Goal: Task Accomplishment & Management: Manage account settings

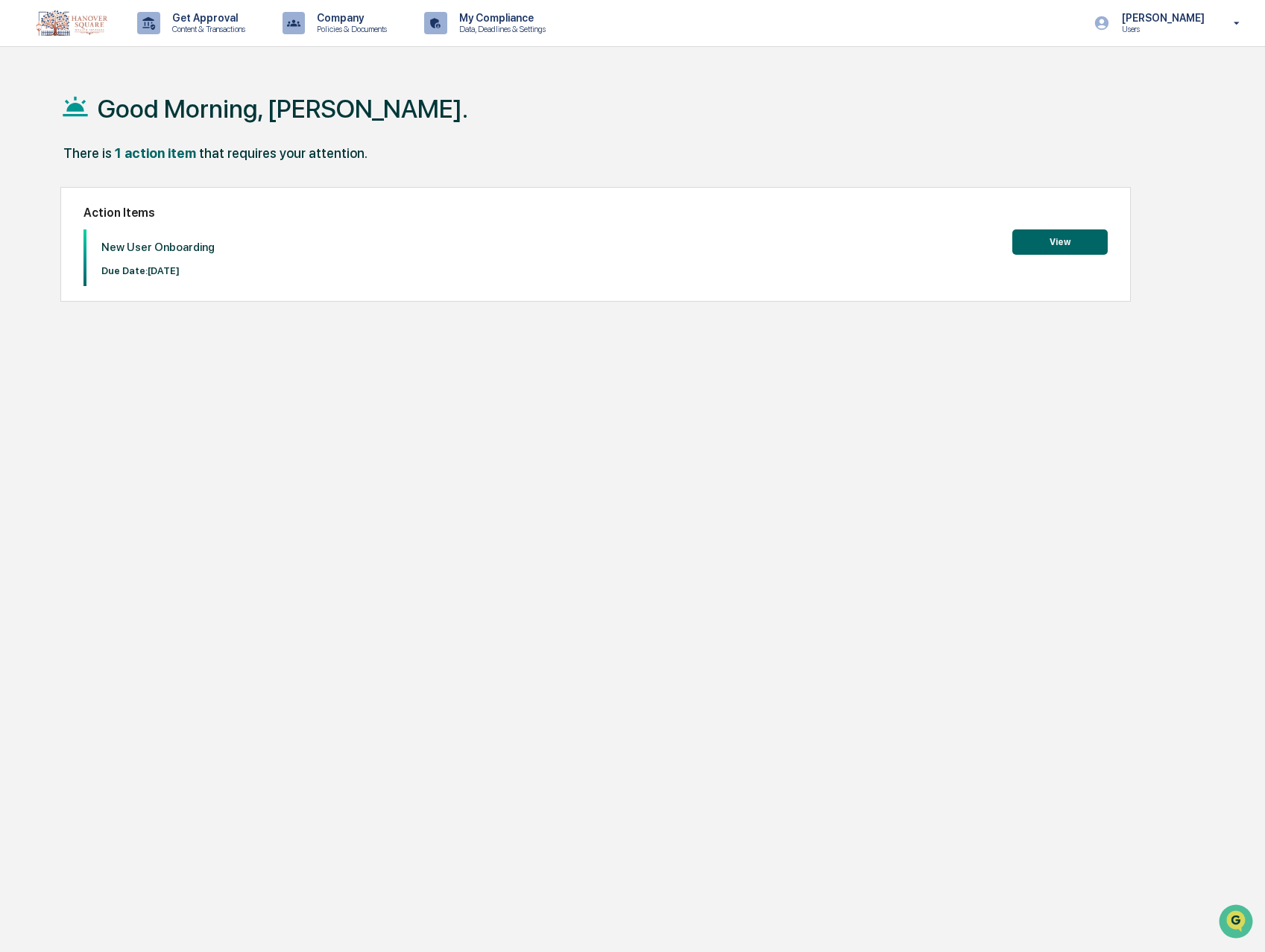
click at [1054, 242] on button "View" at bounding box center [1059, 242] width 95 height 25
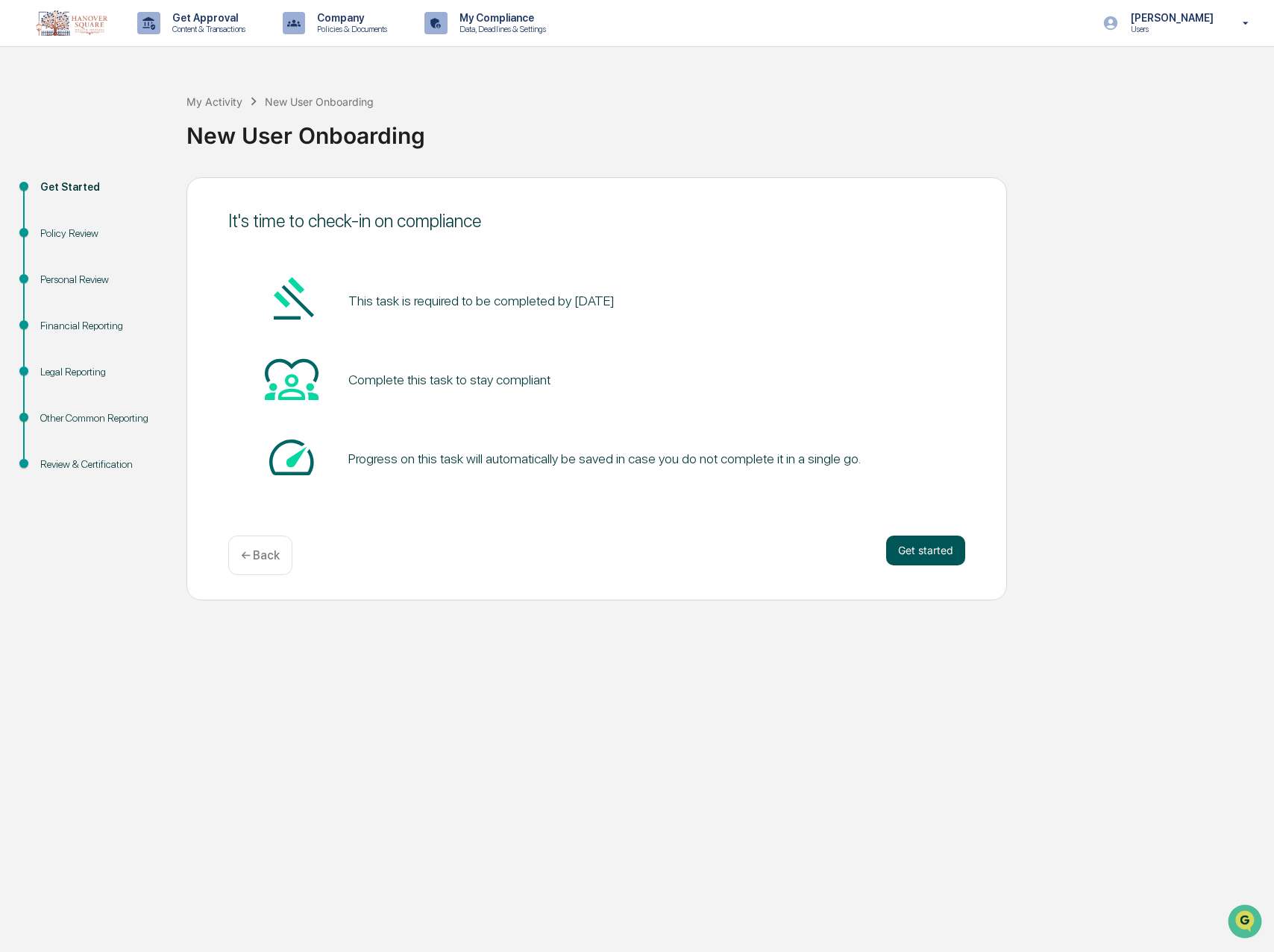
click at [912, 552] on button "Get started" at bounding box center [926, 550] width 79 height 30
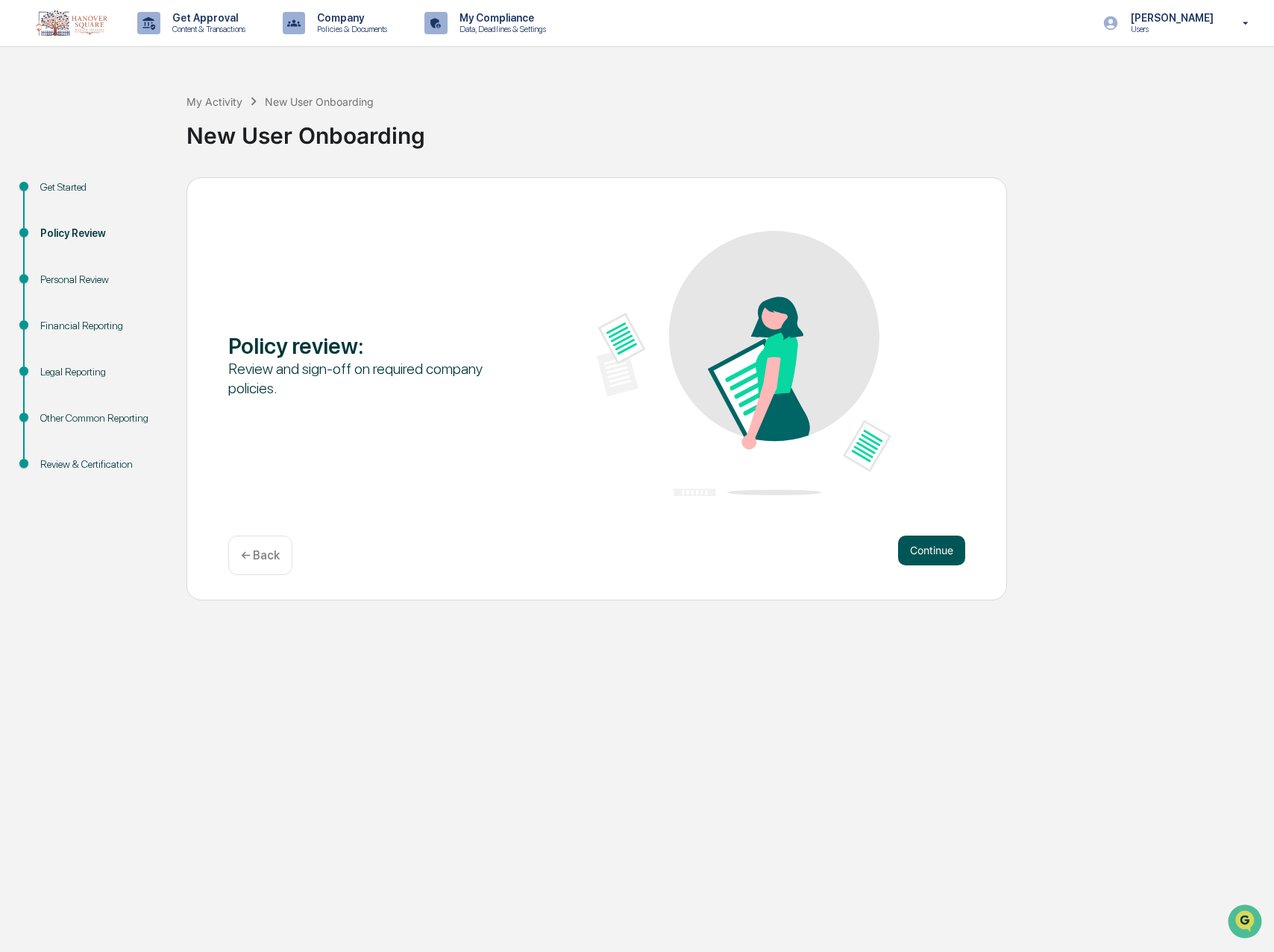
click at [914, 553] on button "Continue" at bounding box center [931, 550] width 67 height 30
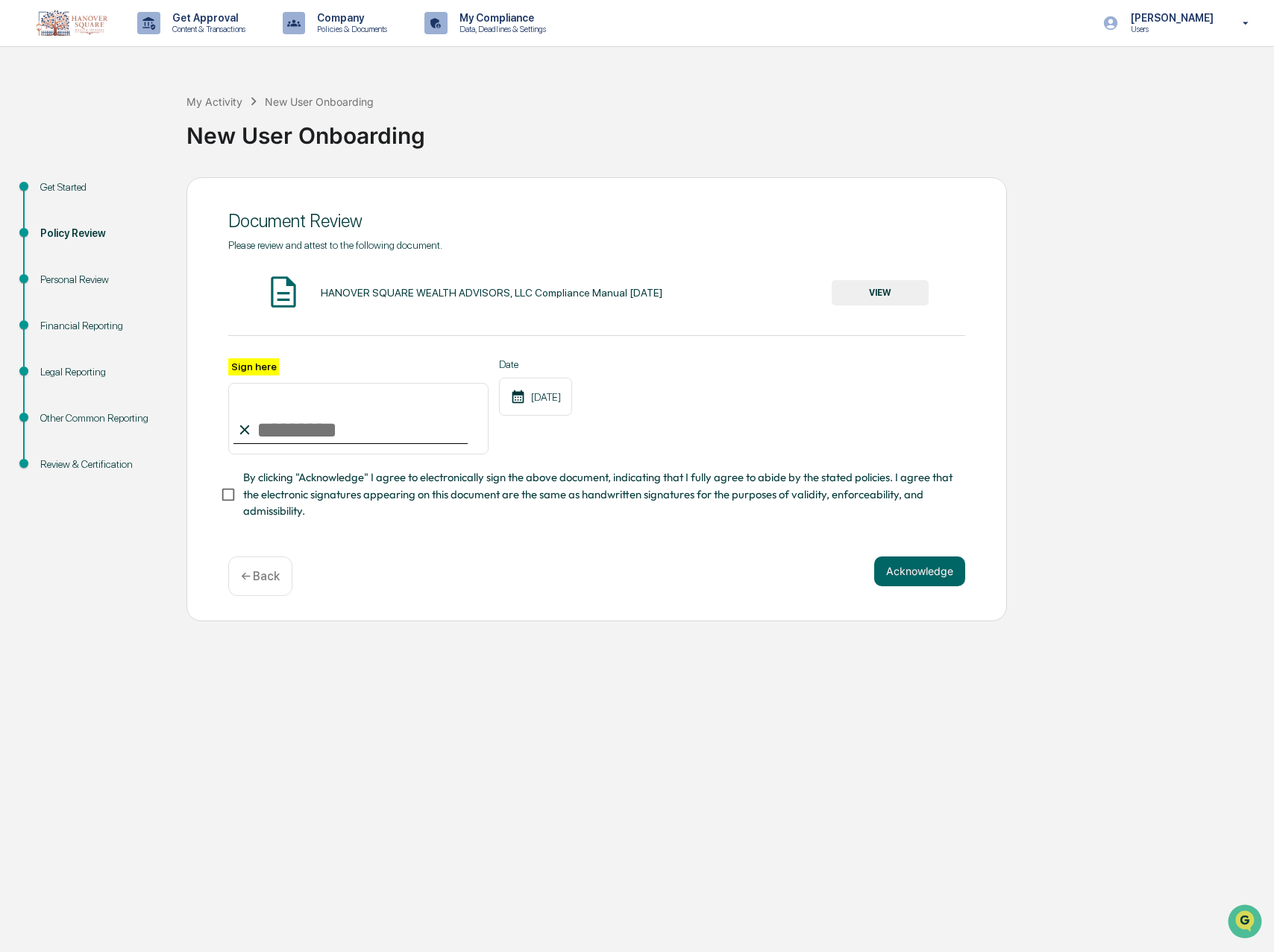
click at [276, 433] on input "Sign here" at bounding box center [358, 418] width 261 height 71
type input "*"
type input "**********"
click at [906, 567] on button "Acknowledge" at bounding box center [919, 572] width 91 height 30
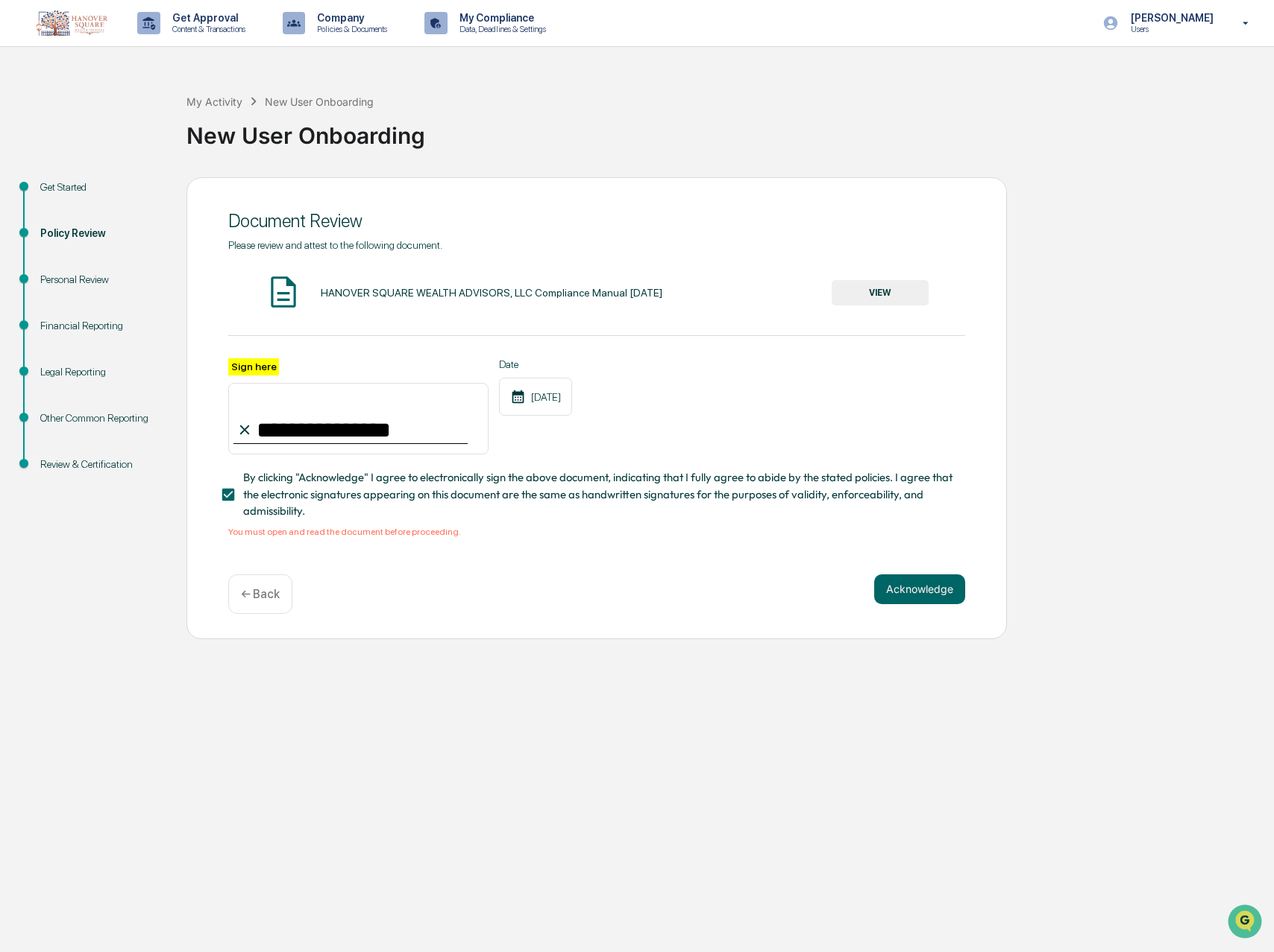
click at [867, 295] on button "VIEW" at bounding box center [880, 292] width 97 height 25
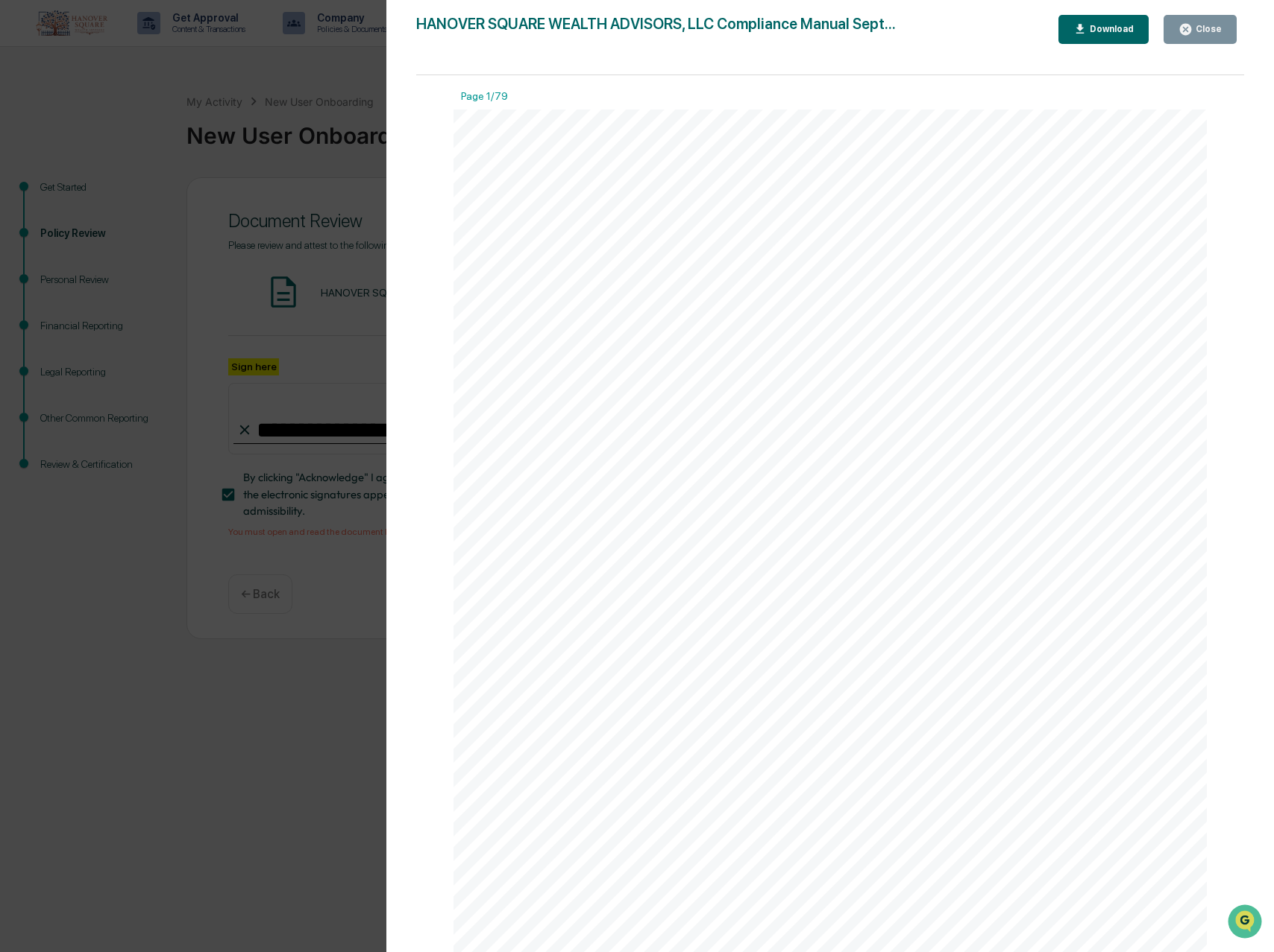
click at [1088, 26] on div "Download" at bounding box center [1110, 29] width 47 height 10
click at [1198, 29] on div "Close" at bounding box center [1207, 29] width 29 height 10
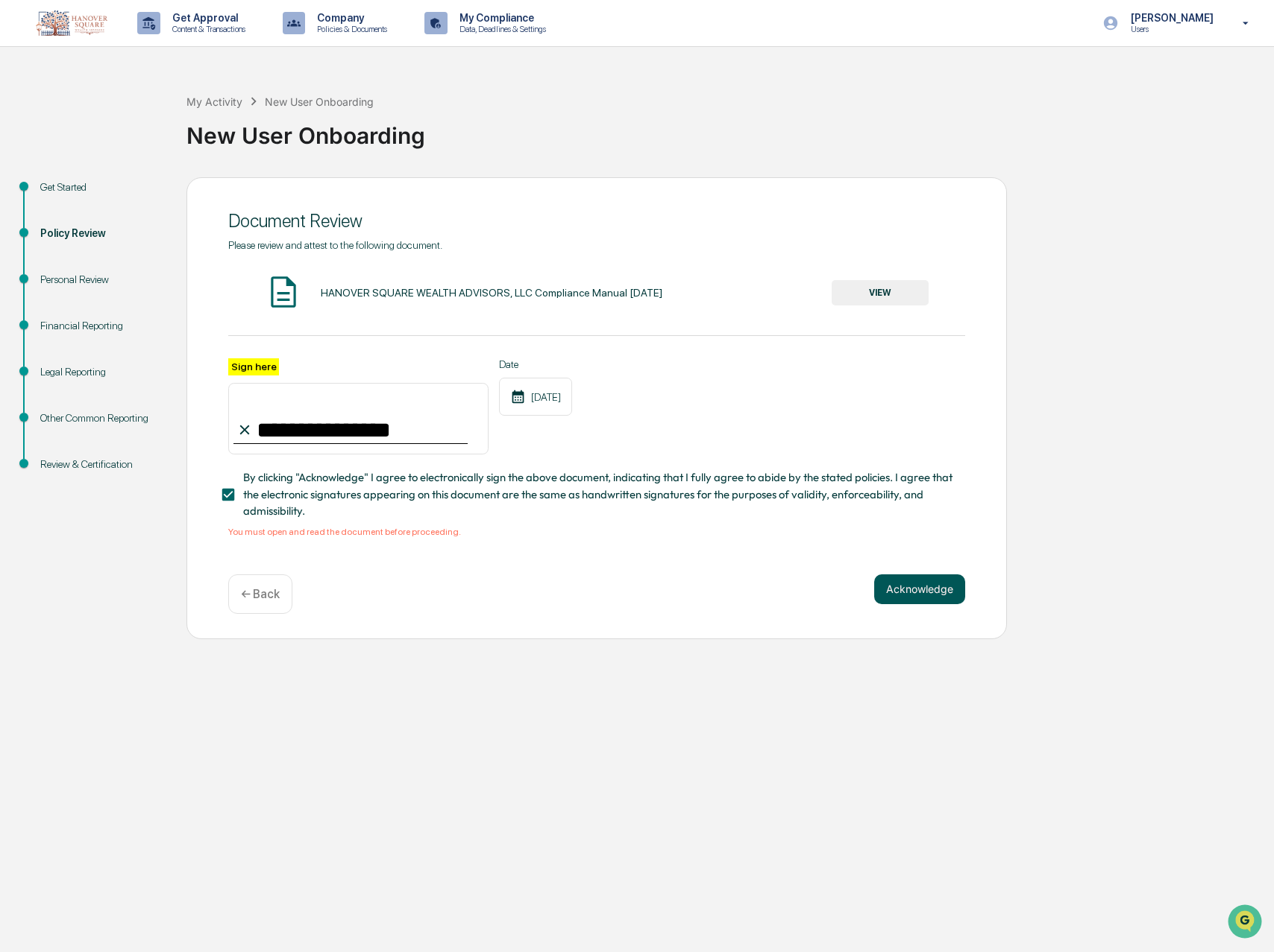
click at [910, 592] on button "Acknowledge" at bounding box center [919, 589] width 91 height 30
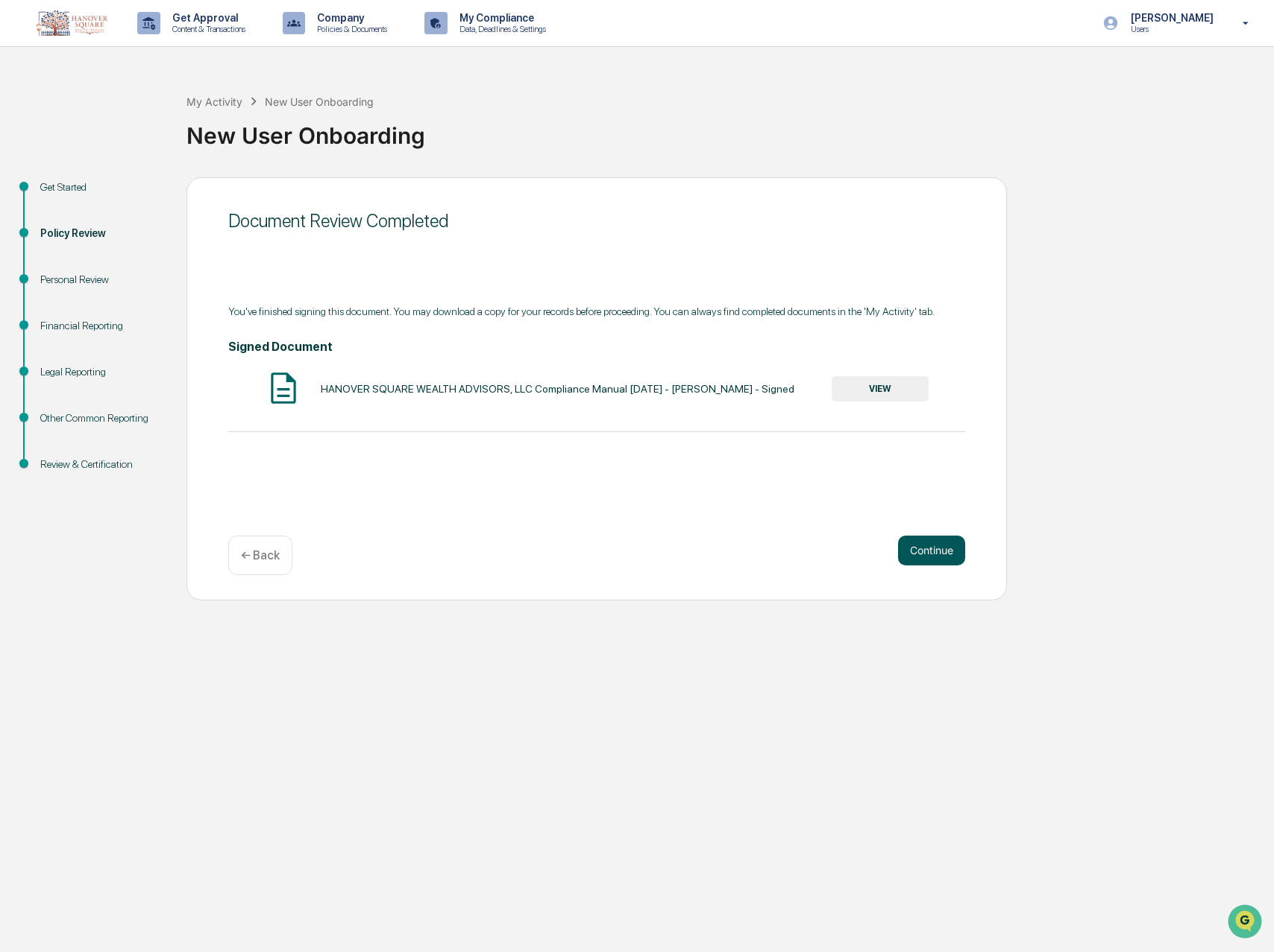
click at [933, 550] on button "Continue" at bounding box center [931, 550] width 67 height 30
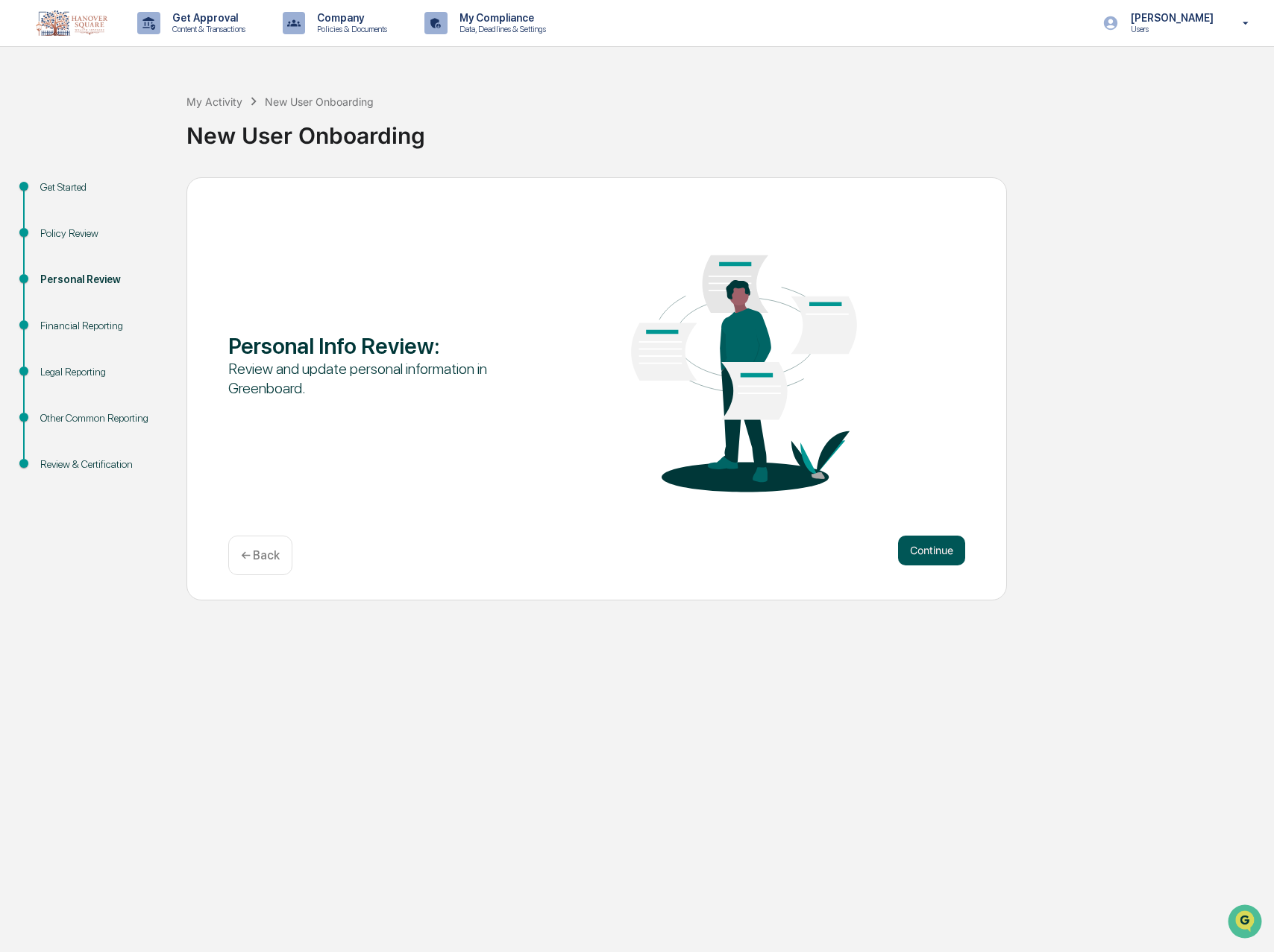
click at [931, 550] on button "Continue" at bounding box center [931, 550] width 67 height 30
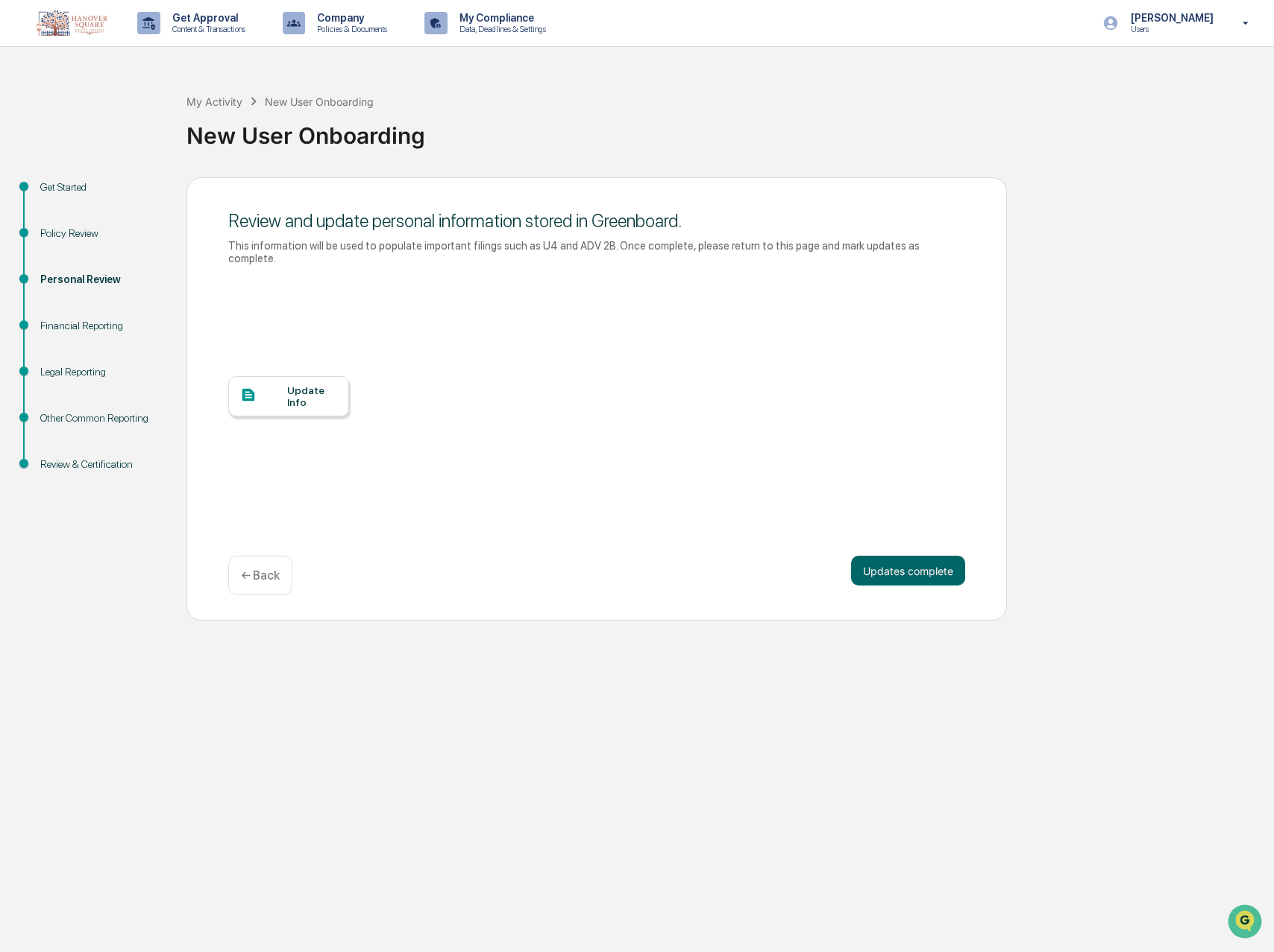
click at [293, 400] on div "Update Info" at bounding box center [312, 396] width 50 height 24
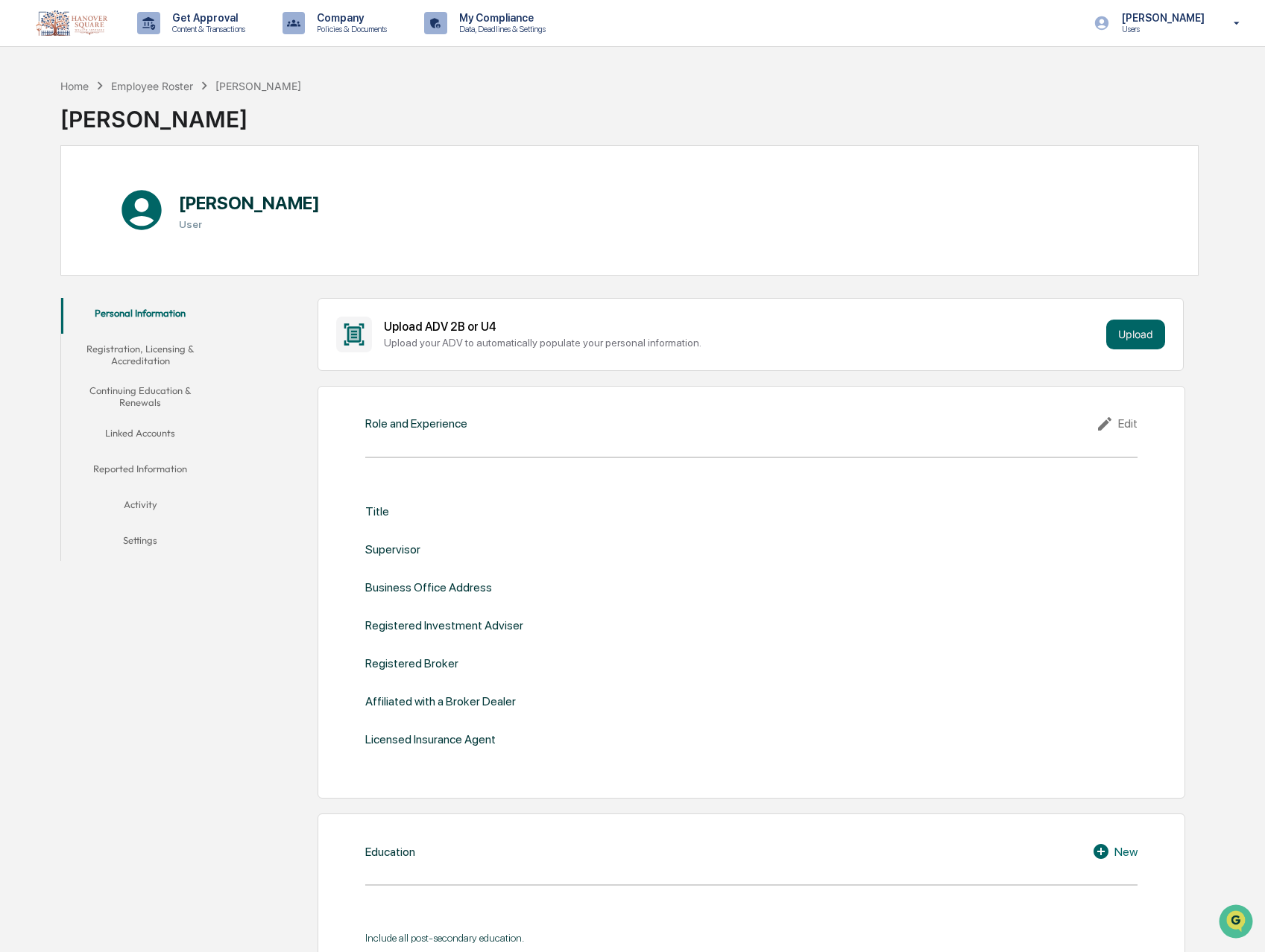
click at [354, 331] on icon at bounding box center [354, 333] width 20 height 21
click at [1139, 331] on button "Upload" at bounding box center [1136, 334] width 59 height 30
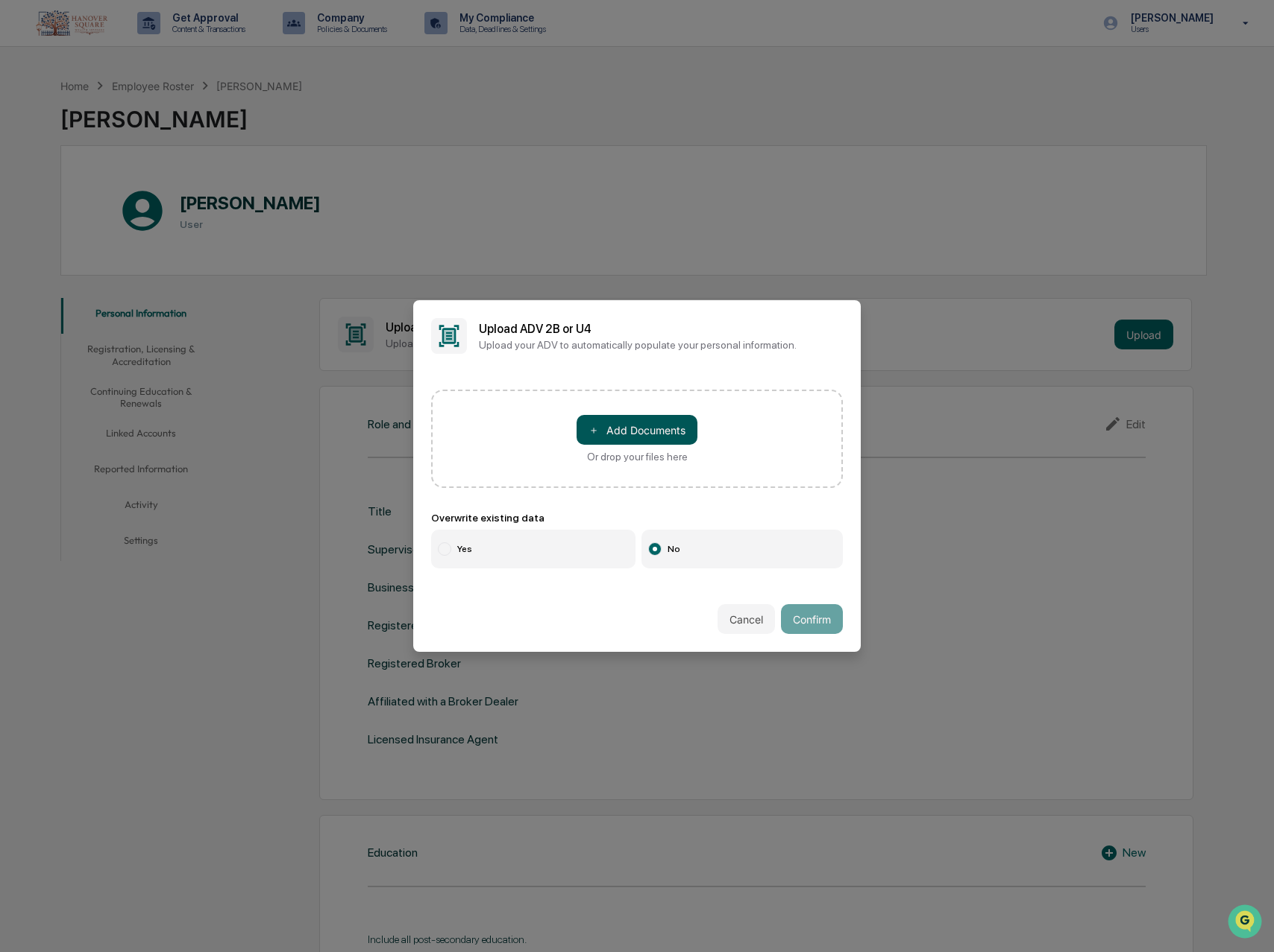
click at [629, 429] on button "＋ Add Documents" at bounding box center [637, 430] width 121 height 30
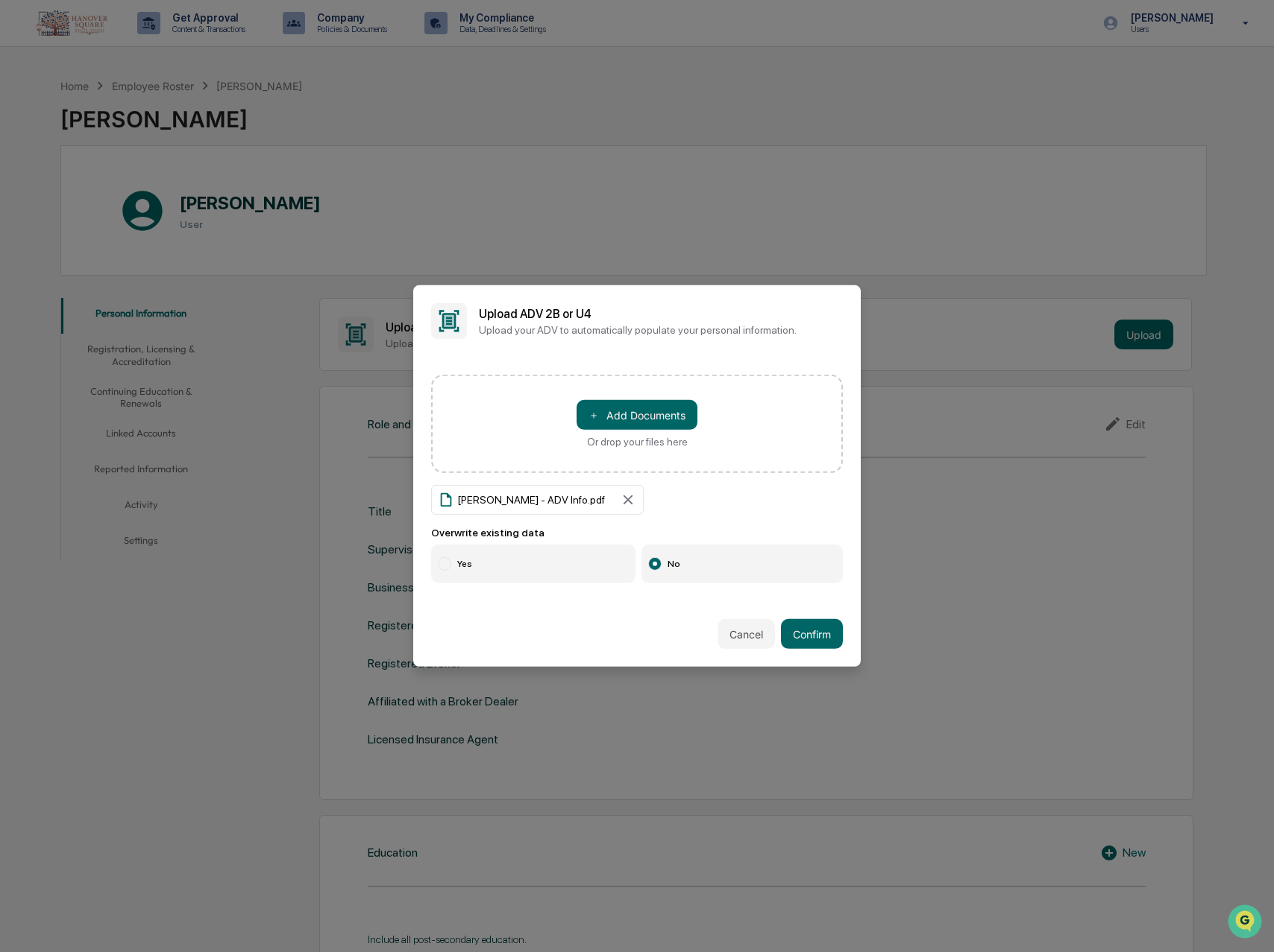
click at [438, 567] on div at bounding box center [444, 564] width 14 height 14
click at [803, 628] on button "Confirm" at bounding box center [811, 634] width 62 height 30
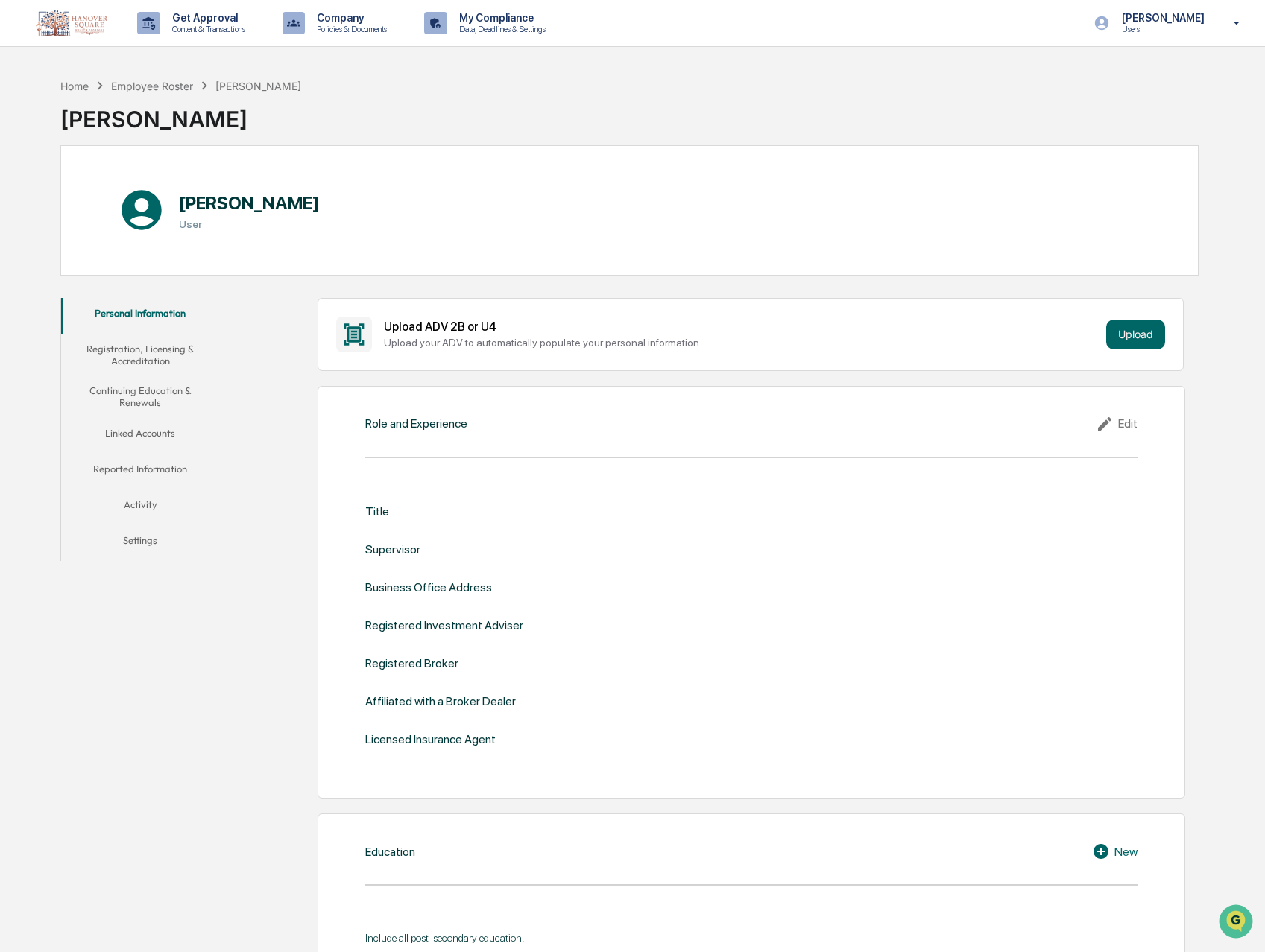
drag, startPoint x: 589, startPoint y: 286, endPoint x: 497, endPoint y: 287, distance: 92.0
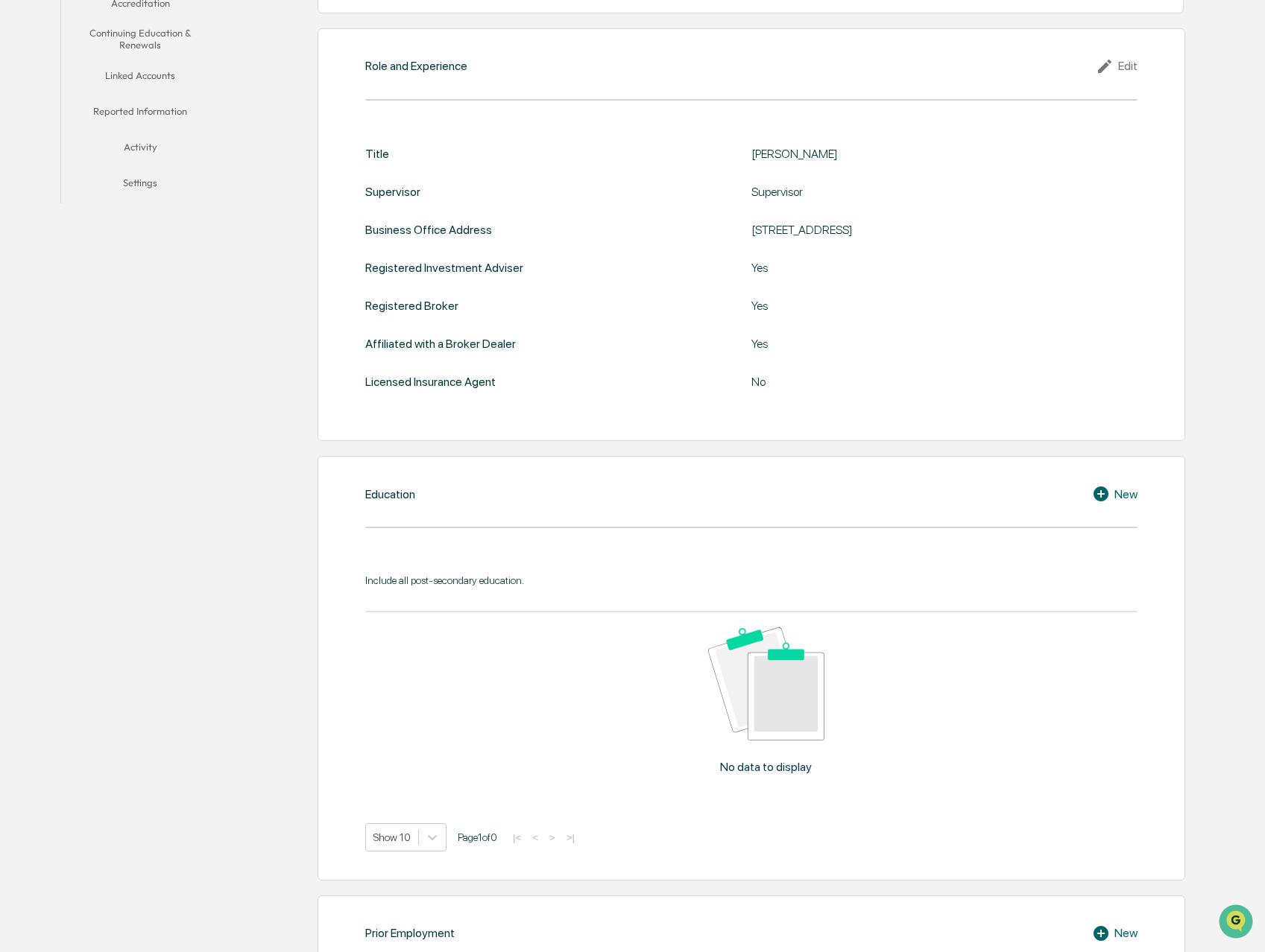
scroll to position [316, 0]
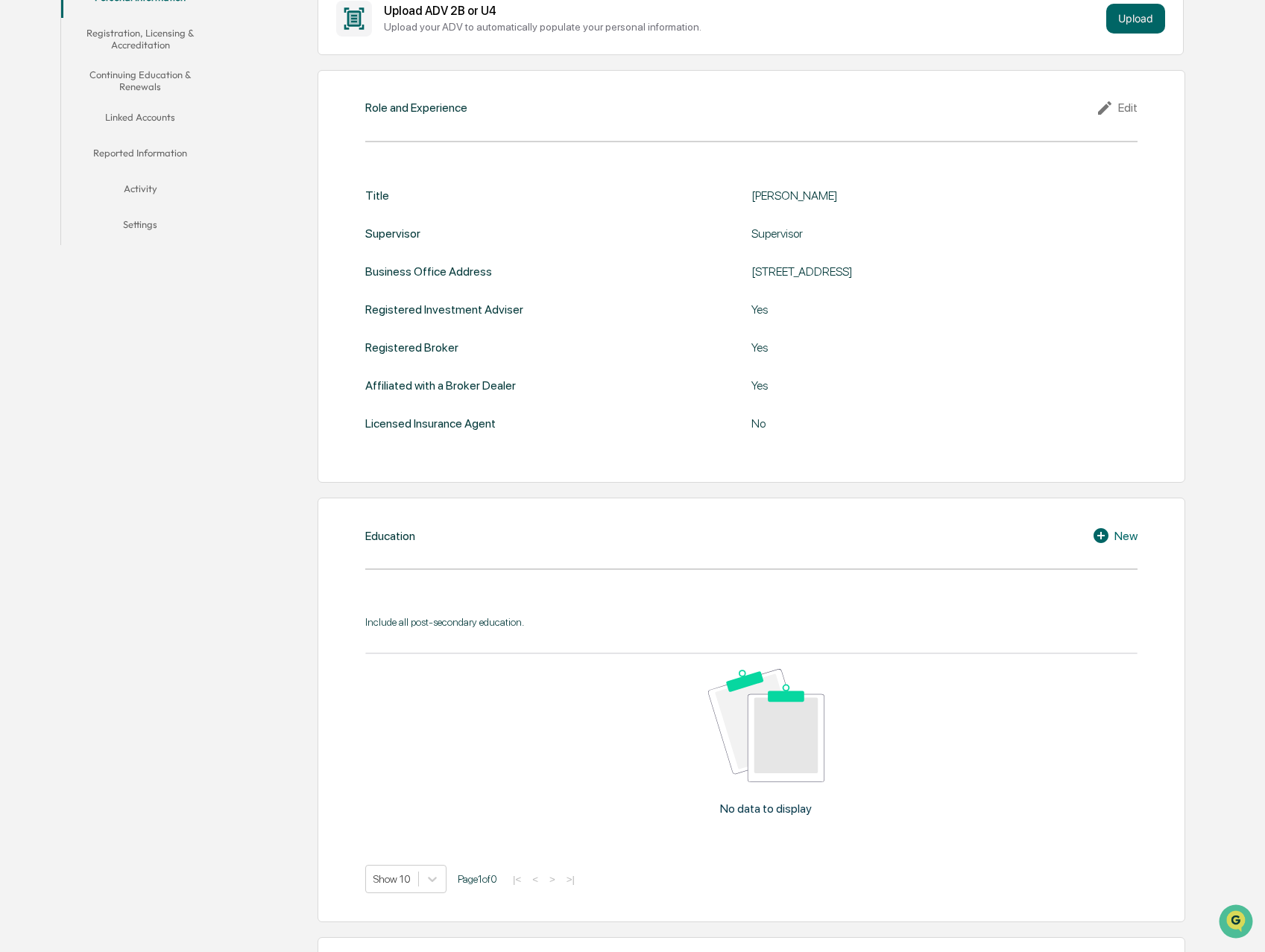
click at [1121, 111] on div "Edit" at bounding box center [1115, 107] width 42 height 18
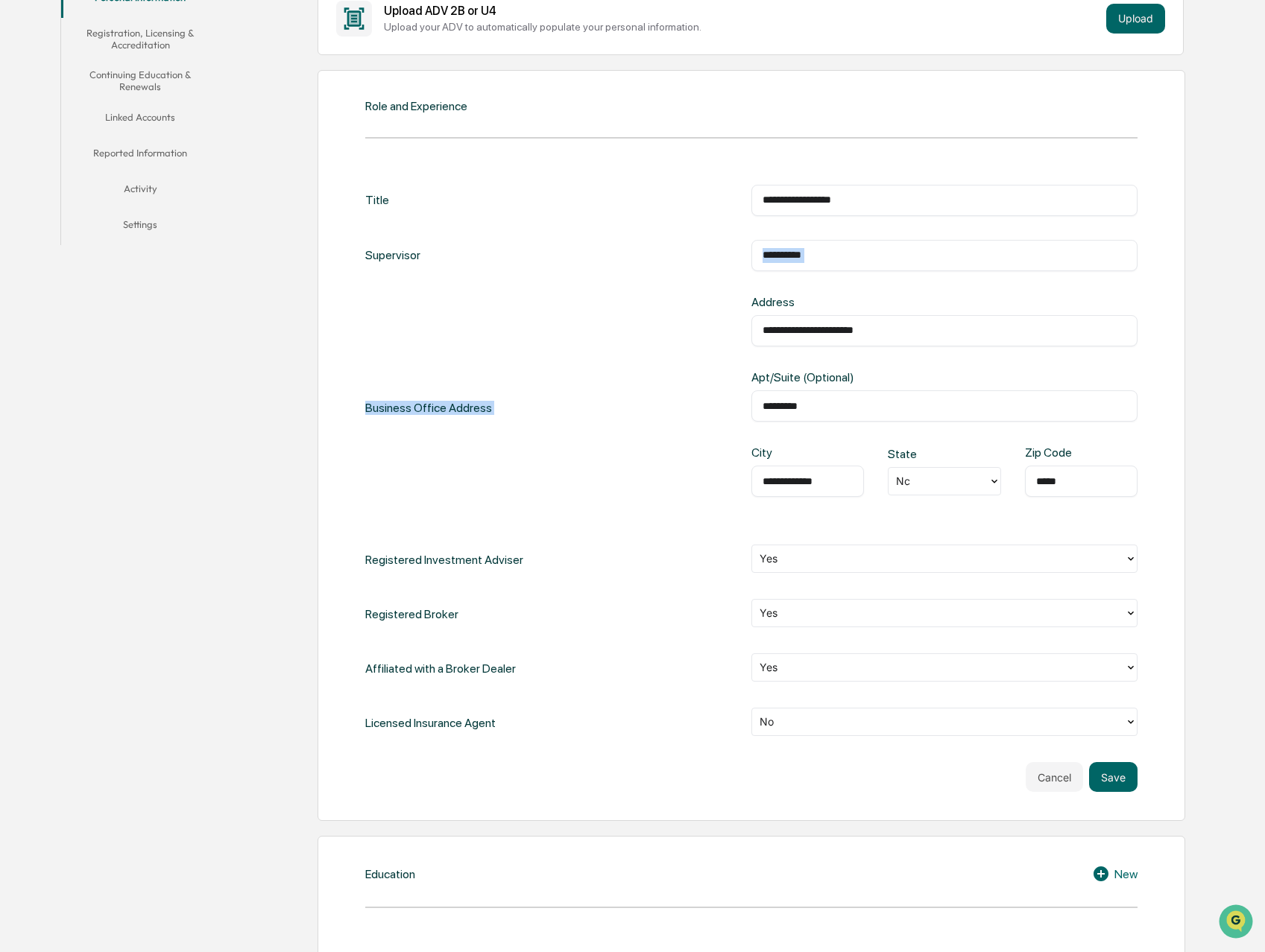
drag, startPoint x: 827, startPoint y: 264, endPoint x: 682, endPoint y: 262, distance: 145.0
click at [684, 272] on div "**********" at bounding box center [751, 462] width 772 height 554
click at [848, 248] on input "**********" at bounding box center [945, 256] width 364 height 15
drag, startPoint x: 840, startPoint y: 253, endPoint x: 734, endPoint y: 252, distance: 106.0
click at [734, 252] on div "**********" at bounding box center [751, 256] width 772 height 31
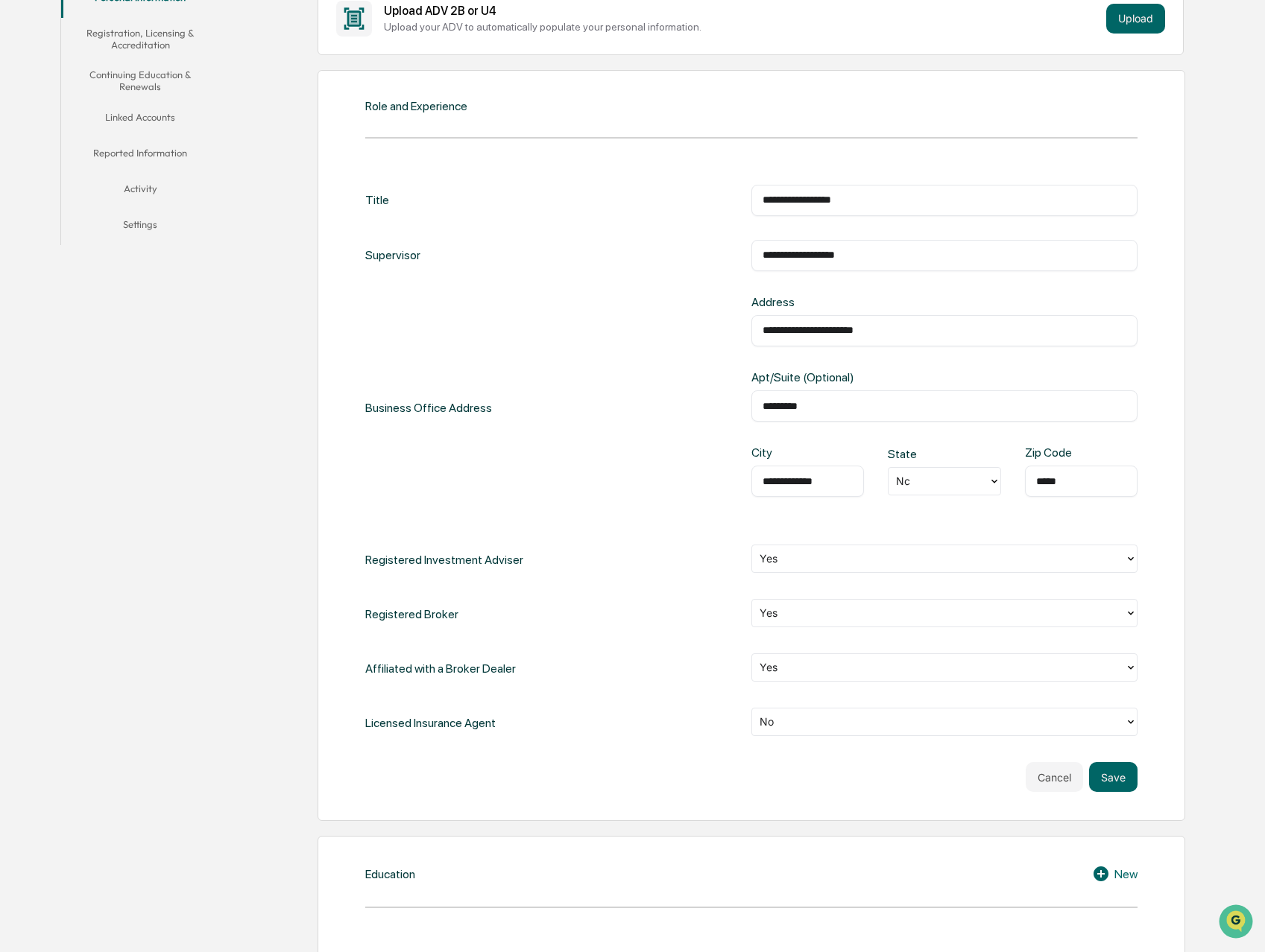
type input "**********"
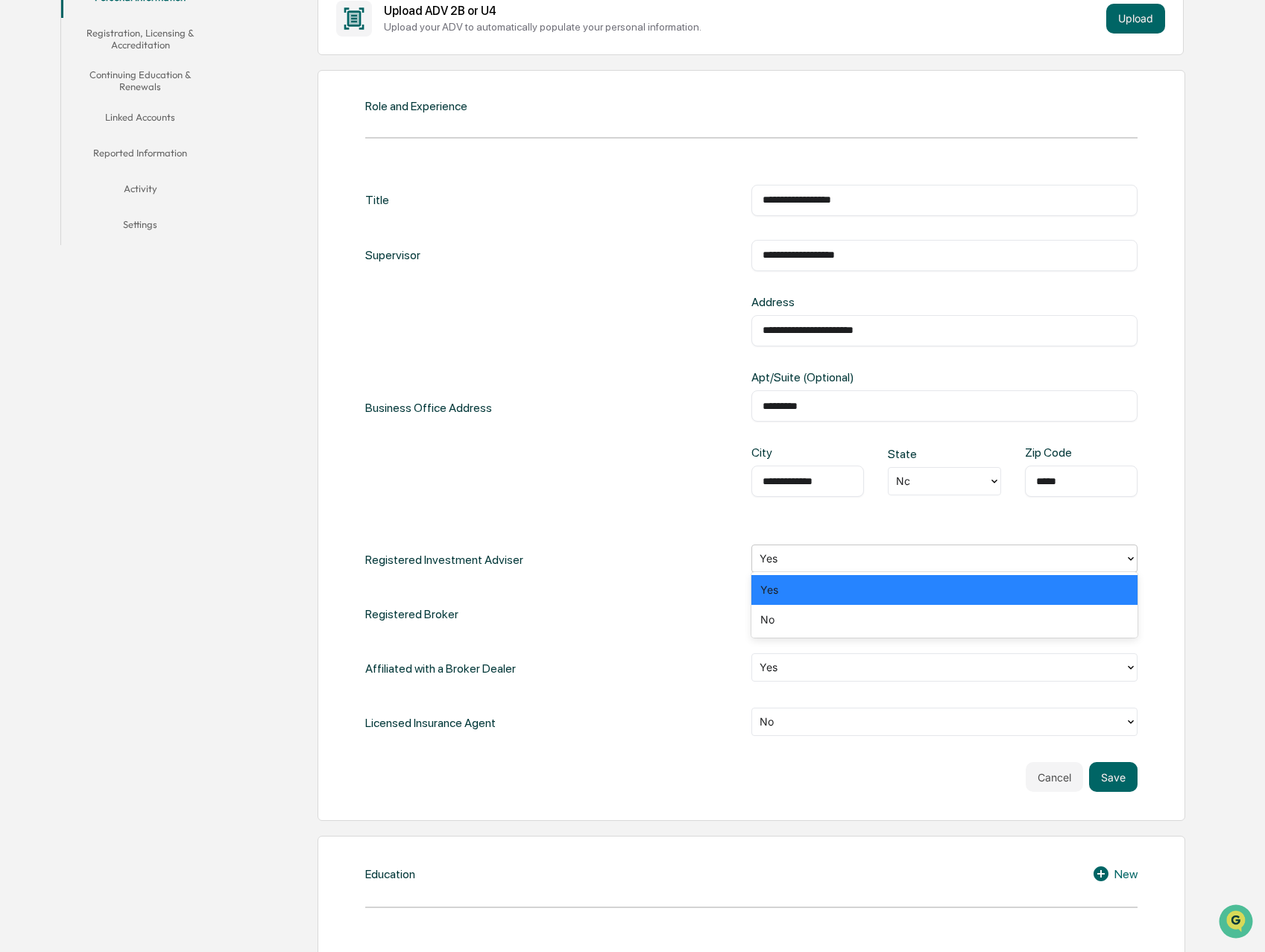
click at [1133, 558] on icon at bounding box center [1130, 559] width 12 height 12
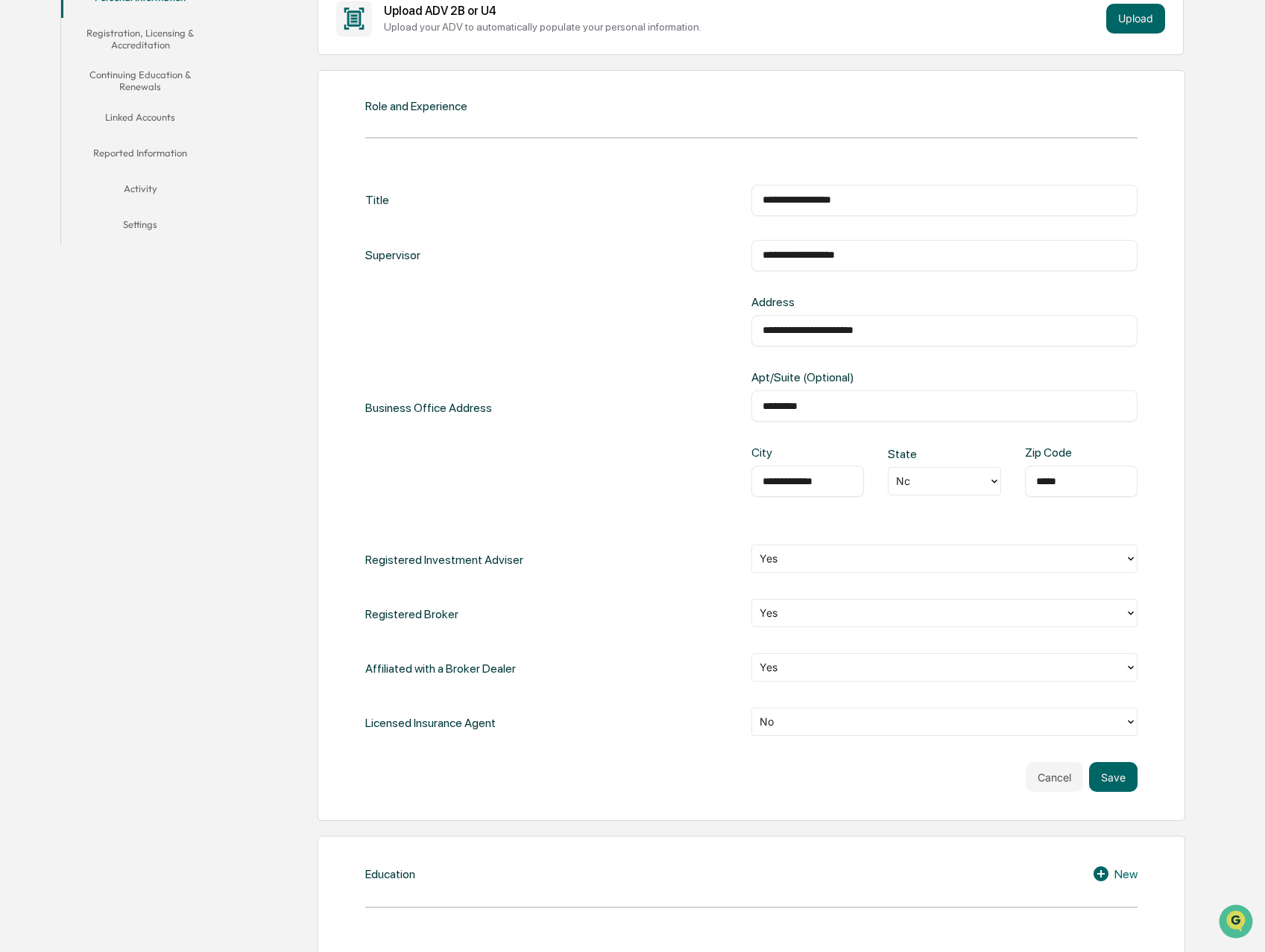
click at [628, 467] on div "**********" at bounding box center [751, 408] width 772 height 226
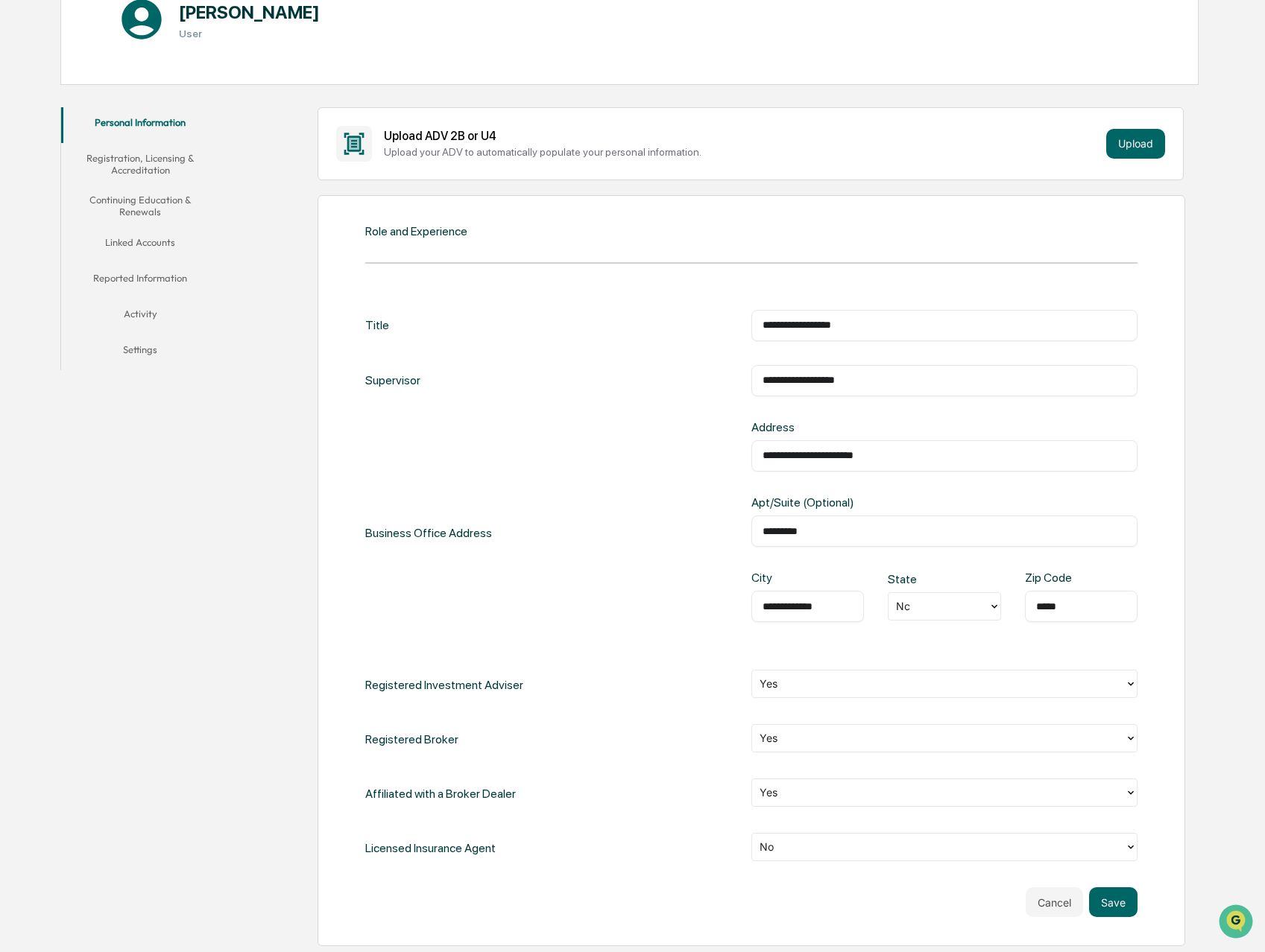
scroll to position [180, 0]
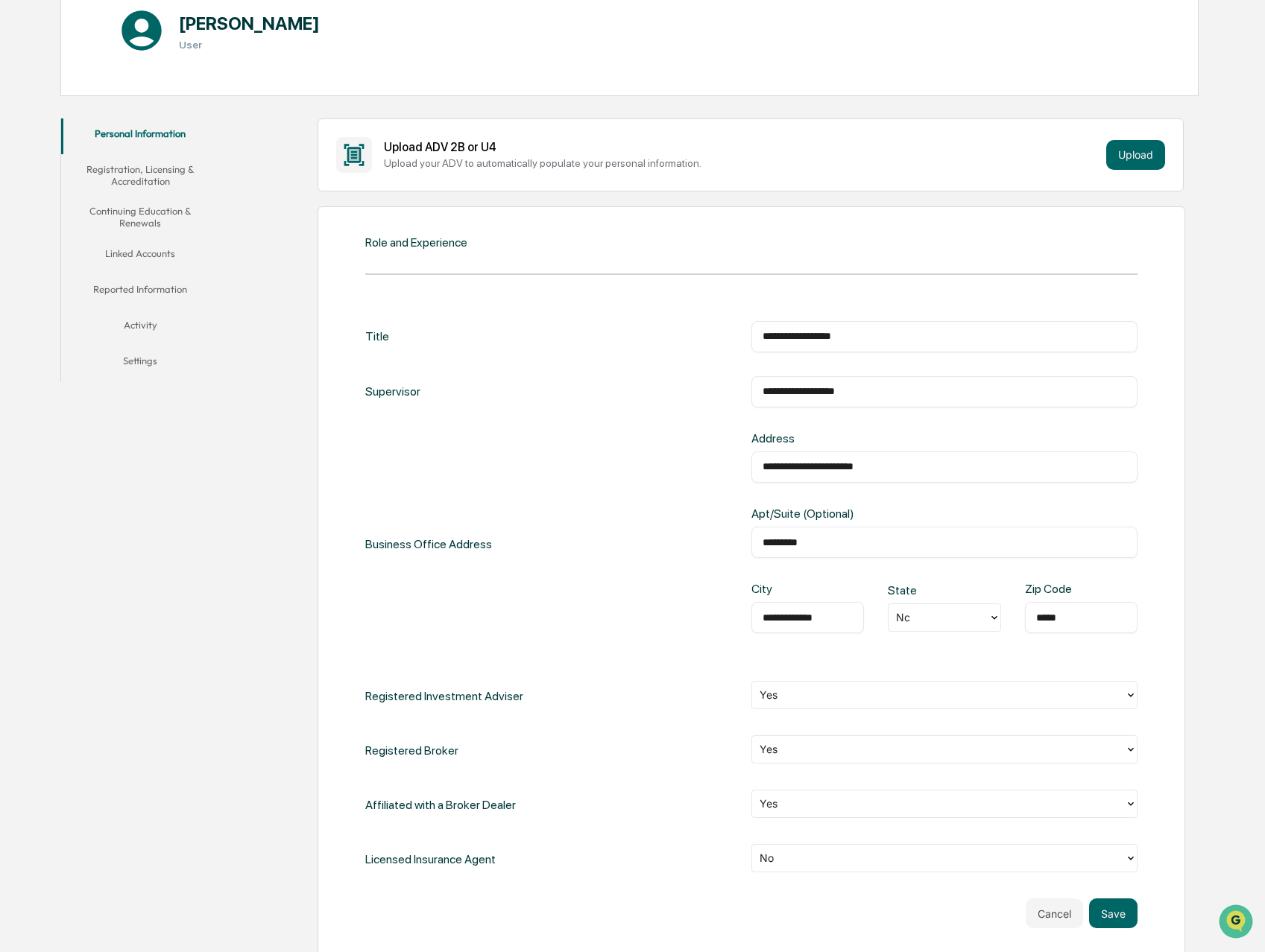
drag, startPoint x: 1059, startPoint y: 913, endPoint x: 1016, endPoint y: 893, distance: 47.4
click at [1057, 912] on button "Cancel" at bounding box center [1054, 913] width 57 height 30
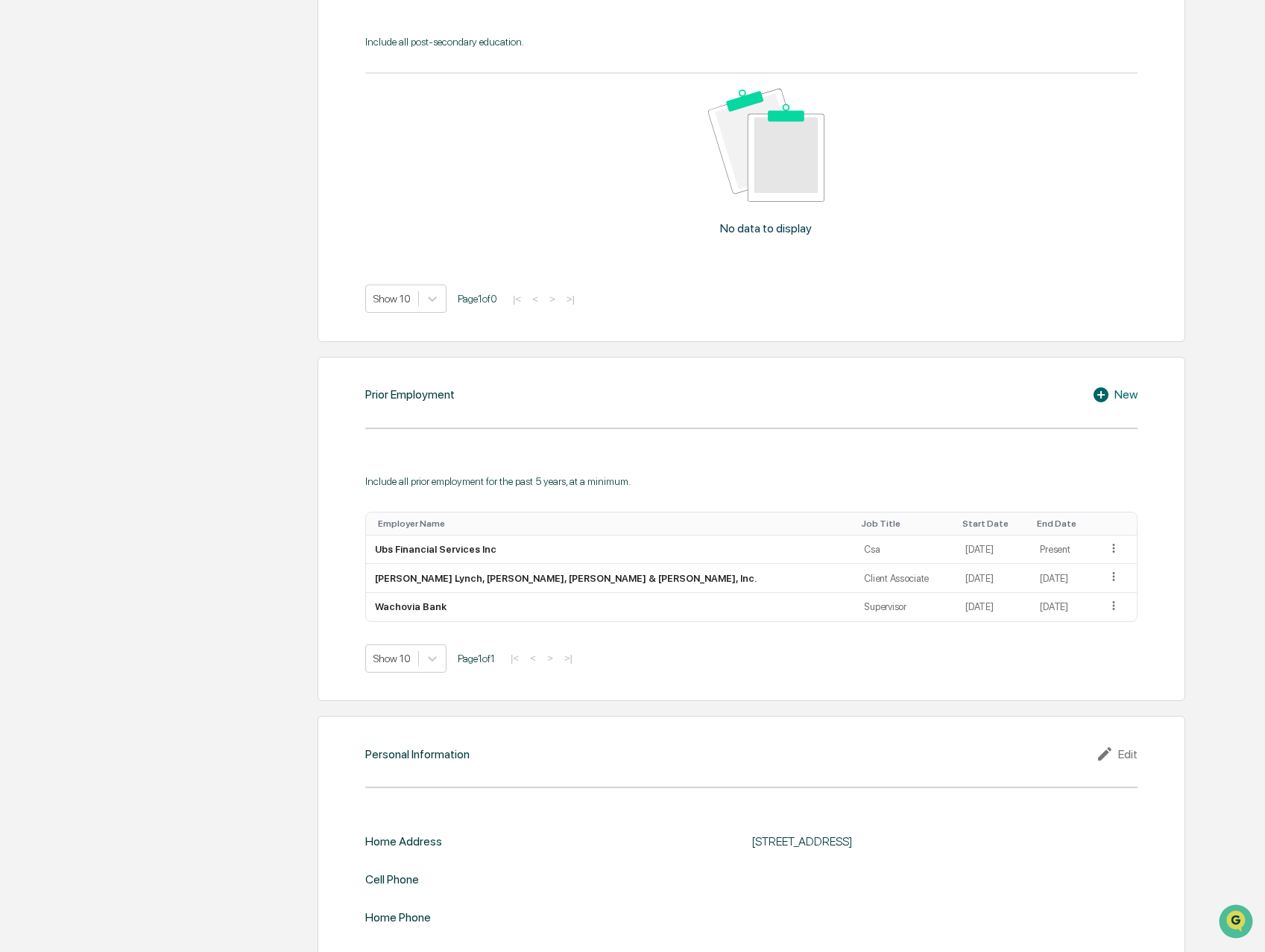
scroll to position [923, 0]
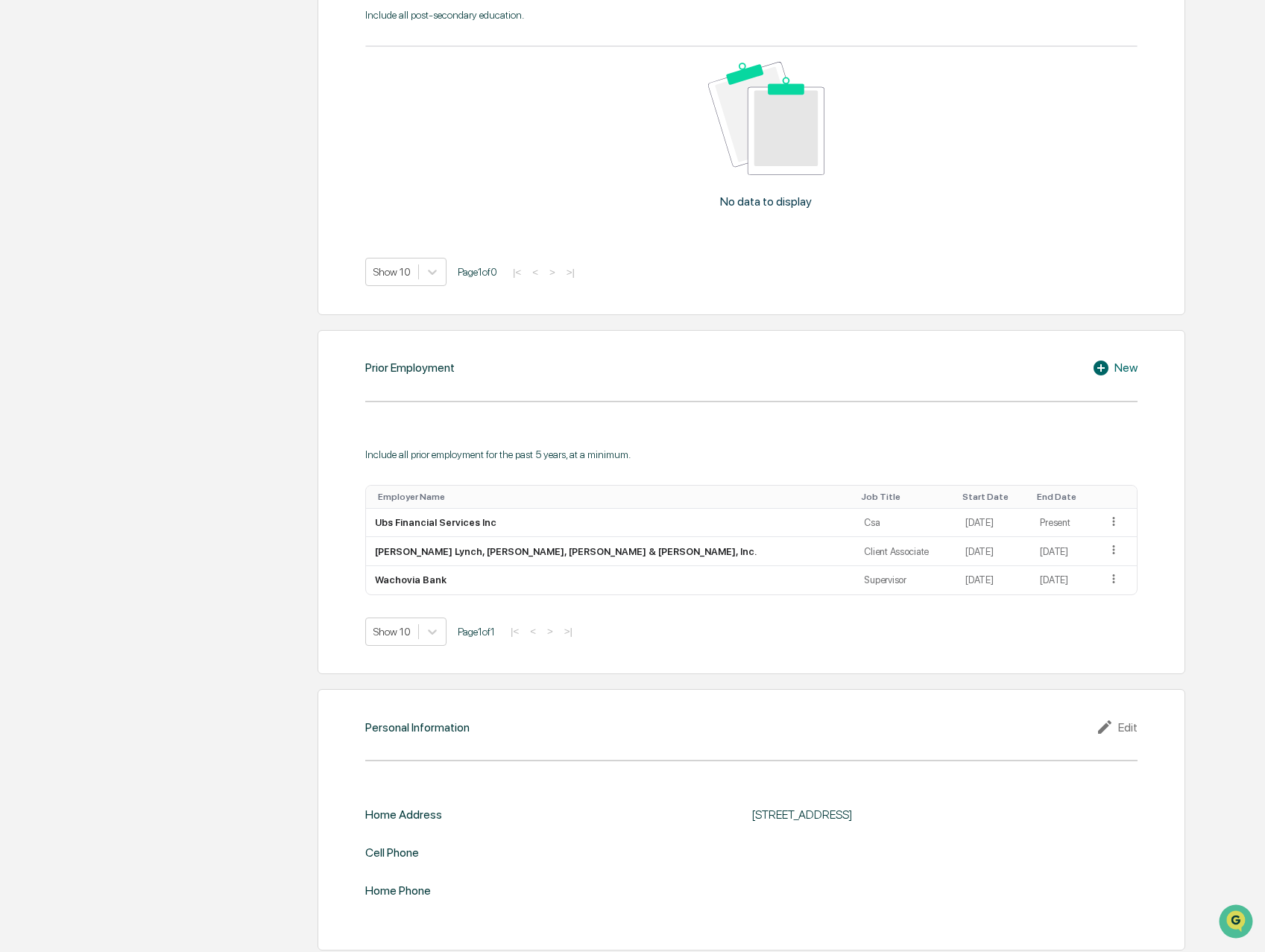
click at [1119, 364] on div "New" at bounding box center [1114, 368] width 45 height 18
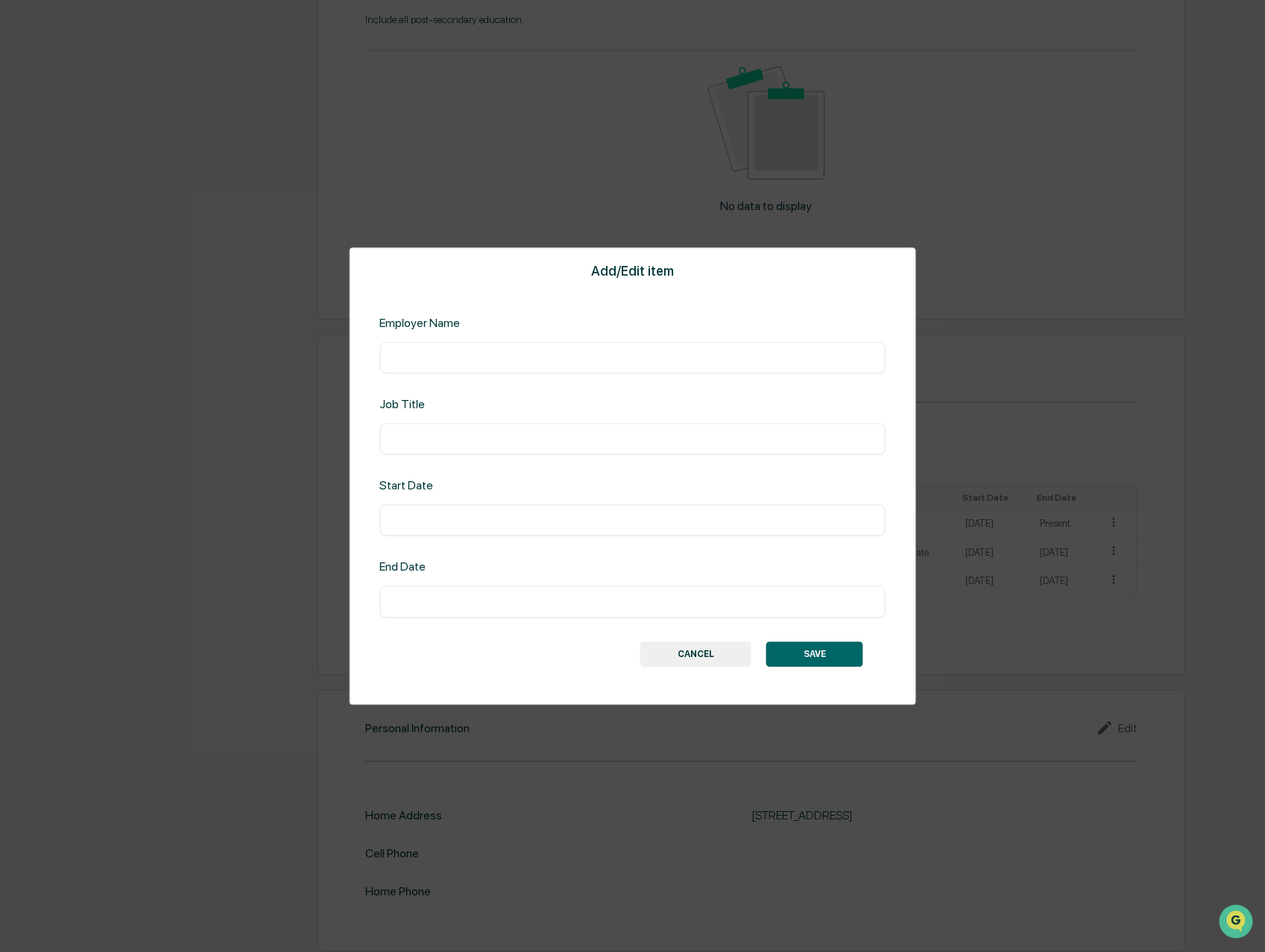
click at [493, 361] on input "text" at bounding box center [632, 357] width 484 height 15
click at [479, 421] on div "Job Title ​" at bounding box center [632, 426] width 506 height 57
click at [439, 378] on div "Add/Edit item Employer Name ​ Job Title ​ Start Date ​ End Date ​ SAVE CANCEL" at bounding box center [632, 476] width 567 height 458
click at [442, 362] on input "text" at bounding box center [632, 357] width 484 height 15
click at [692, 647] on button "CANCEL" at bounding box center [695, 654] width 111 height 25
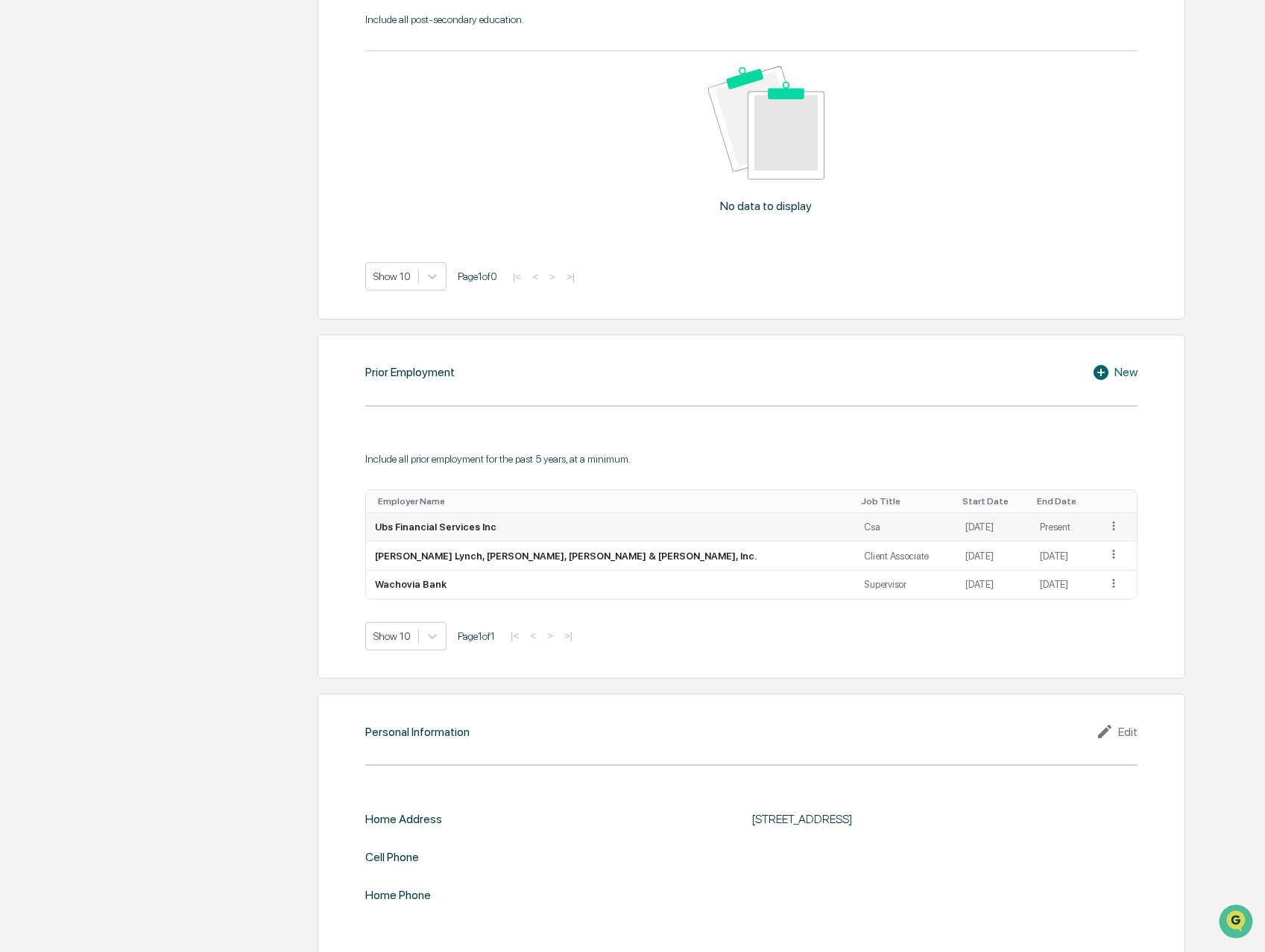
click at [1107, 522] on icon at bounding box center [1114, 526] width 14 height 14
click at [1079, 543] on div "Edit" at bounding box center [1096, 547] width 48 height 24
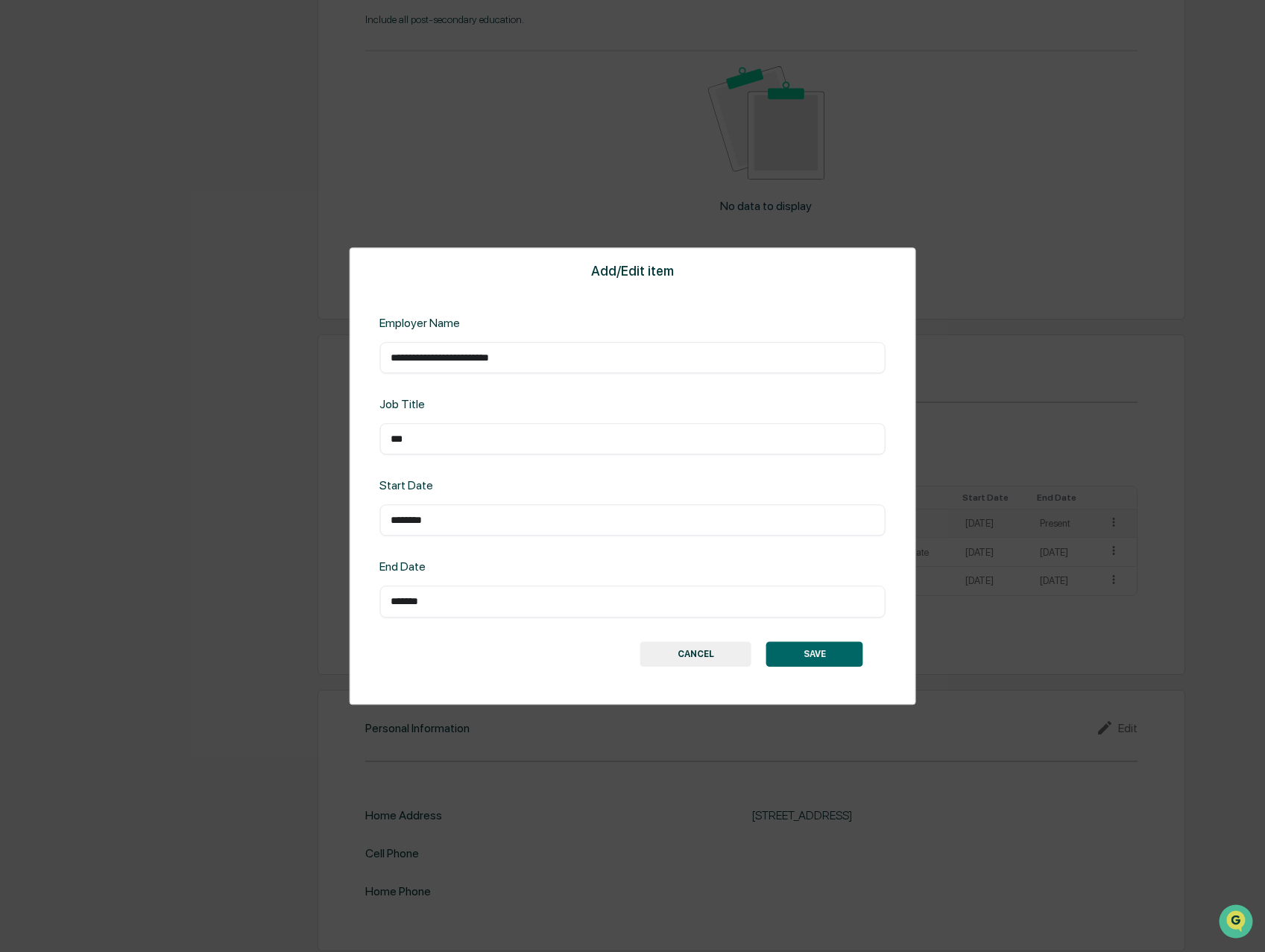
click at [451, 603] on input "*******" at bounding box center [632, 602] width 484 height 15
drag, startPoint x: 431, startPoint y: 601, endPoint x: 347, endPoint y: 590, distance: 84.7
click at [347, 591] on div "**********" at bounding box center [632, 476] width 1265 height 952
type input "*********"
click at [831, 651] on button "SAVE" at bounding box center [814, 654] width 97 height 25
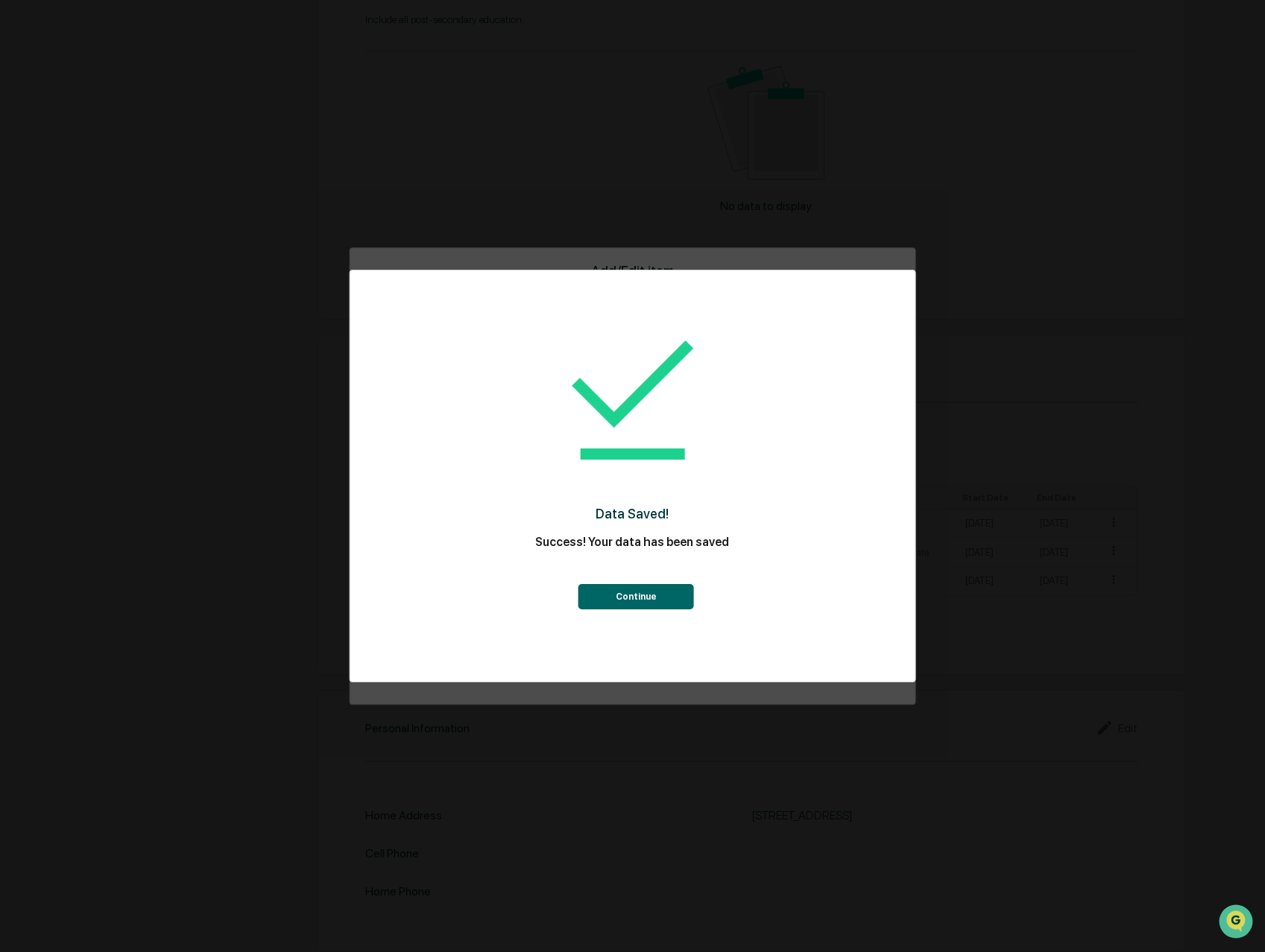
click at [640, 597] on button "Continue" at bounding box center [635, 597] width 115 height 25
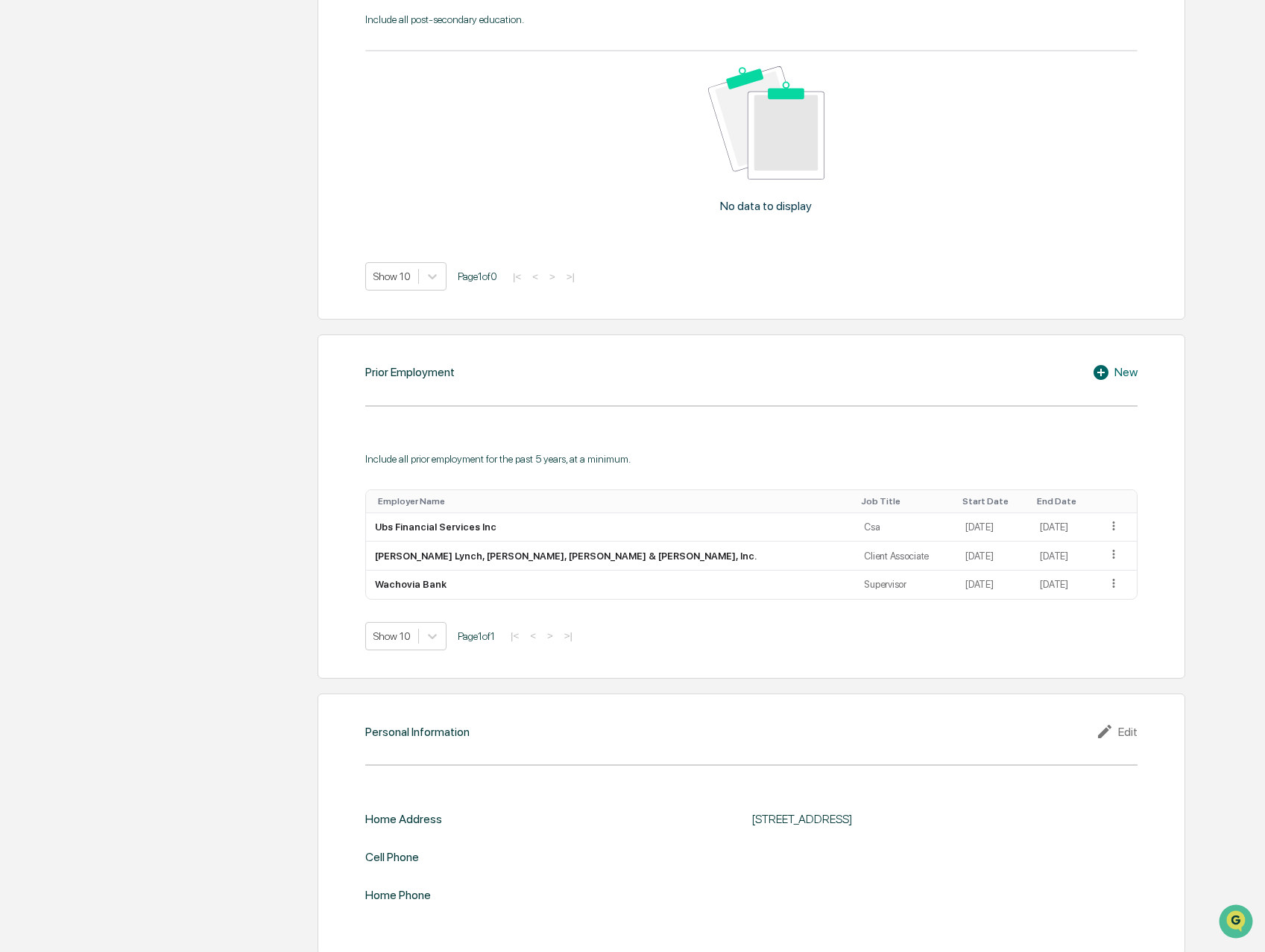
click at [1116, 367] on div "New" at bounding box center [1114, 372] width 45 height 18
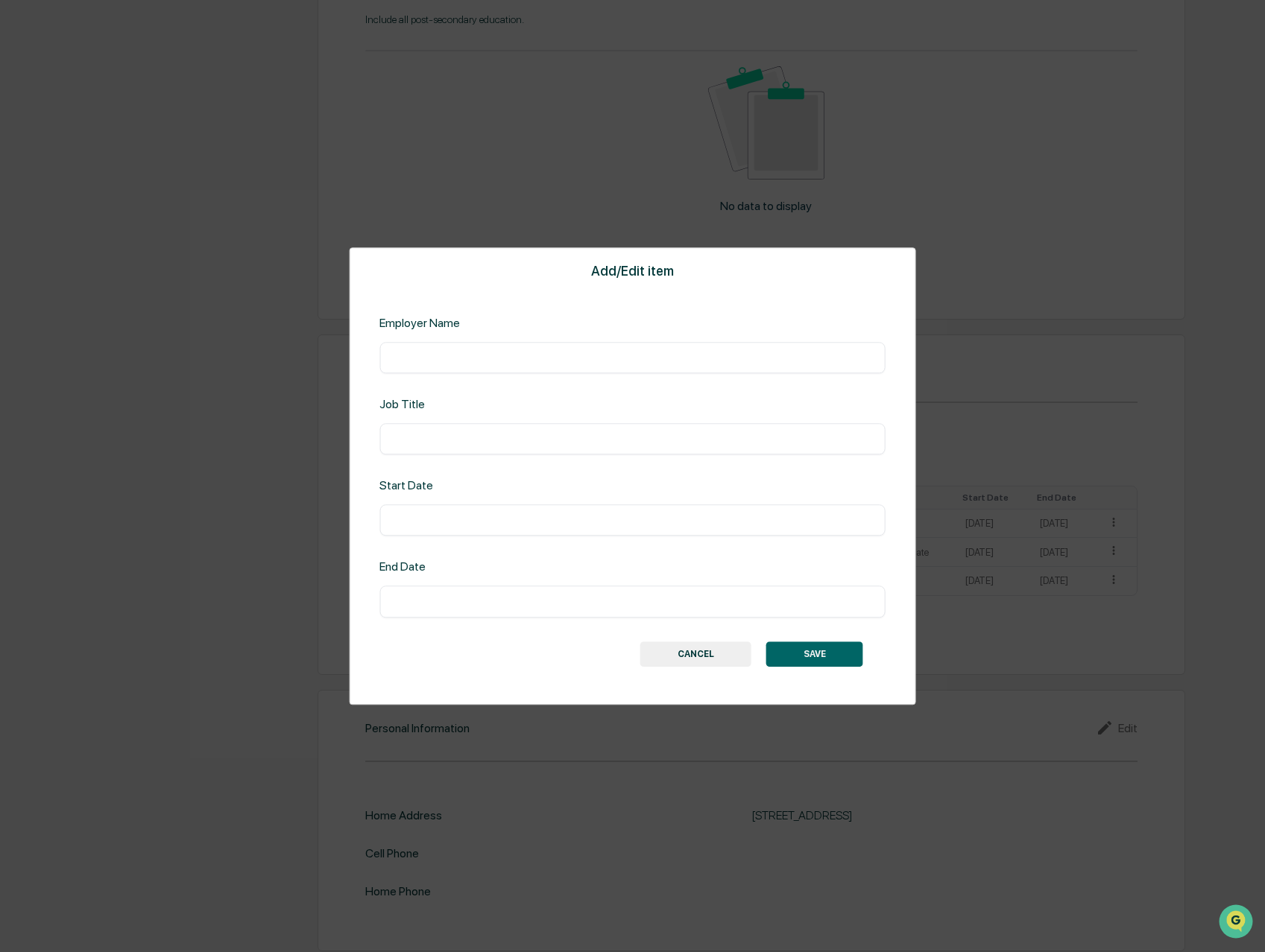
click at [488, 362] on input "text" at bounding box center [632, 357] width 484 height 15
type input "**********"
type input "*********"
type input "*******"
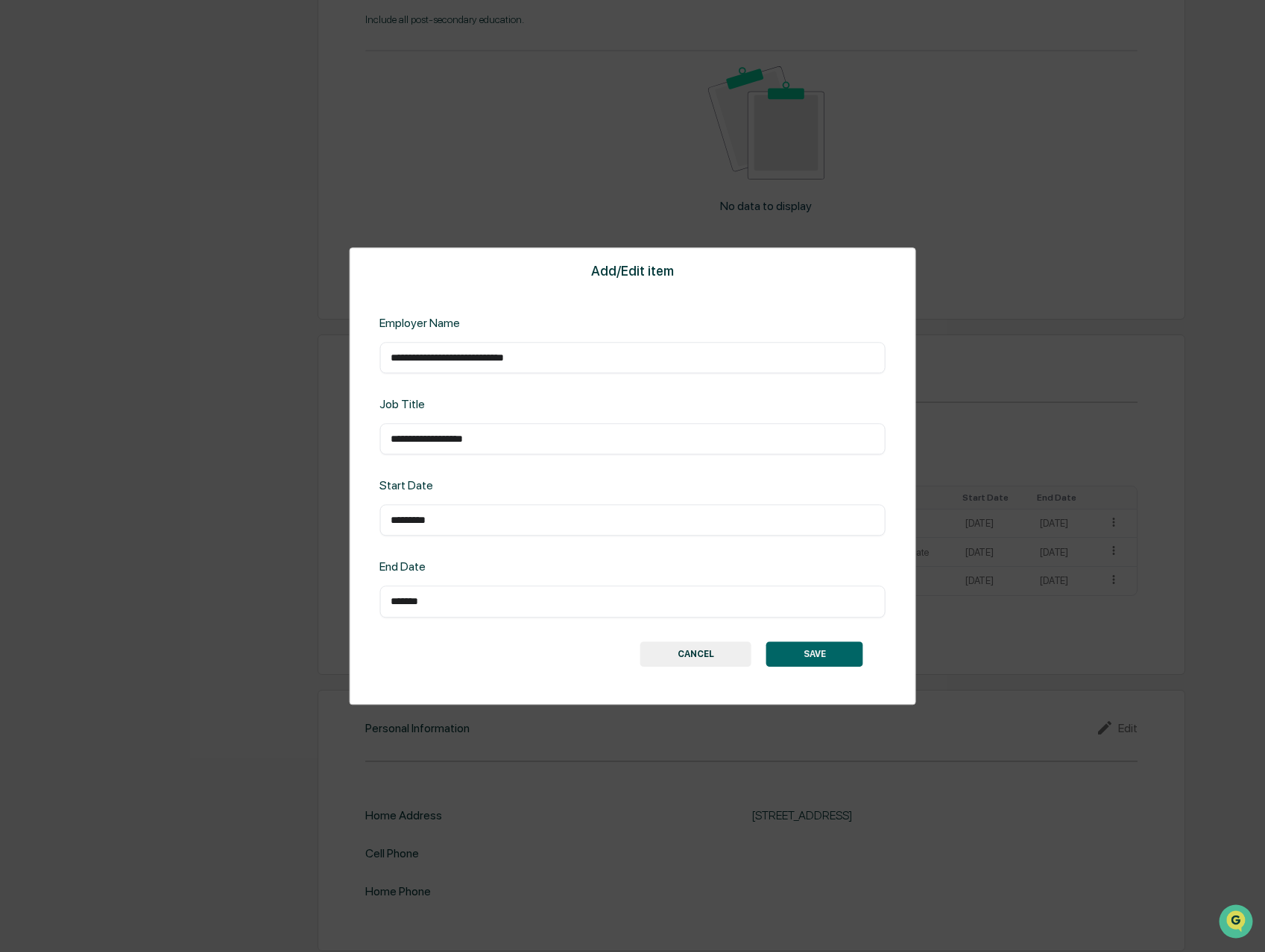
click at [815, 646] on button "SAVE" at bounding box center [814, 654] width 97 height 25
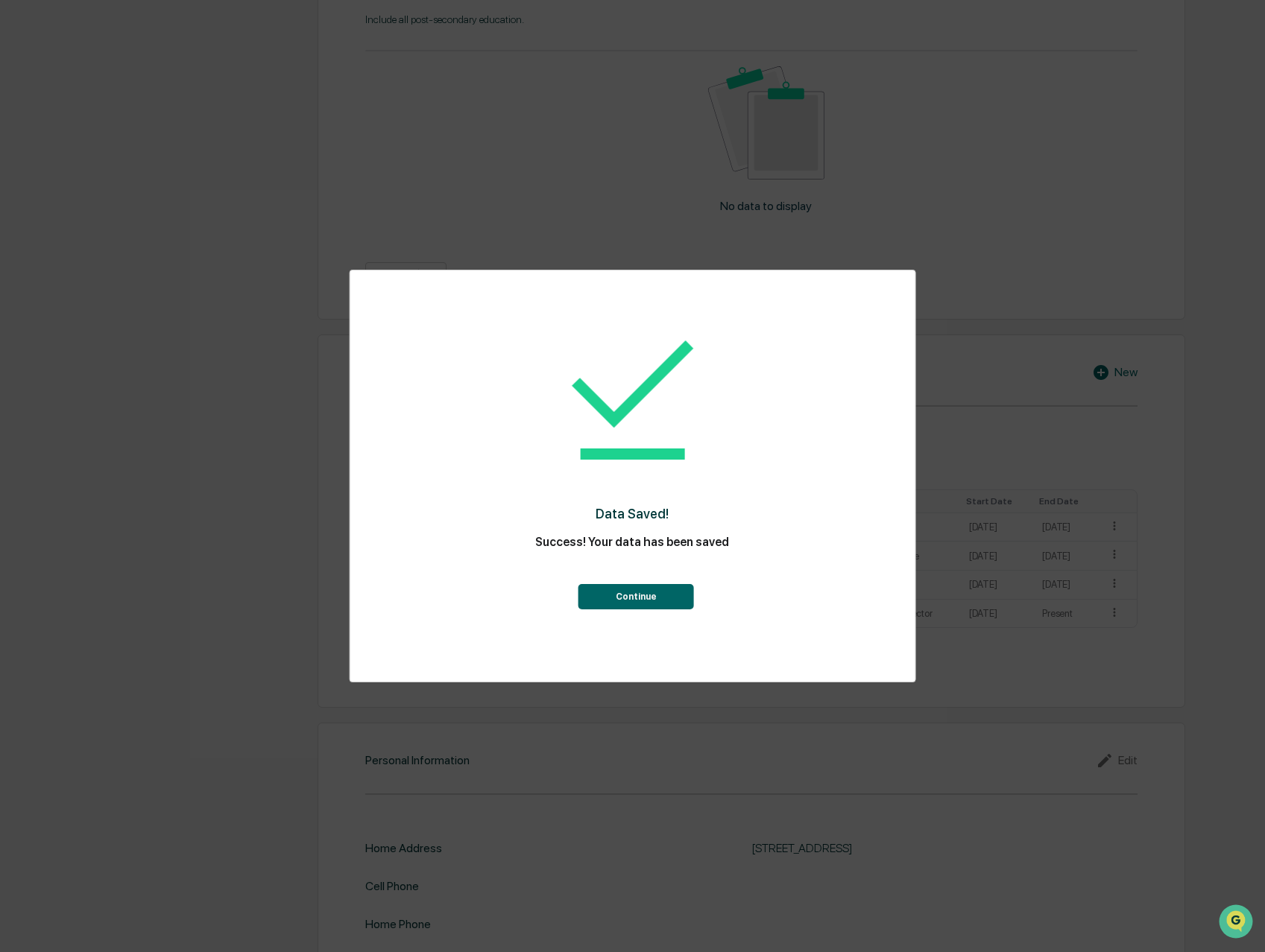
click at [622, 591] on button "Continue" at bounding box center [635, 597] width 115 height 25
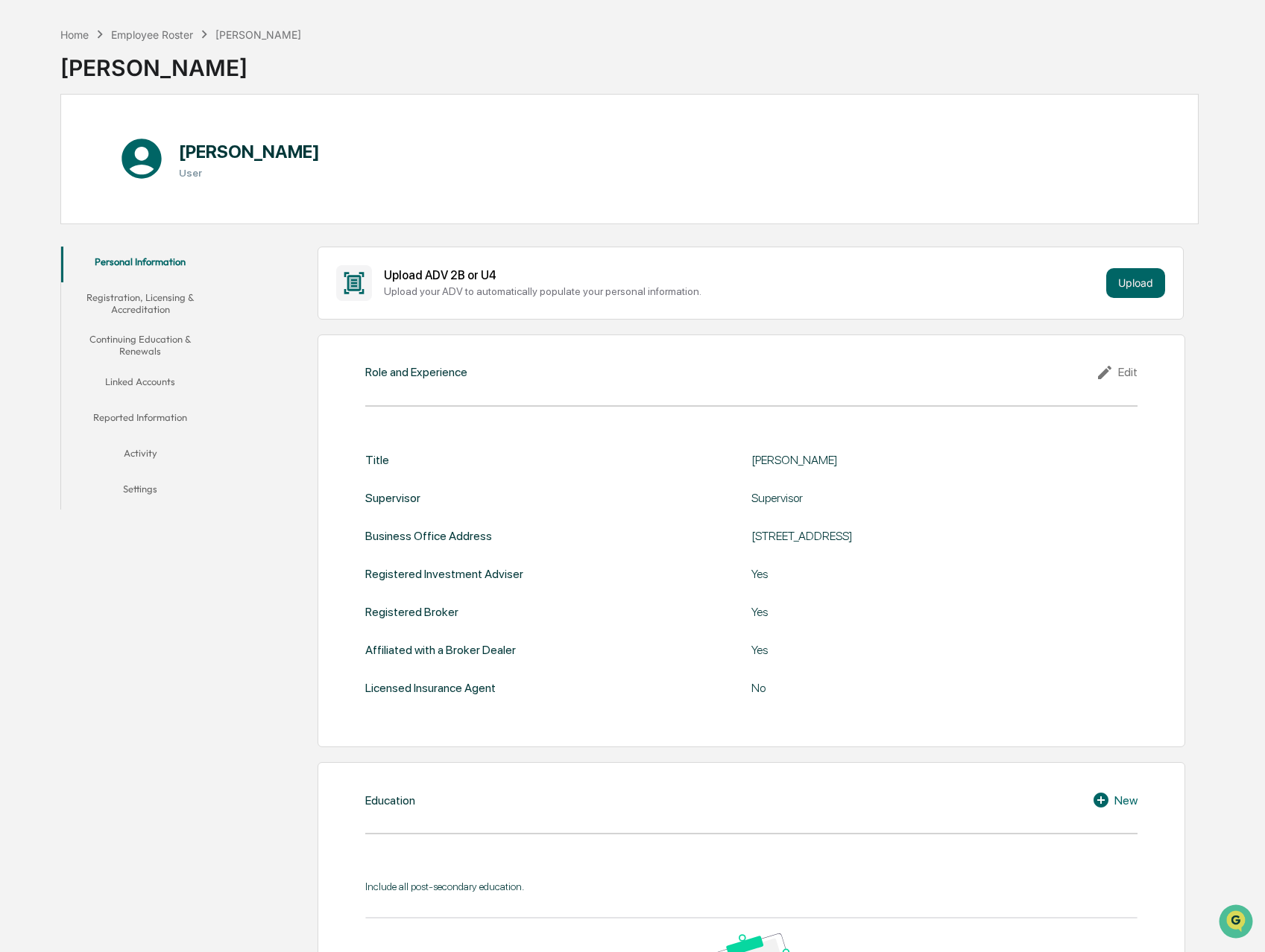
scroll to position [0, 0]
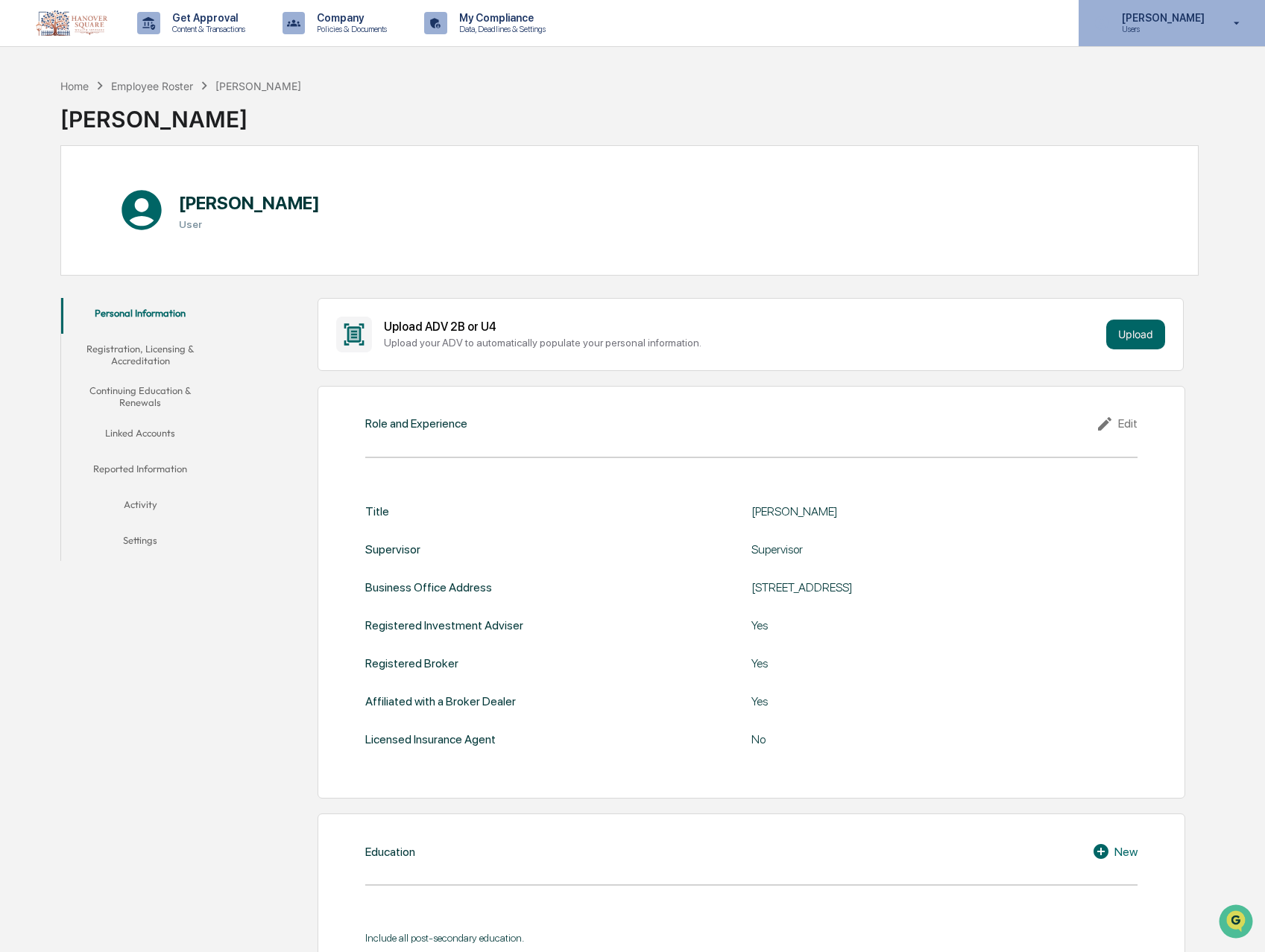
click at [1223, 21] on div "Loretta Fredere Users" at bounding box center [1172, 23] width 187 height 46
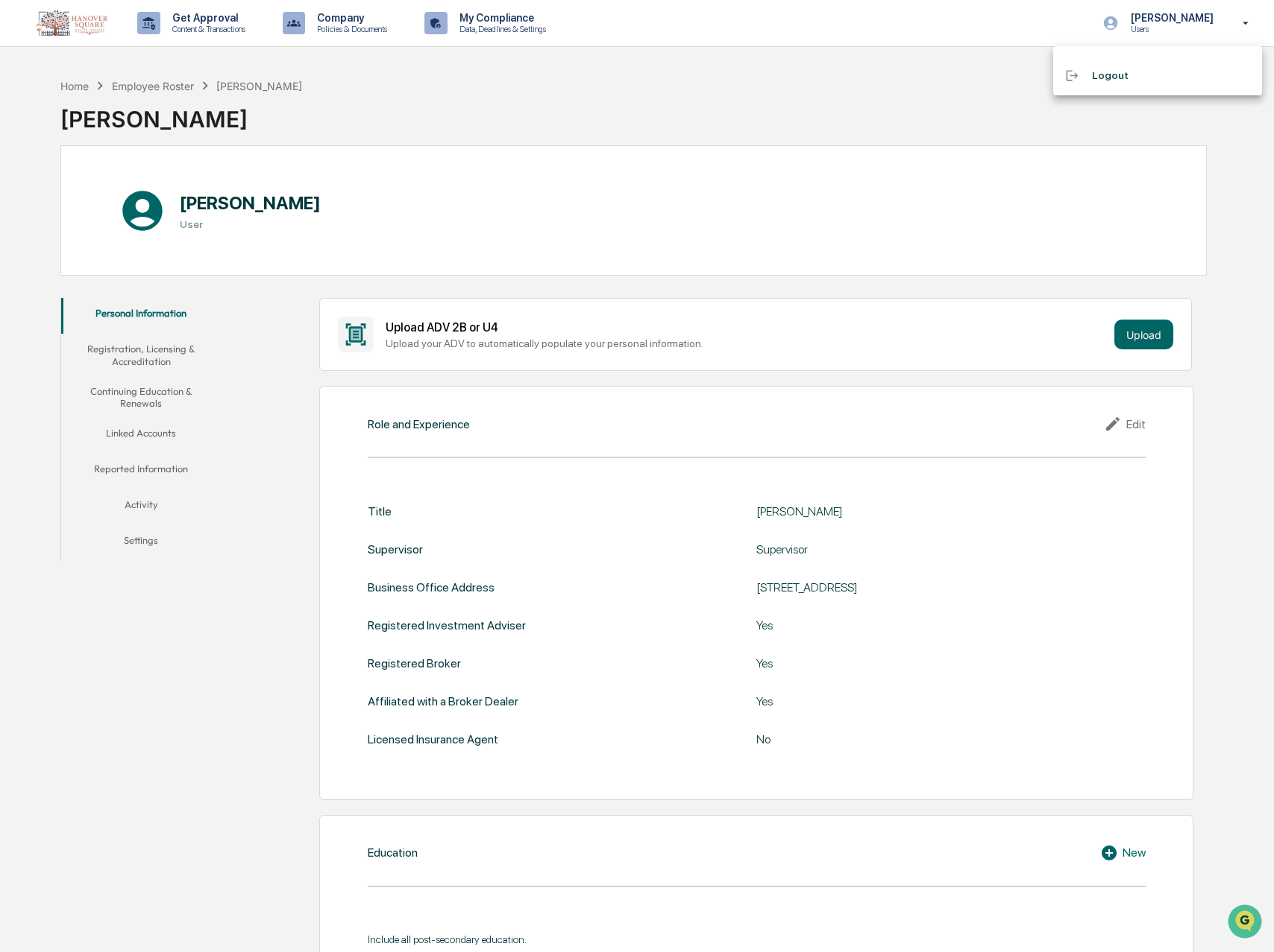
click at [957, 54] on div at bounding box center [637, 476] width 1274 height 952
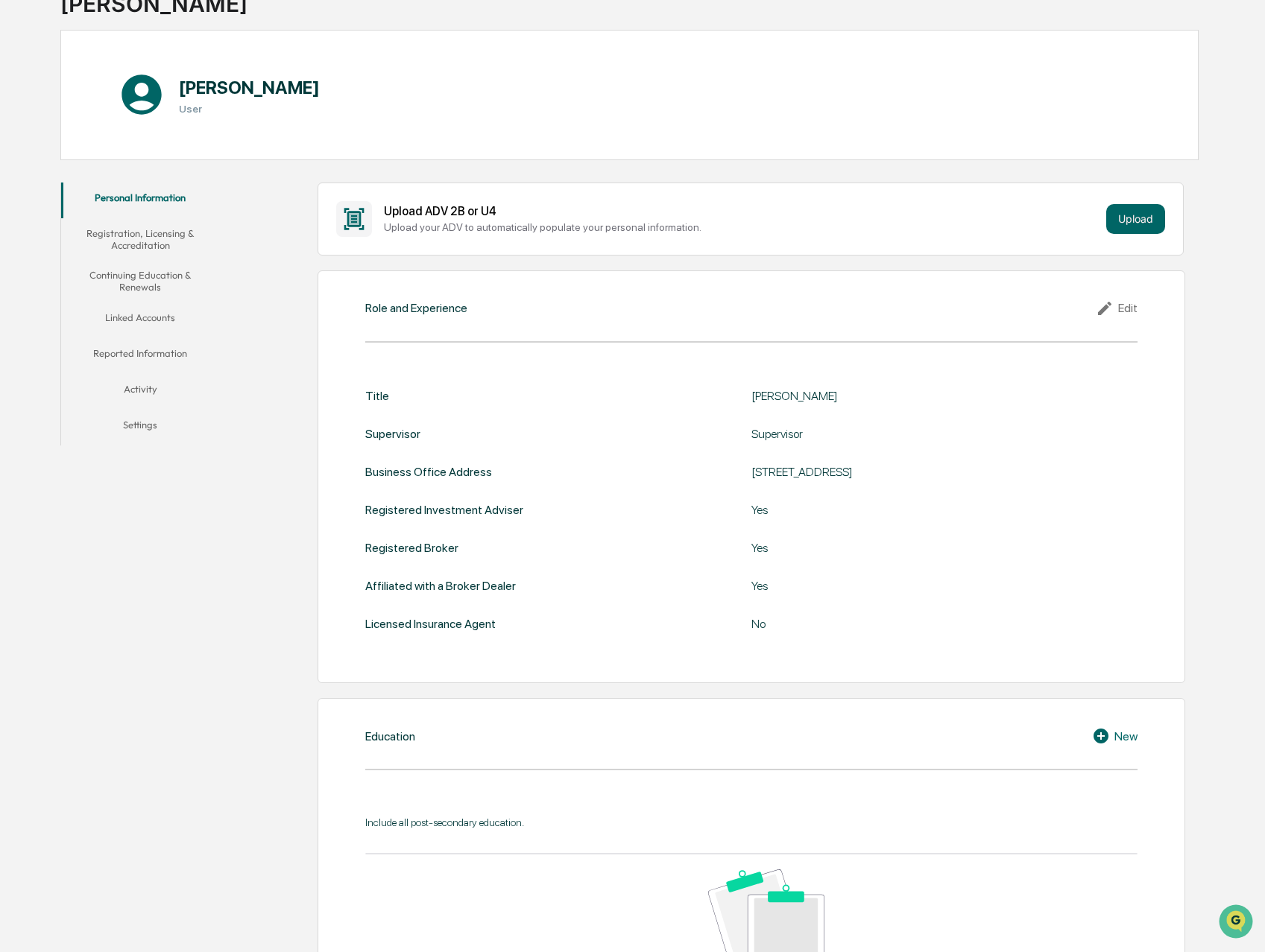
scroll to position [110, 0]
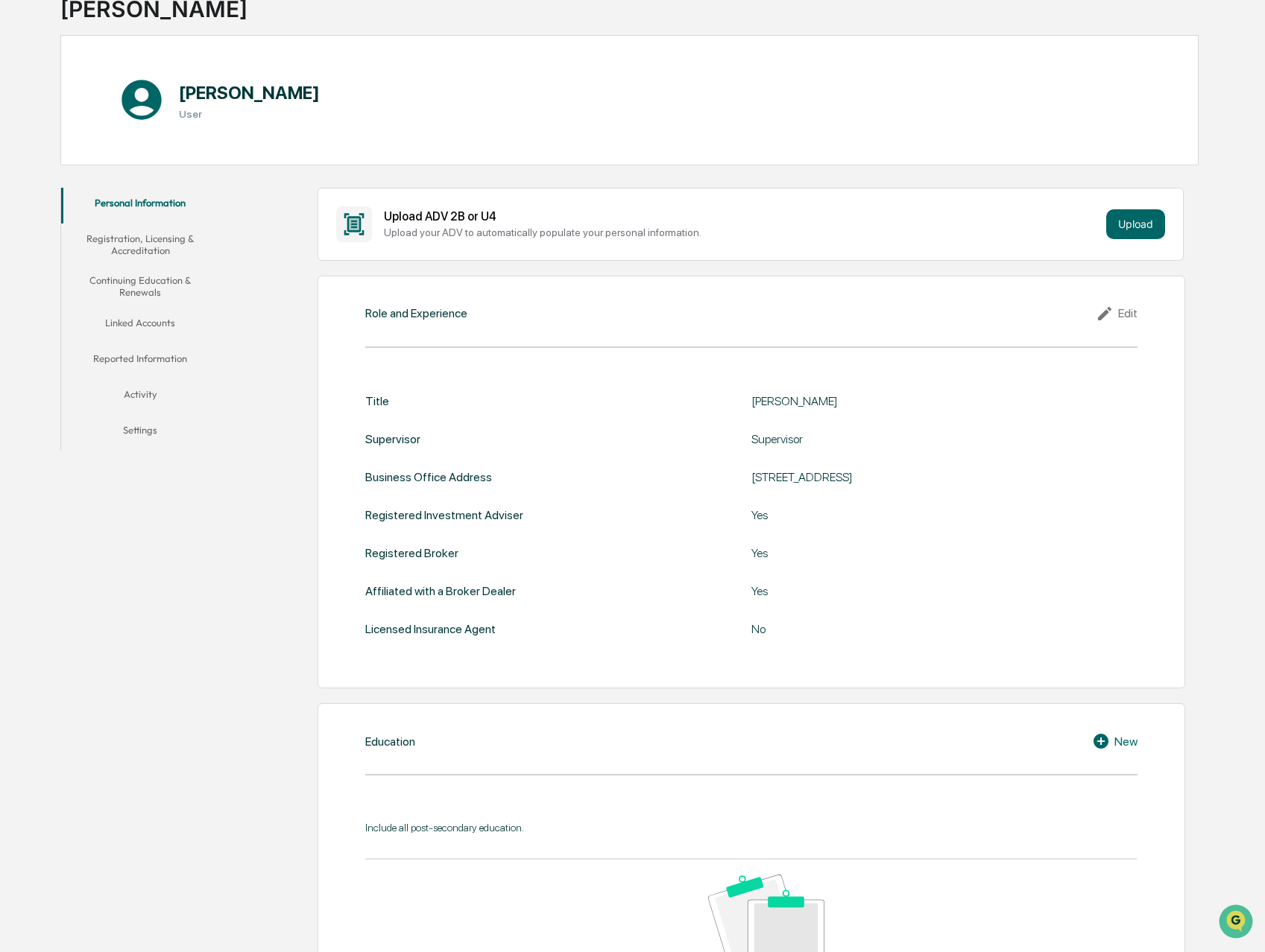
click at [1121, 315] on div "Edit" at bounding box center [1115, 313] width 42 height 18
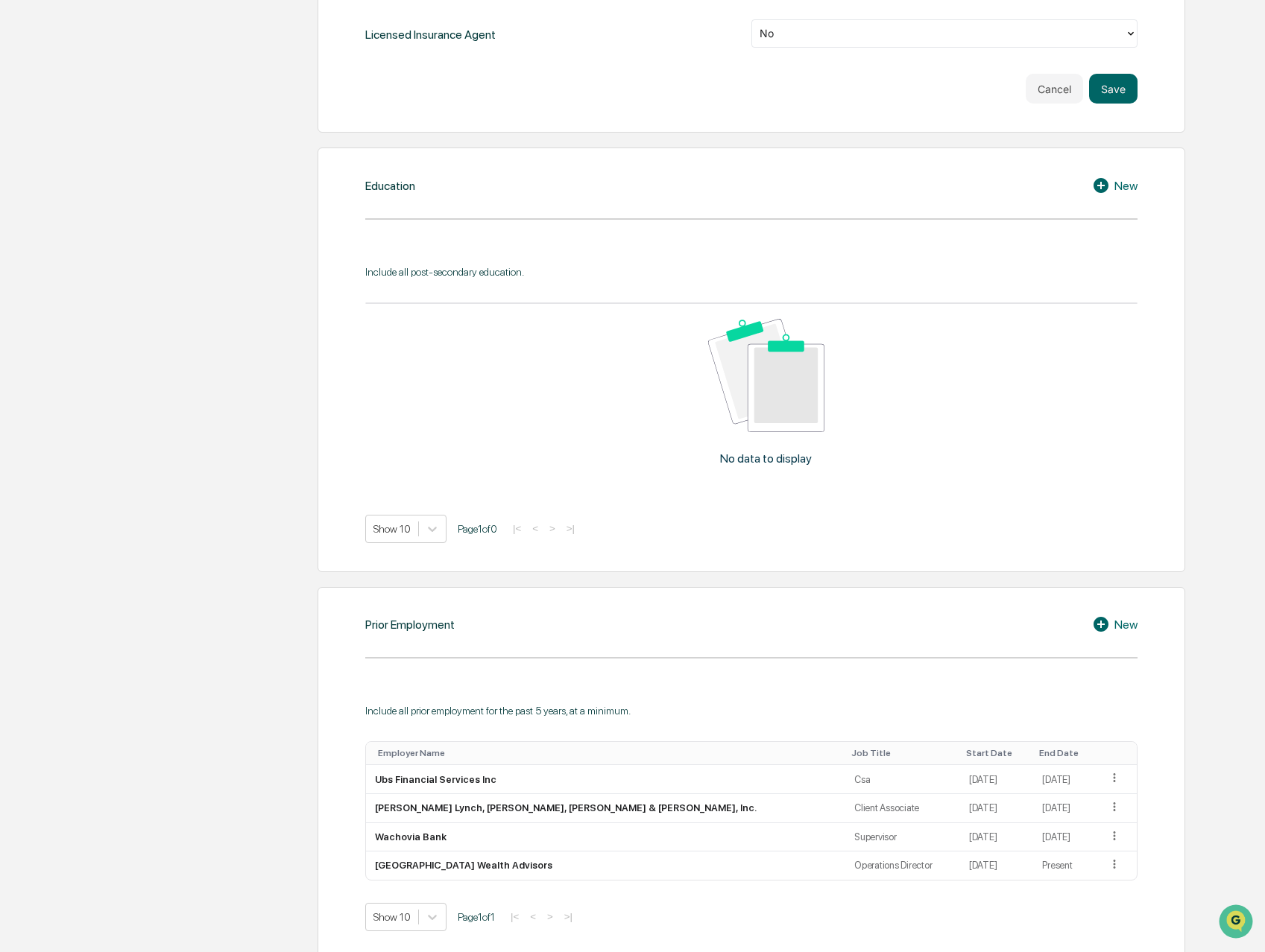
scroll to position [609, 0]
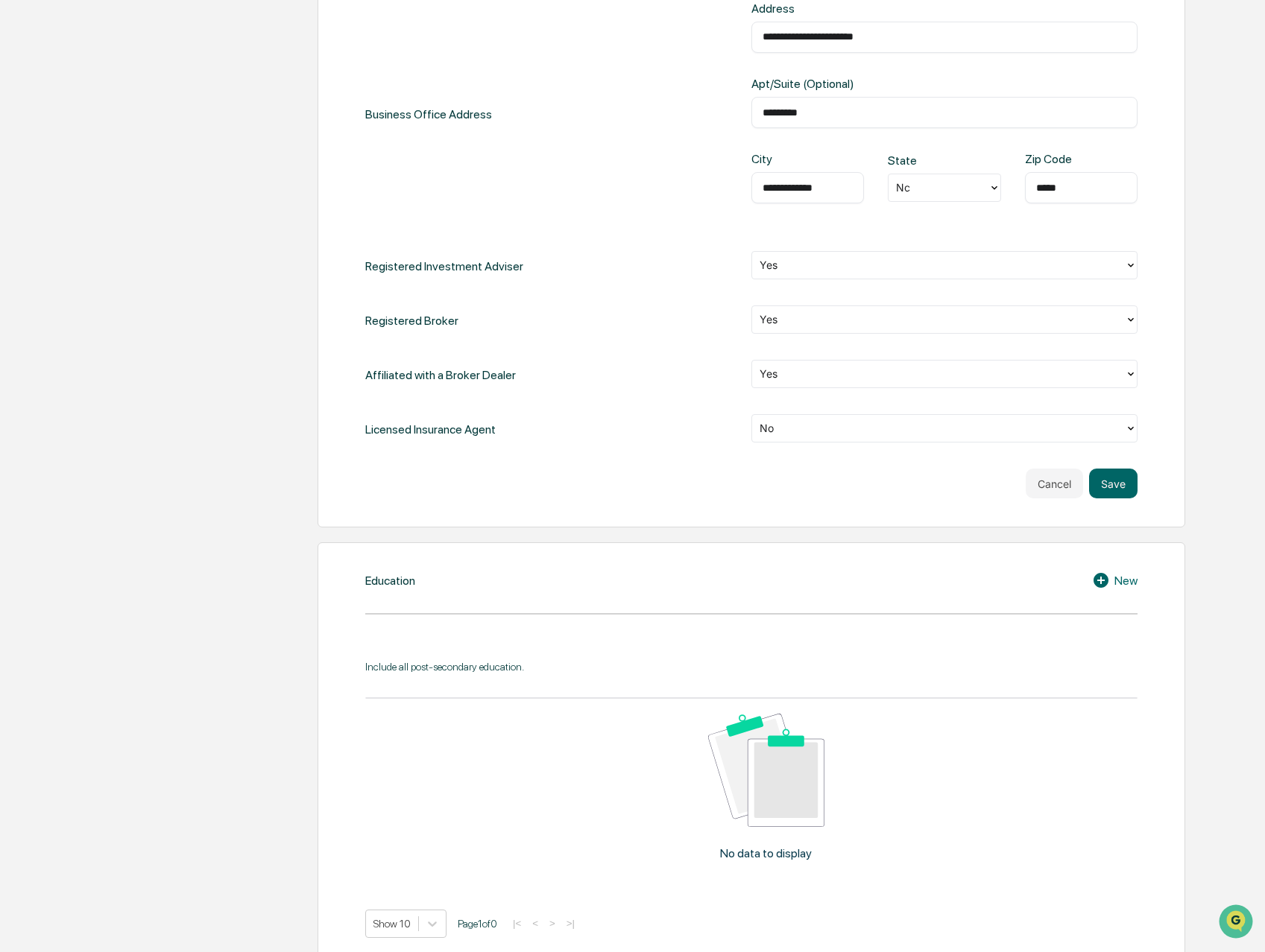
click at [788, 369] on div at bounding box center [937, 374] width 357 height 18
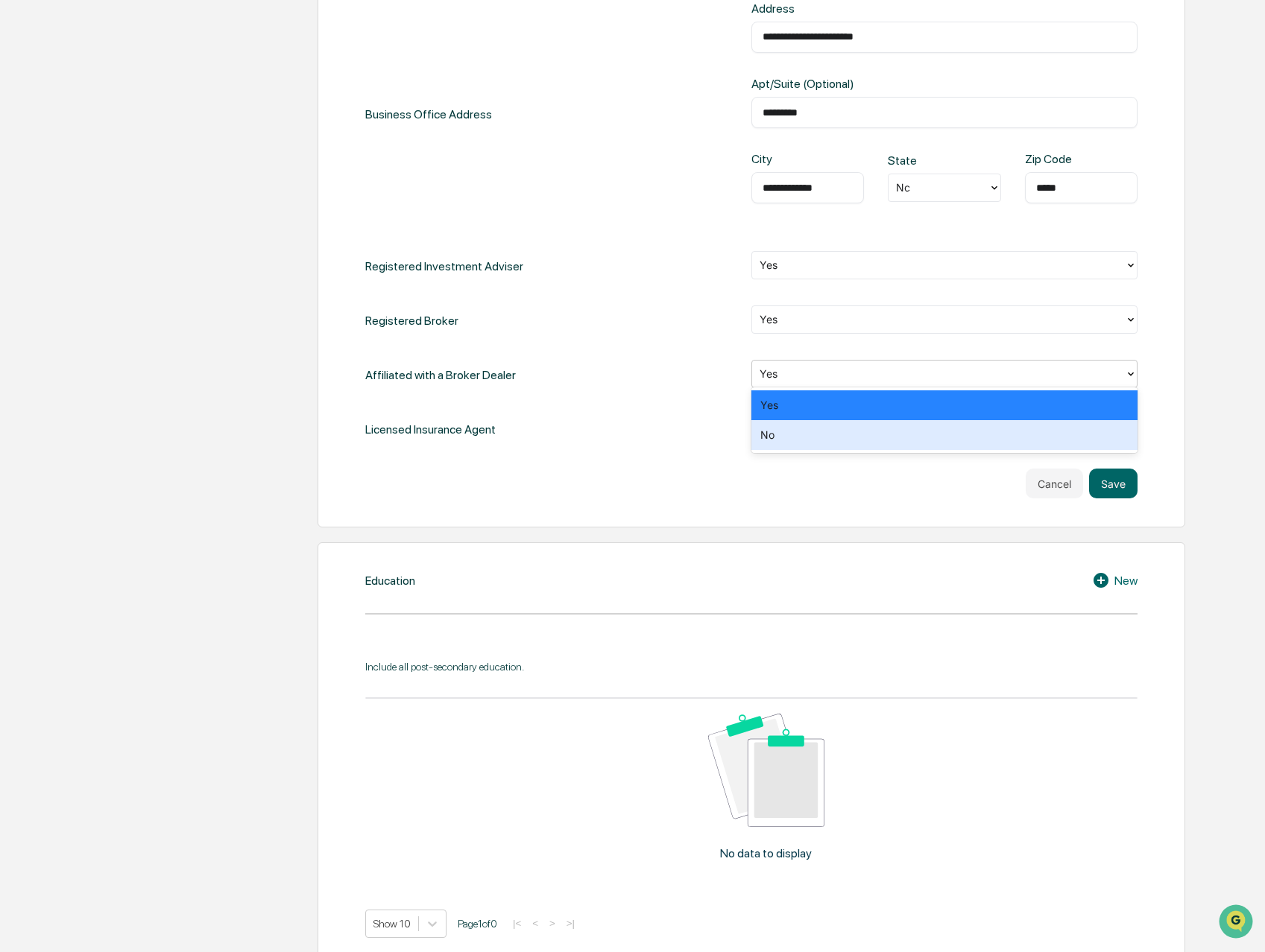
click at [778, 440] on div "No" at bounding box center [945, 435] width 386 height 30
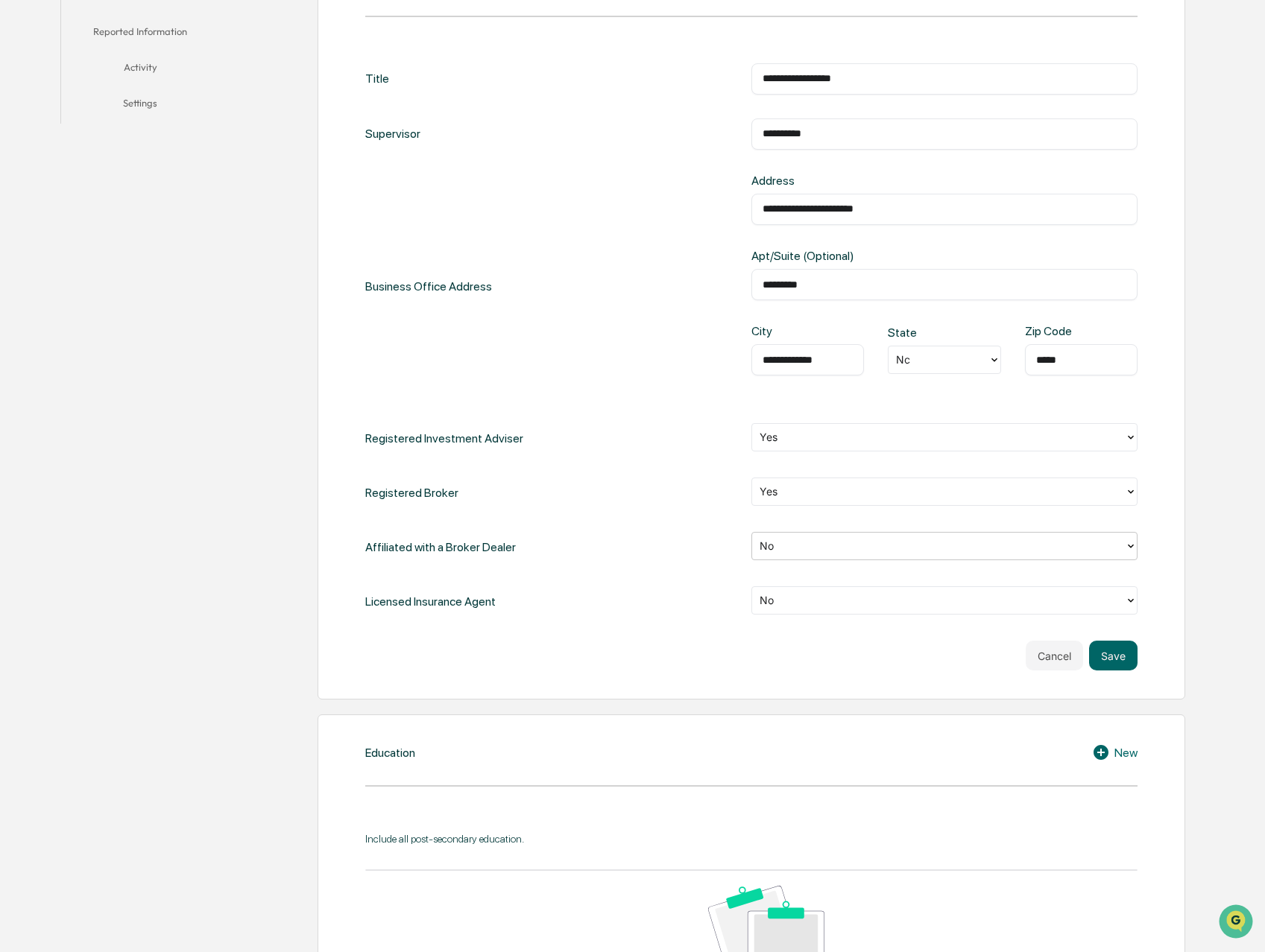
scroll to position [429, 0]
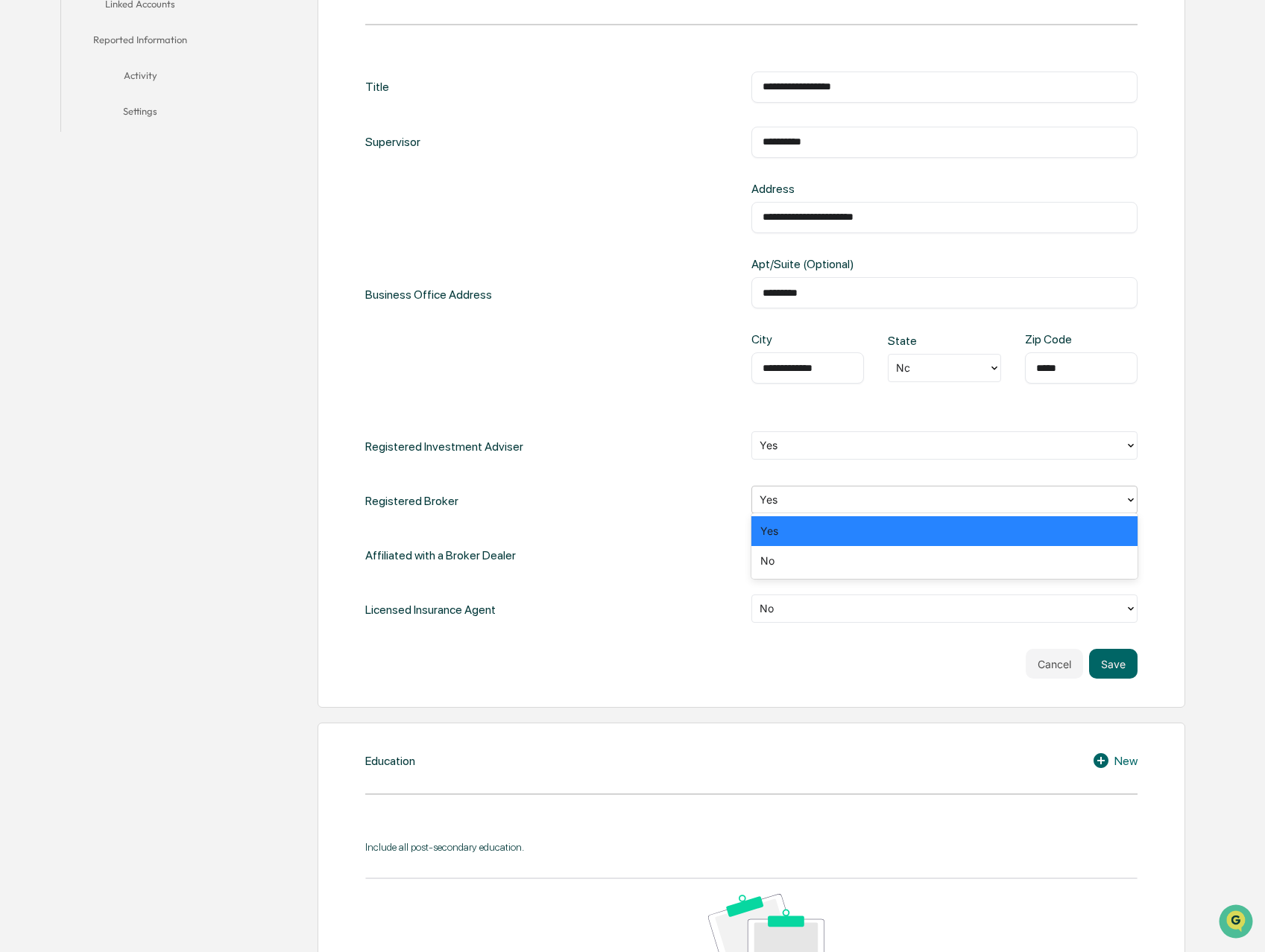
click at [774, 502] on div at bounding box center [937, 500] width 357 height 18
click at [767, 565] on div "No" at bounding box center [945, 561] width 386 height 30
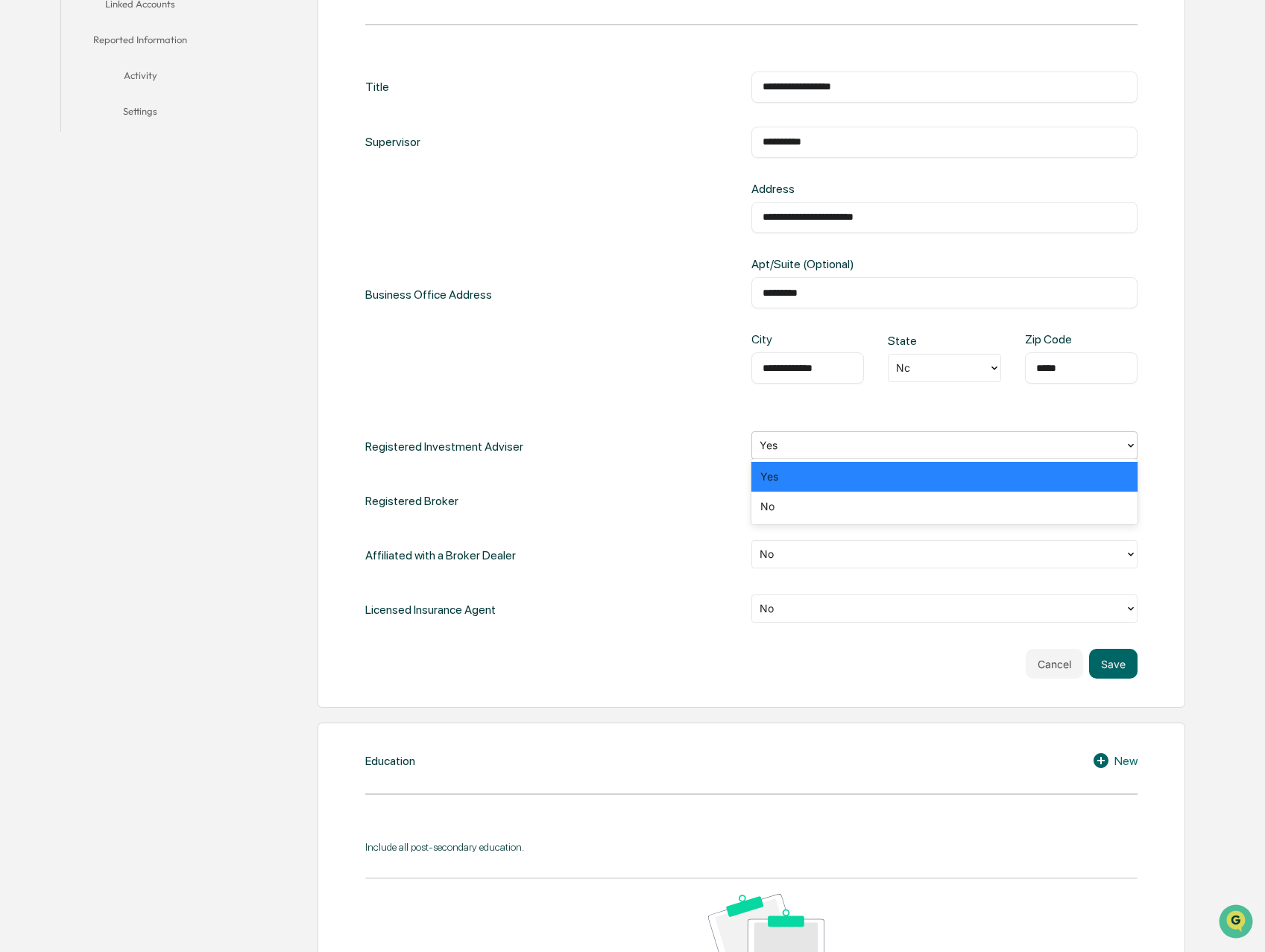
click at [782, 443] on div at bounding box center [937, 446] width 357 height 18
click at [772, 507] on div "No" at bounding box center [945, 507] width 386 height 30
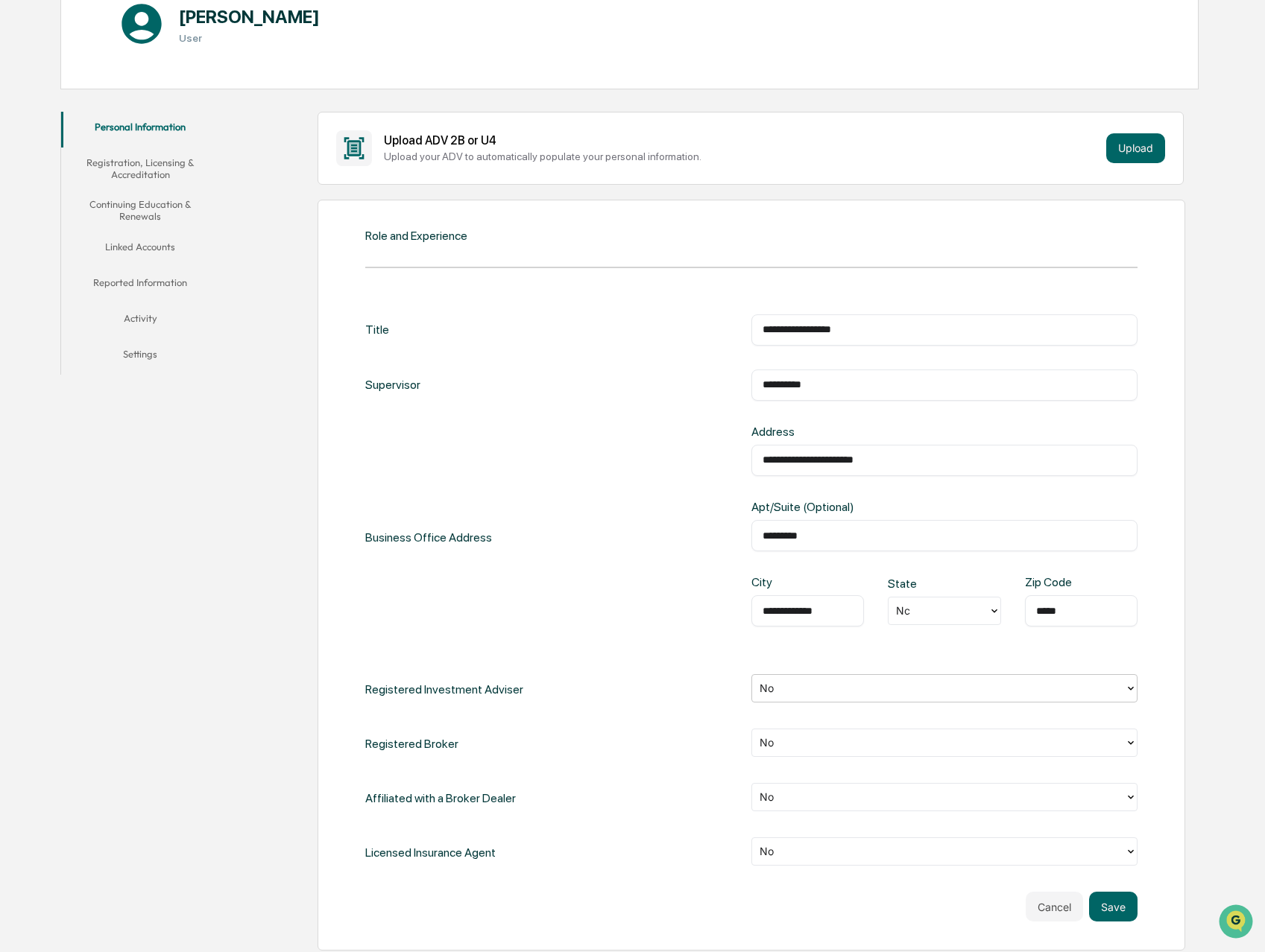
scroll to position [278, 0]
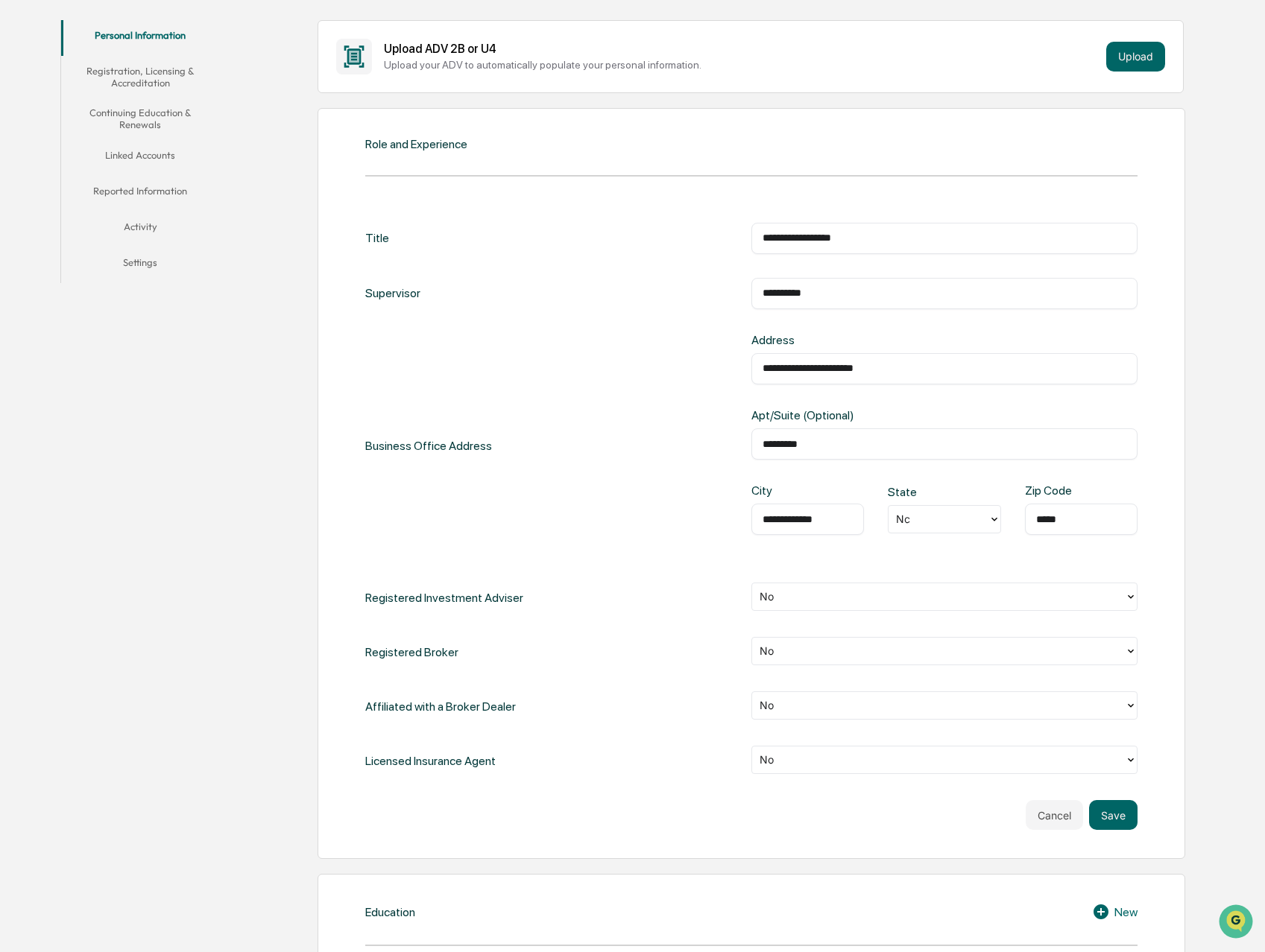
drag, startPoint x: 860, startPoint y: 367, endPoint x: 700, endPoint y: 370, distance: 160.0
click at [700, 370] on div "**********" at bounding box center [751, 446] width 772 height 226
type input "**********"
type input "****"
type input "**"
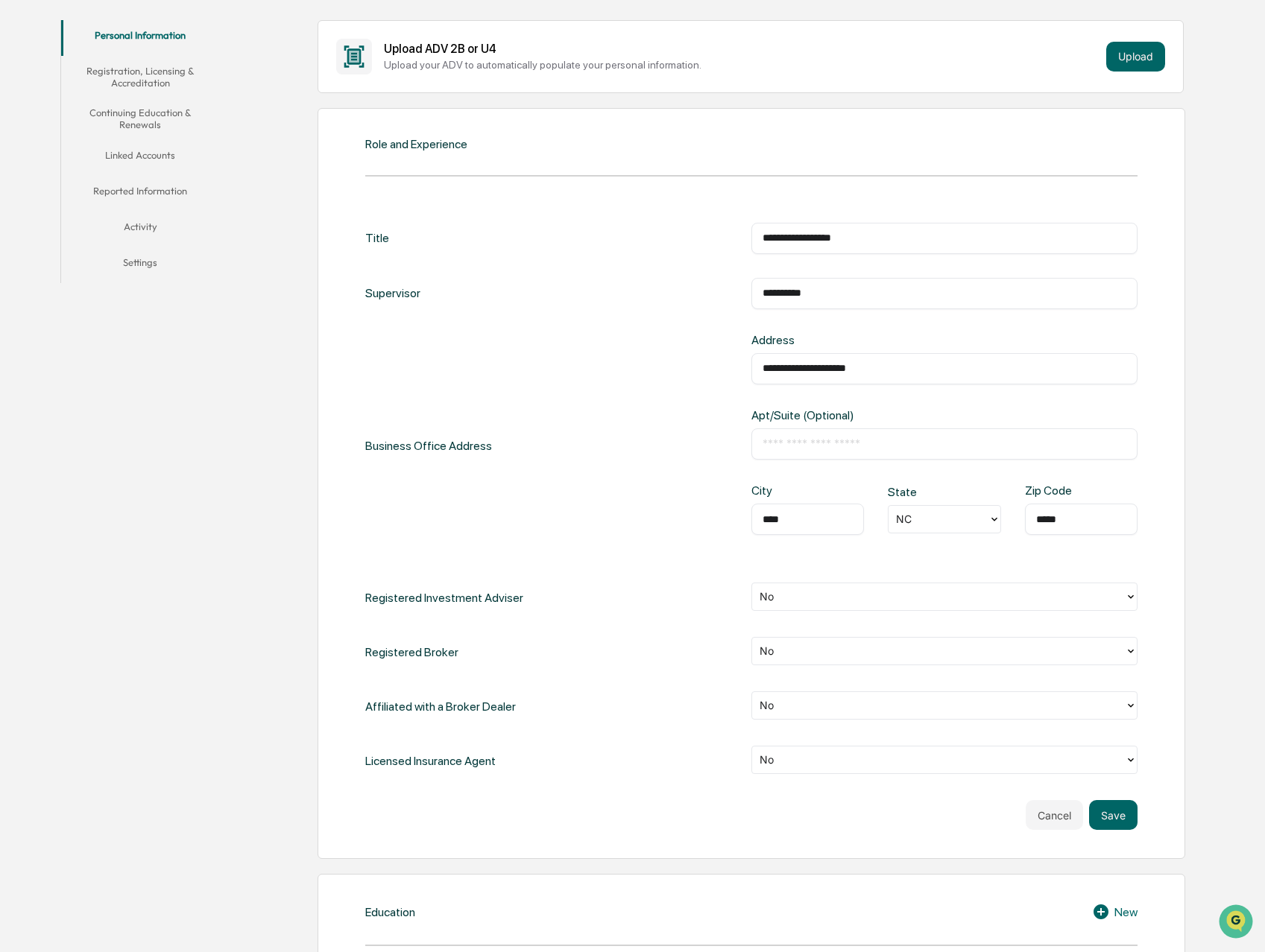
click at [160, 116] on button "Continuing Education & Renewals" at bounding box center [140, 119] width 159 height 42
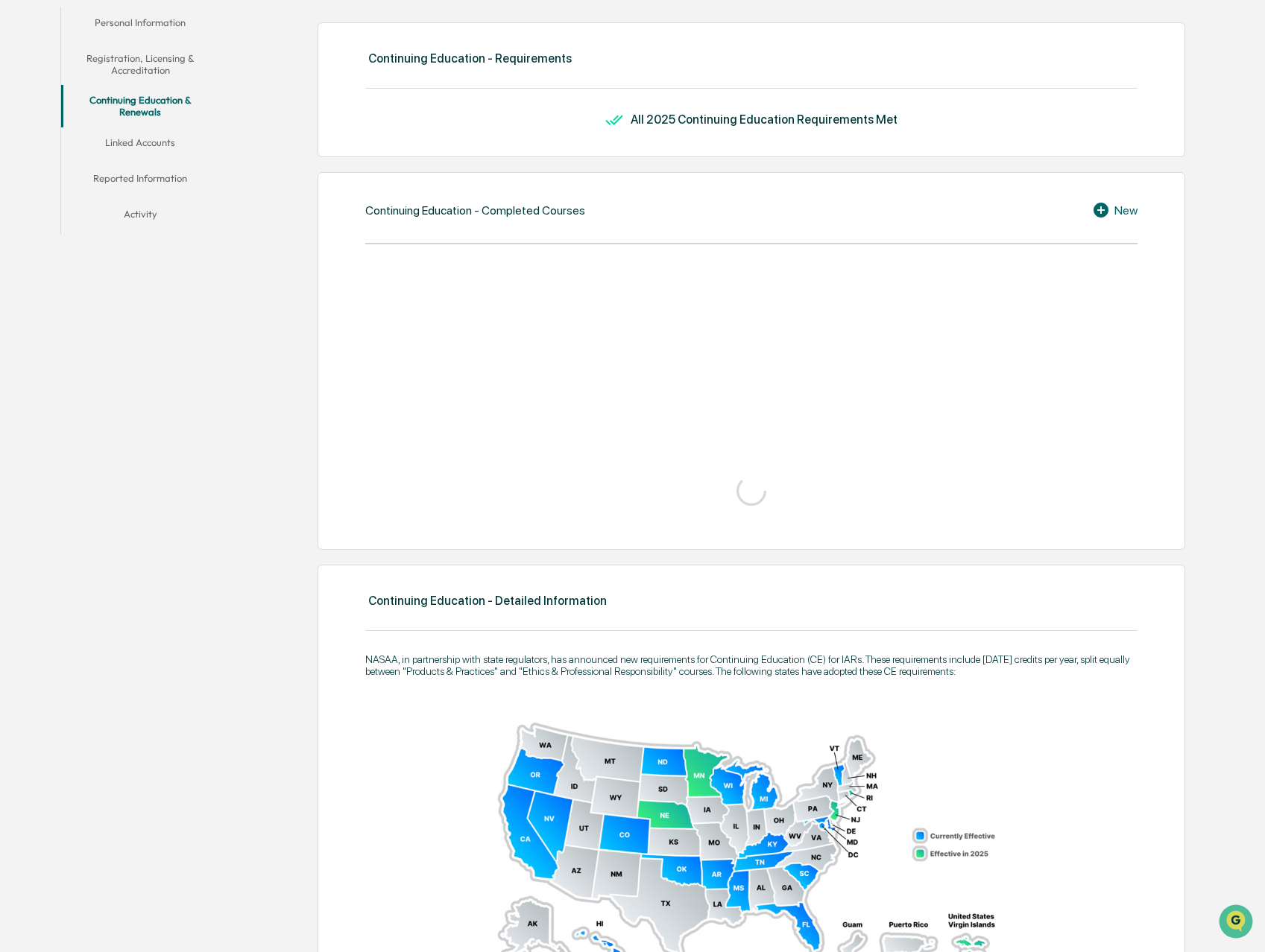
click at [149, 61] on button "Registration, Licensing & Accreditation" at bounding box center [140, 65] width 159 height 42
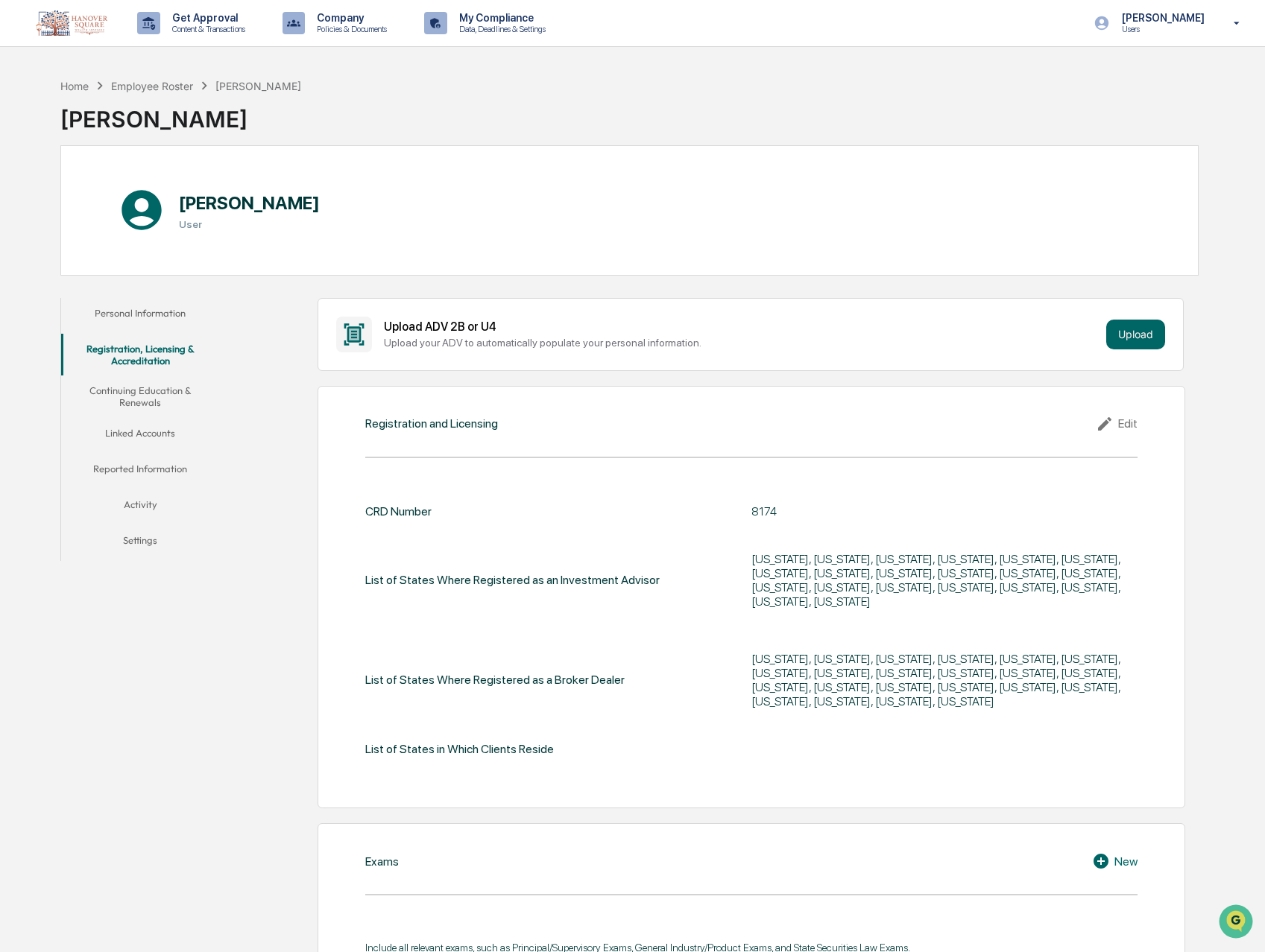
click at [145, 392] on button "Continuing Education & Renewals" at bounding box center [140, 397] width 159 height 42
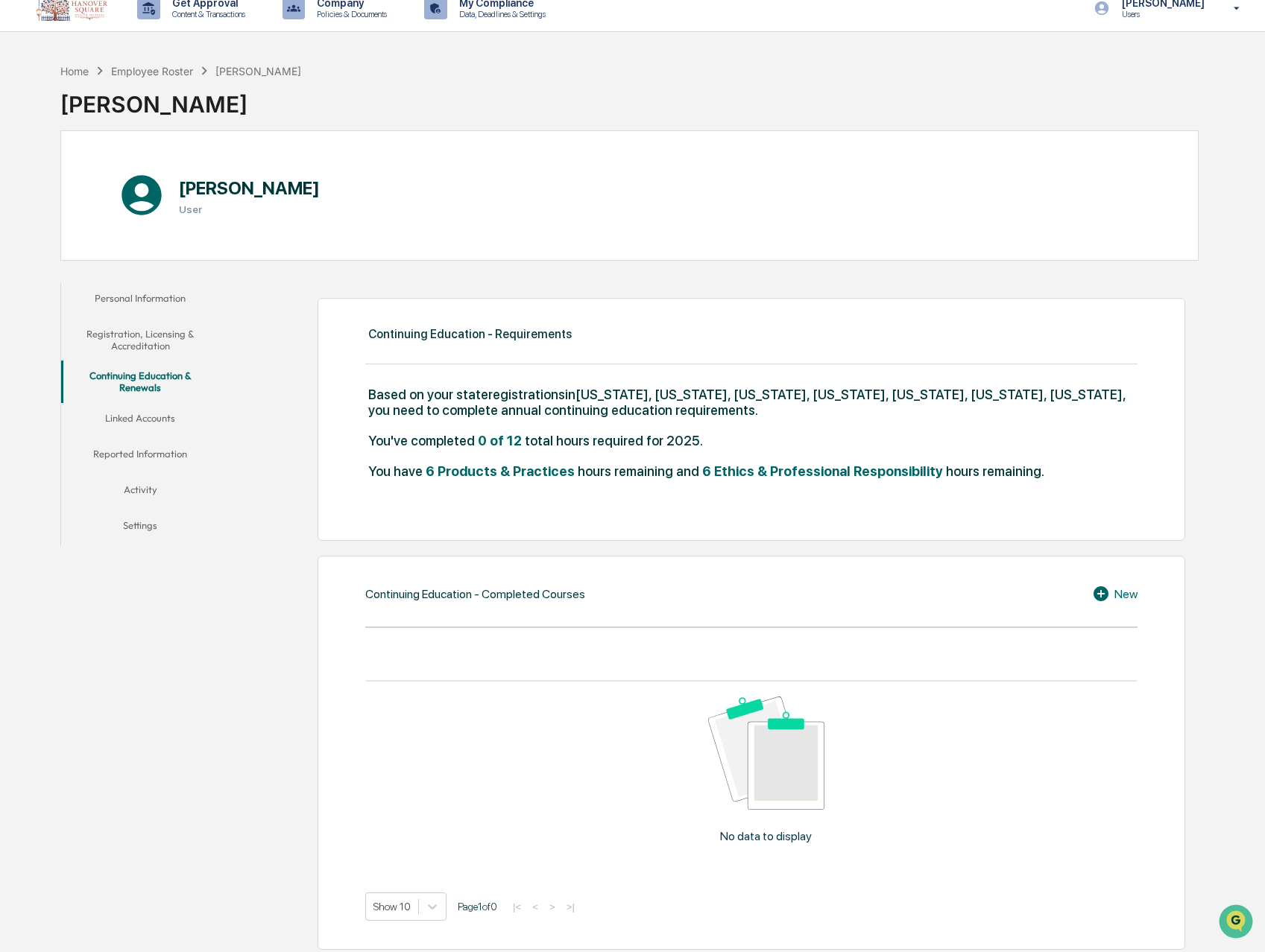
scroll to position [40, 0]
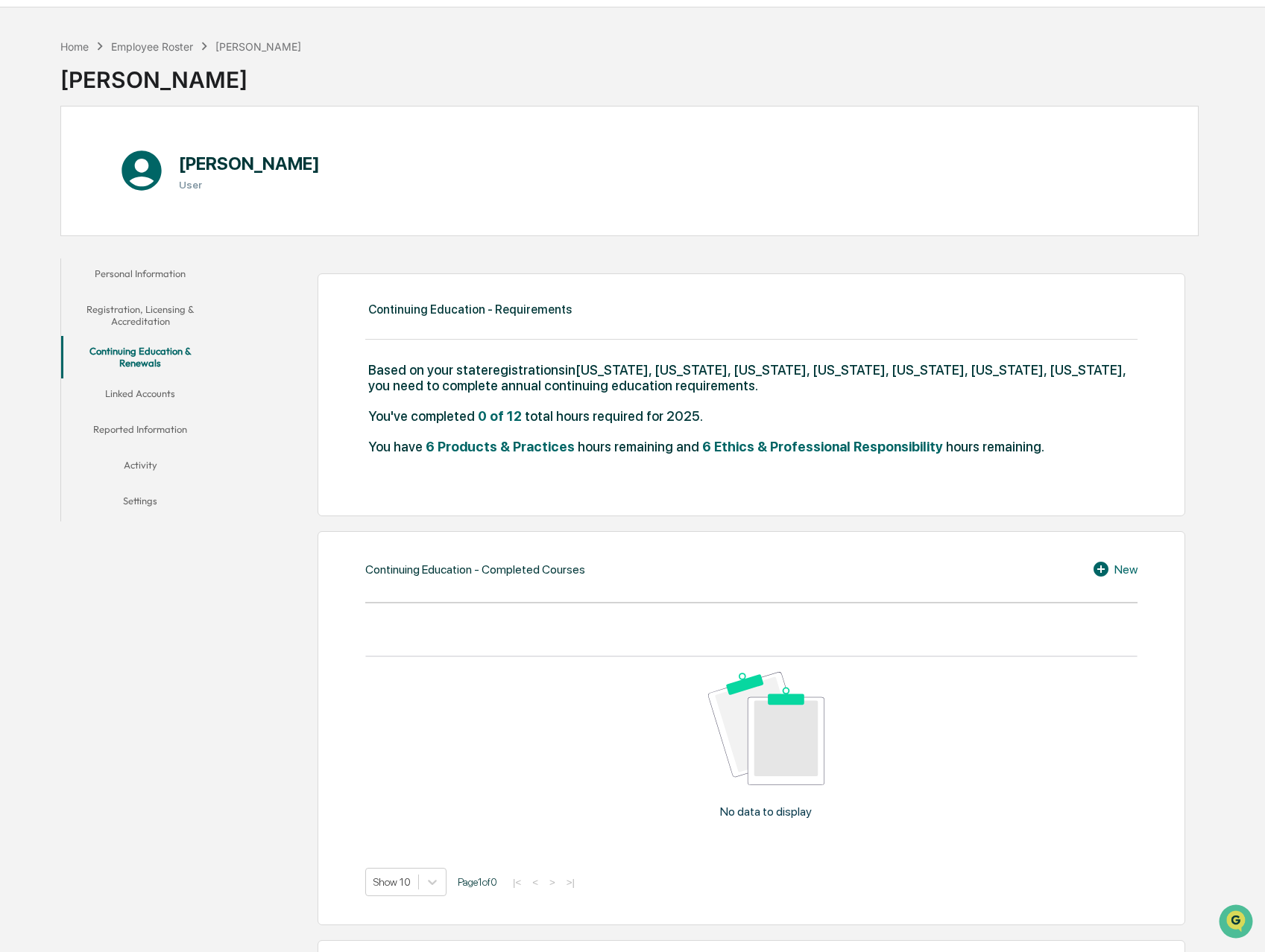
click at [151, 392] on button "Linked Accounts" at bounding box center [140, 396] width 159 height 36
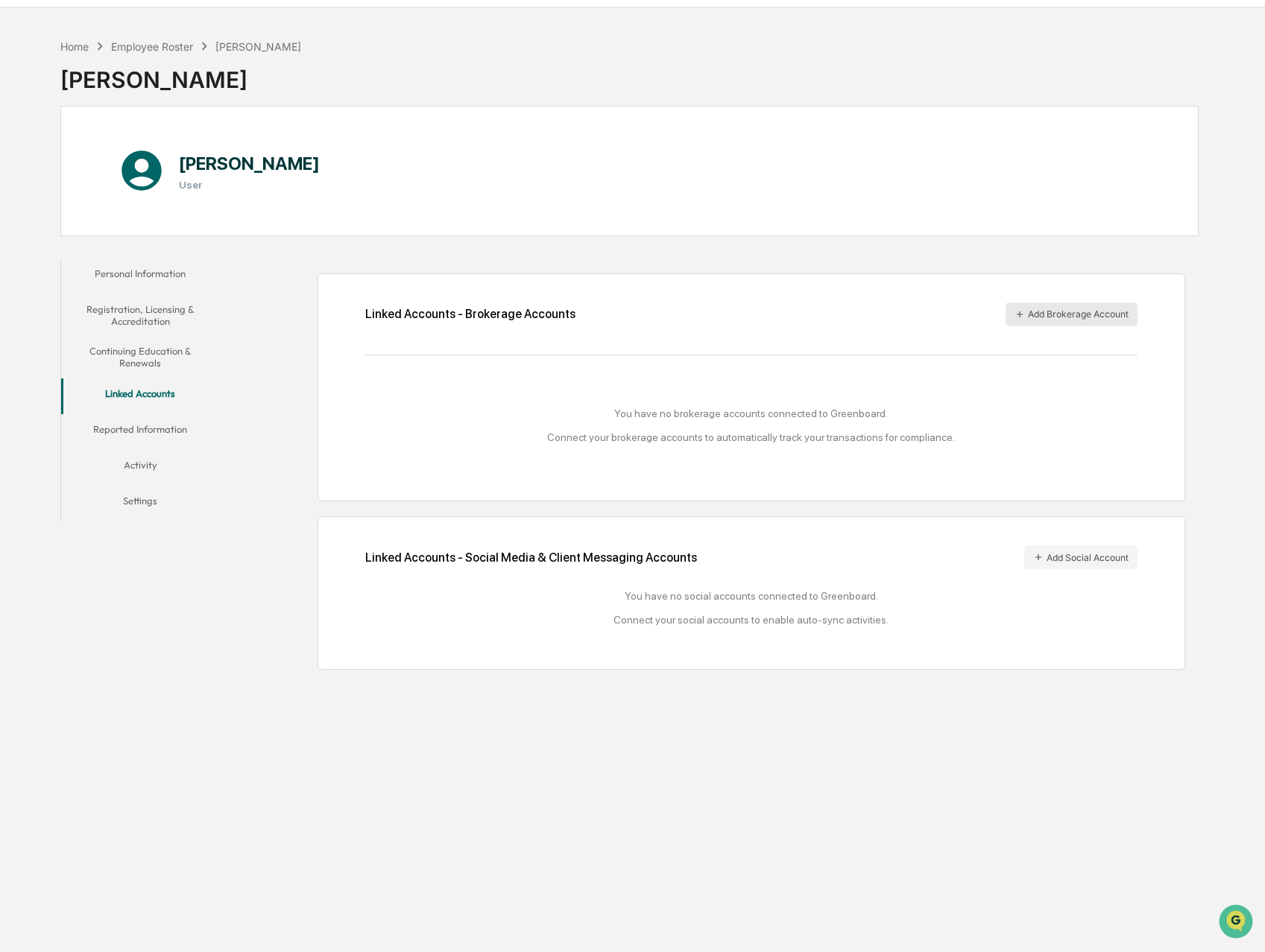
click at [1042, 313] on button "Add Brokerage Account" at bounding box center [1071, 315] width 132 height 24
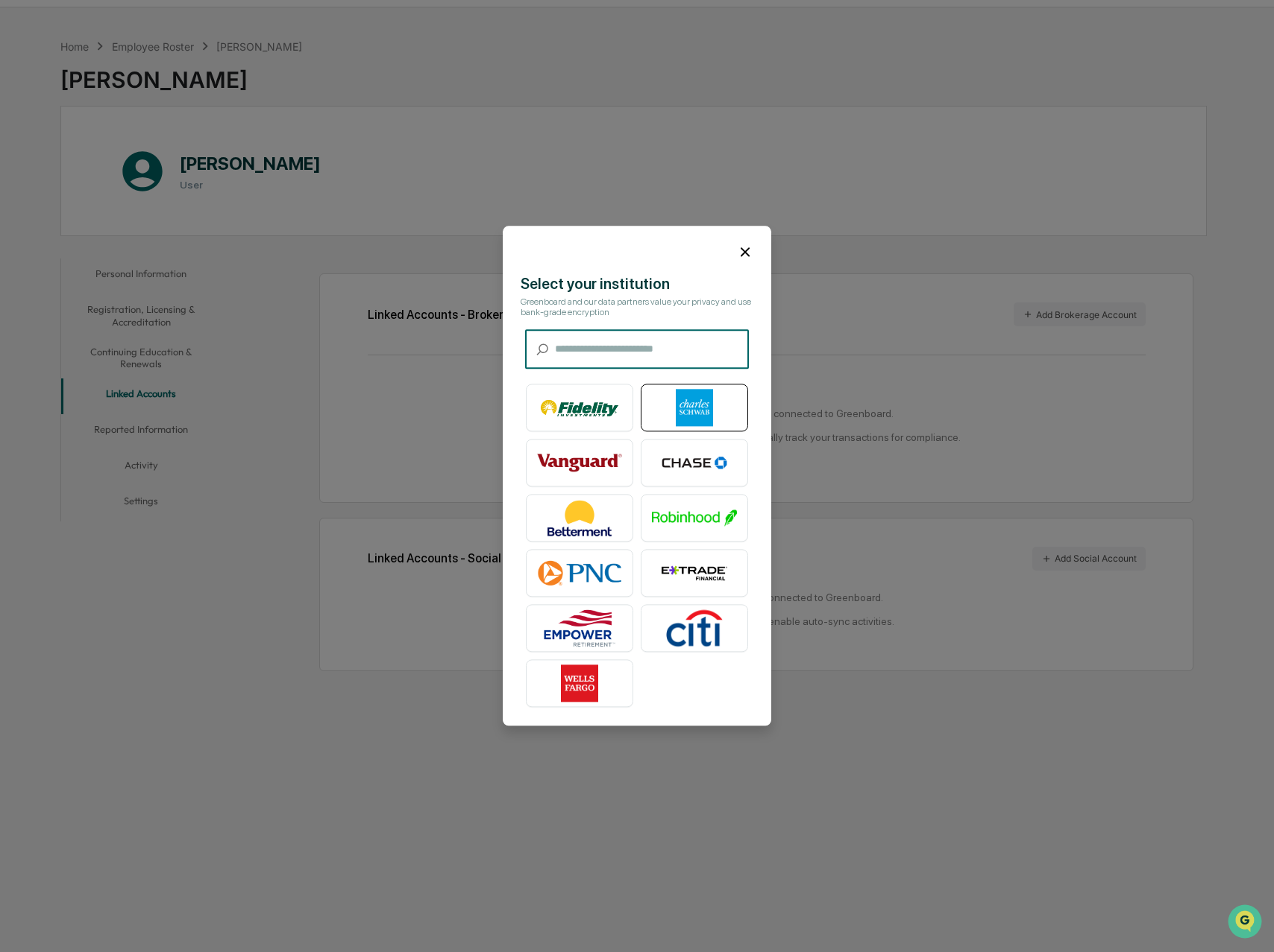
click at [692, 407] on img at bounding box center [694, 408] width 85 height 37
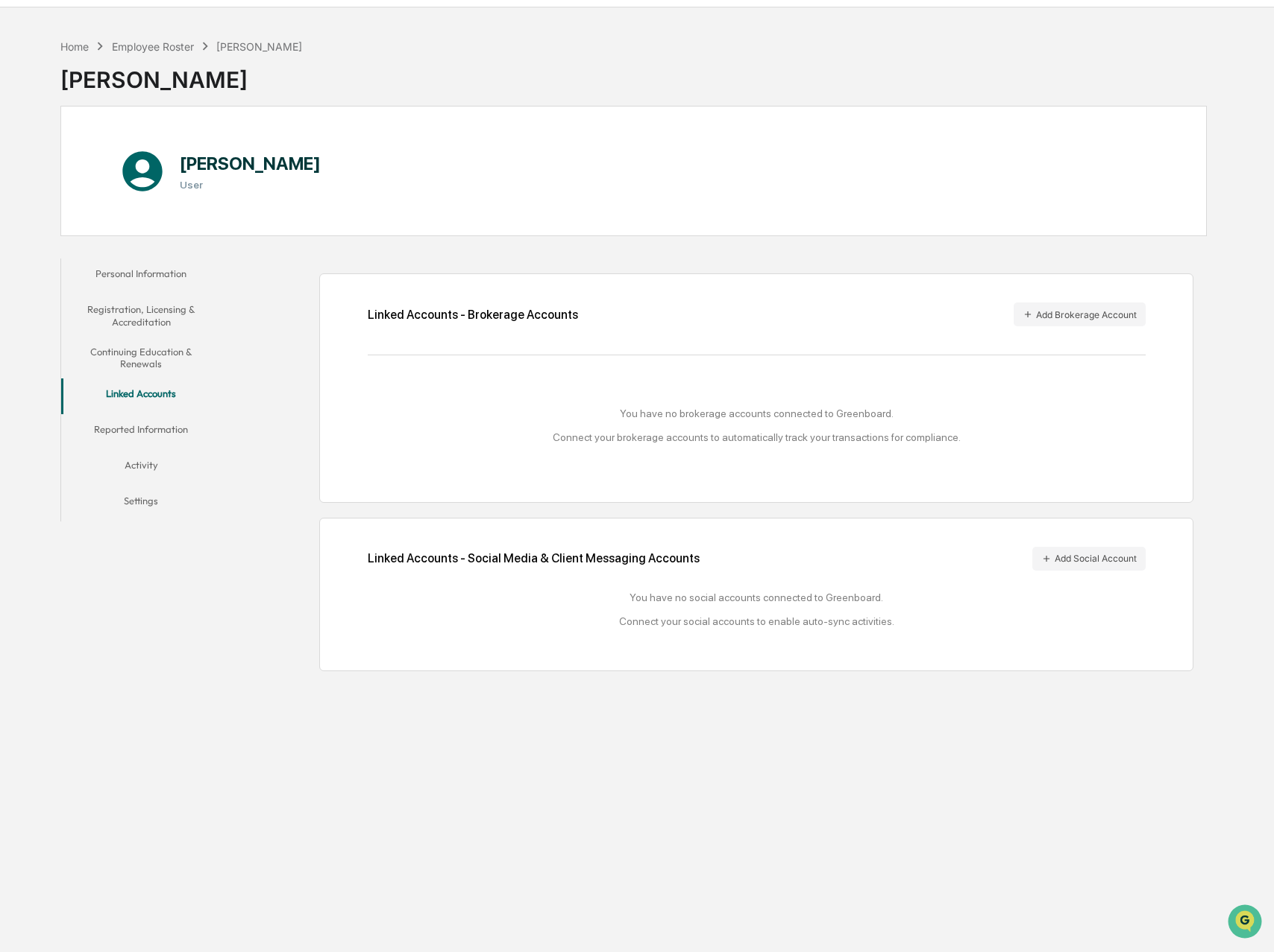
click at [152, 392] on button "Linked Accounts" at bounding box center [140, 396] width 160 height 36
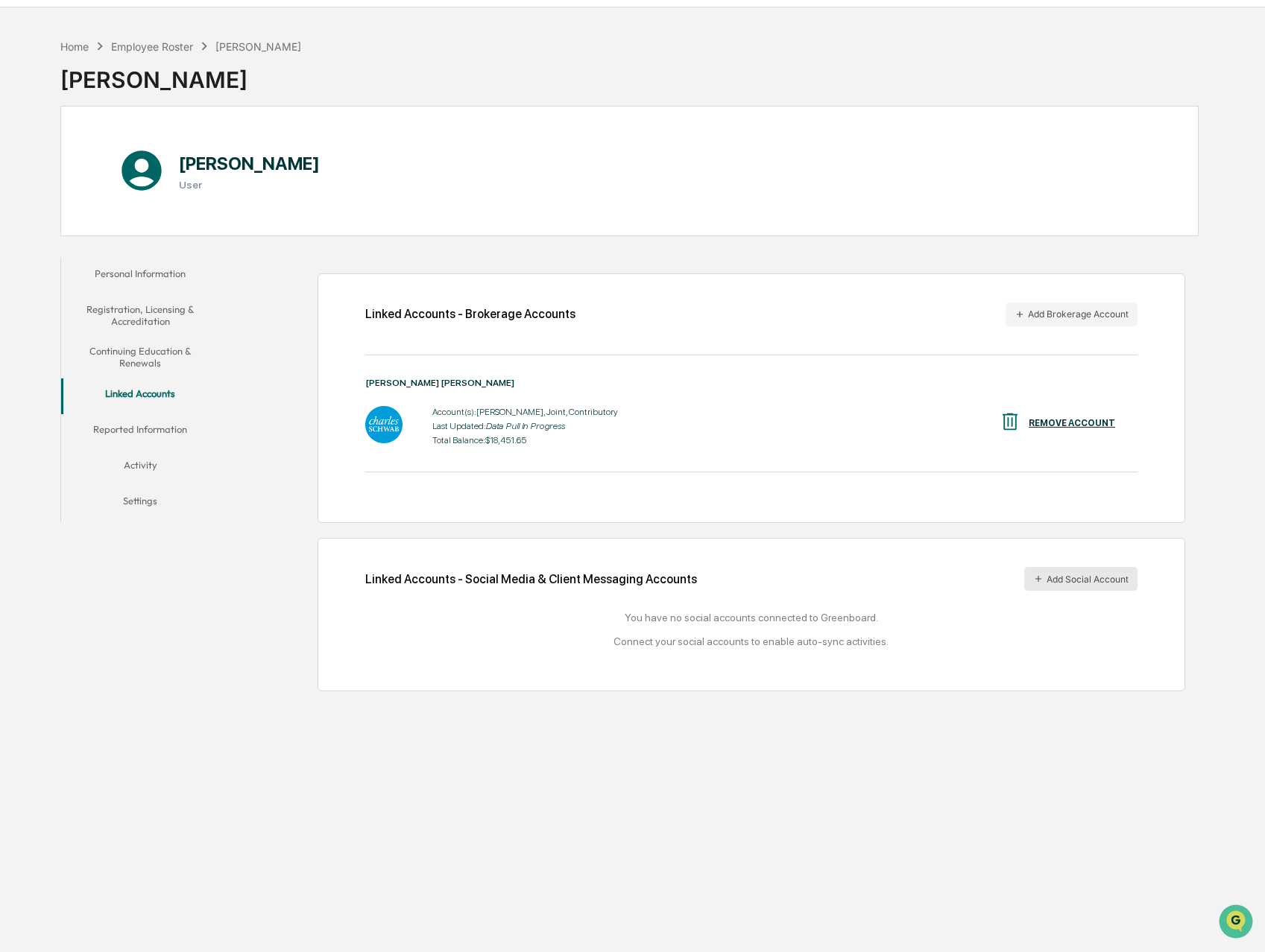
click at [1070, 583] on button "Add Social Account" at bounding box center [1080, 579] width 114 height 24
click at [91, 57] on div "[PERSON_NAME]" at bounding box center [180, 74] width 241 height 39
click at [151, 428] on button "Reported Information" at bounding box center [140, 432] width 159 height 36
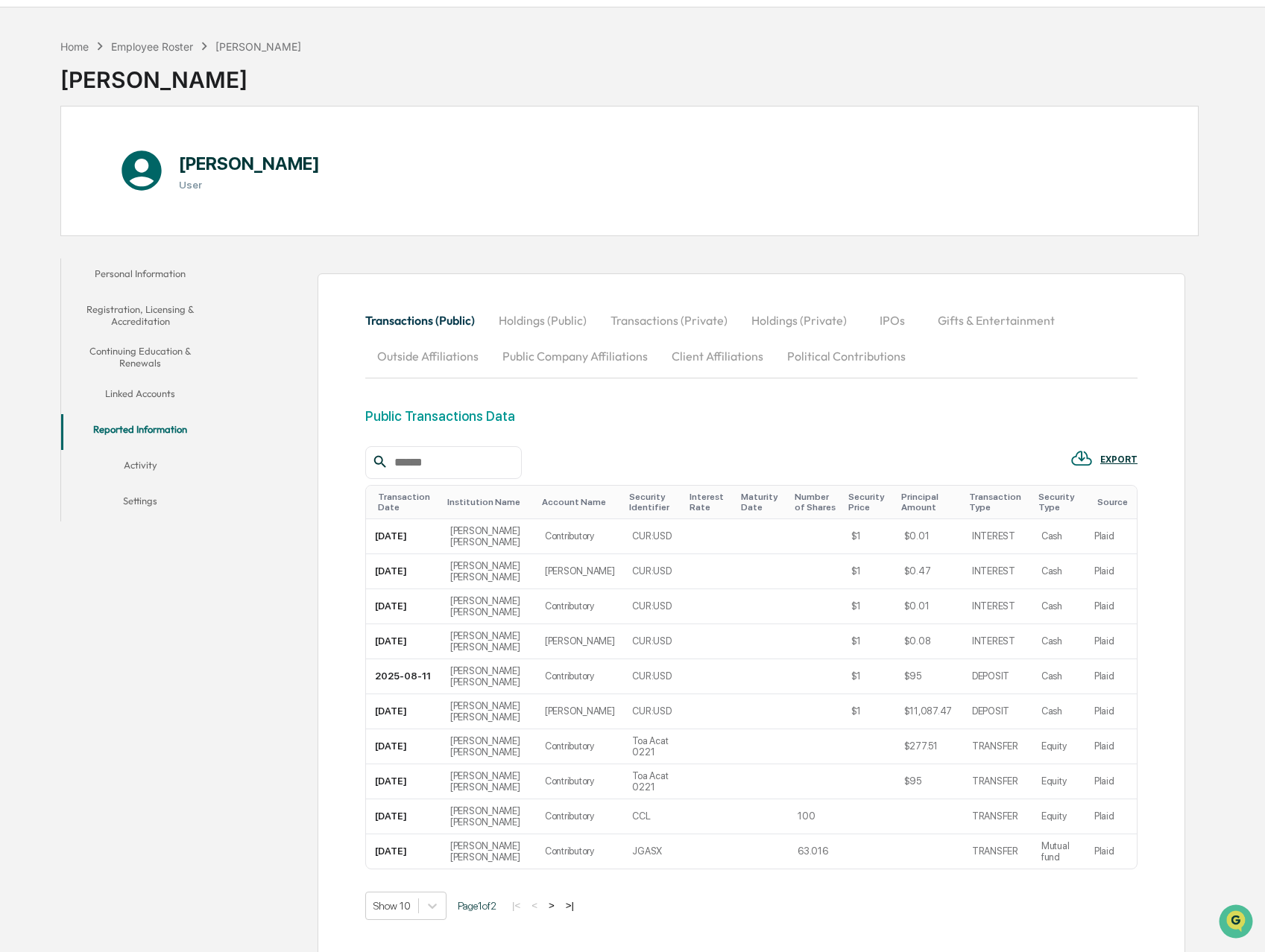
click at [152, 464] on button "Activity" at bounding box center [140, 467] width 159 height 36
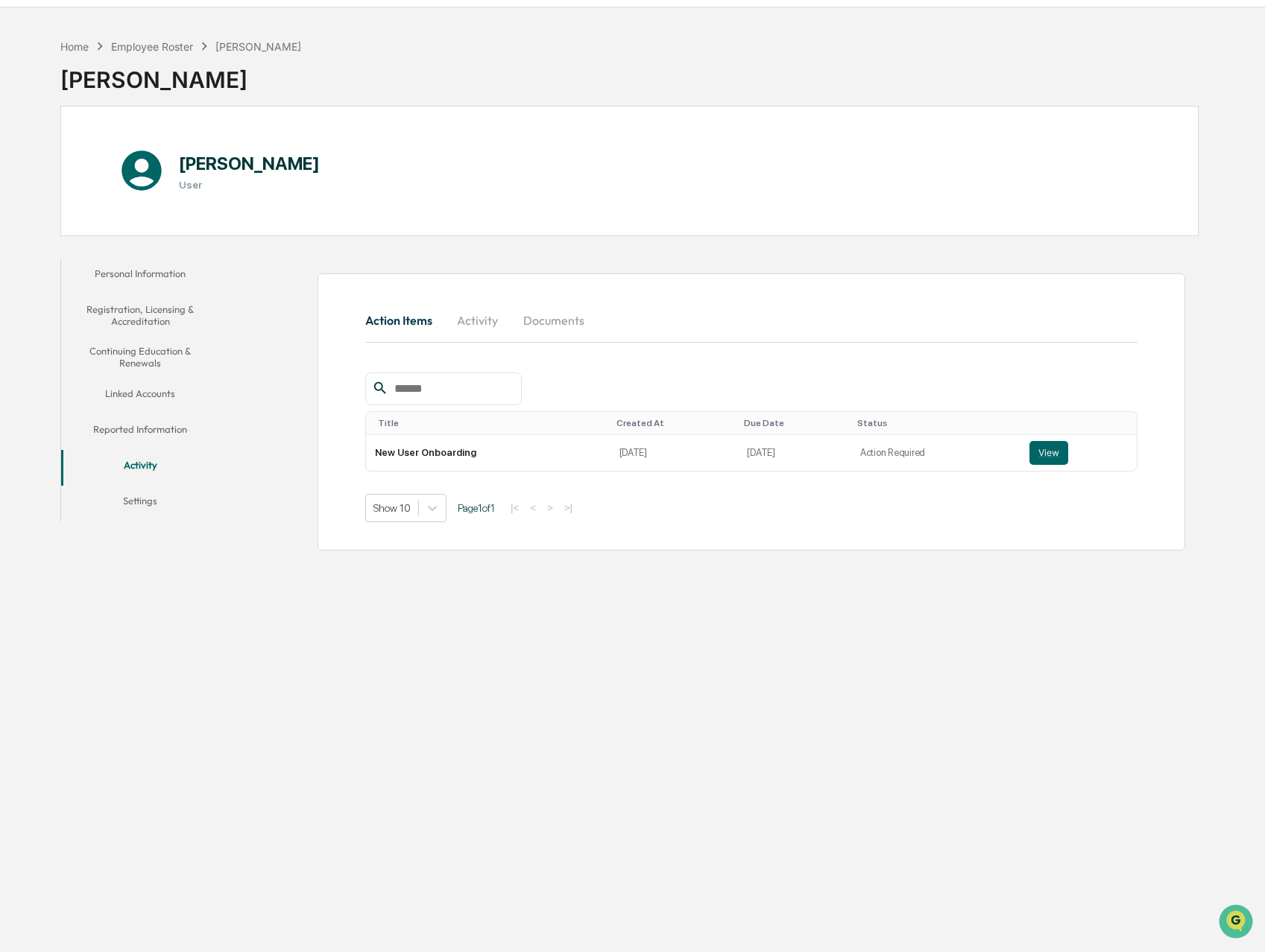
click at [142, 497] on button "Settings" at bounding box center [140, 503] width 159 height 36
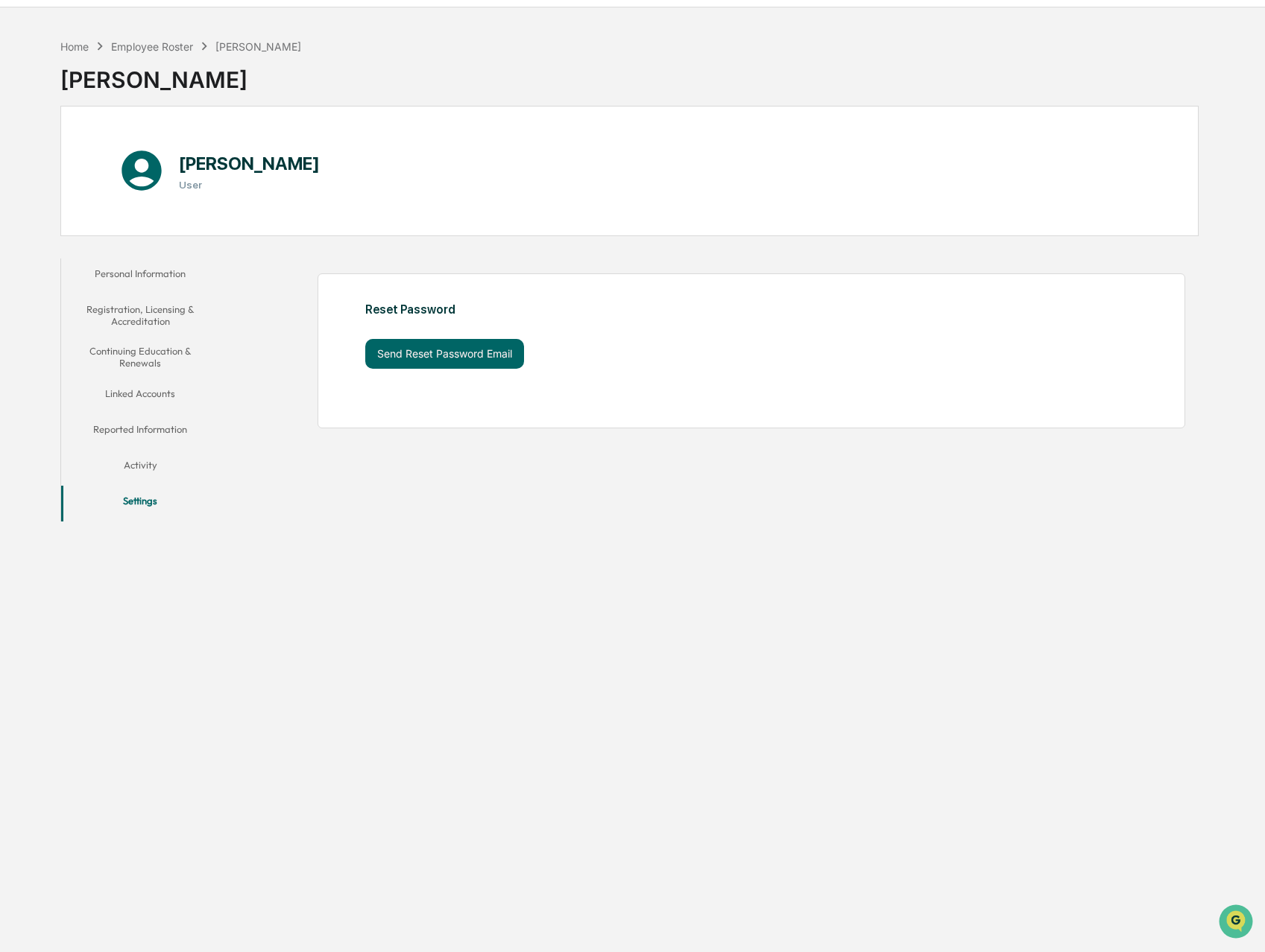
click at [146, 312] on button "Registration, Licensing & Accreditation" at bounding box center [140, 316] width 159 height 42
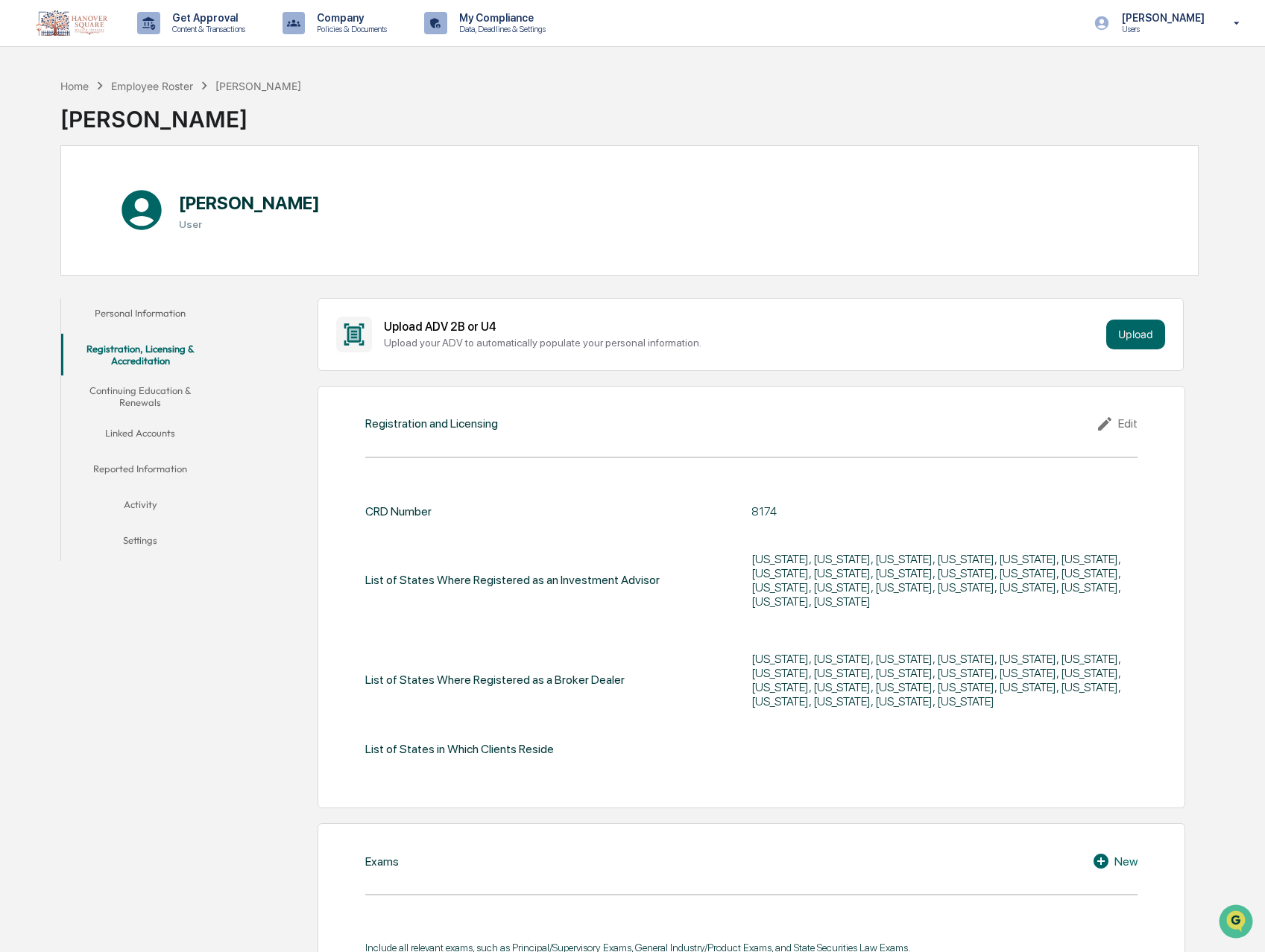
click at [156, 316] on button "Personal Information" at bounding box center [140, 316] width 159 height 36
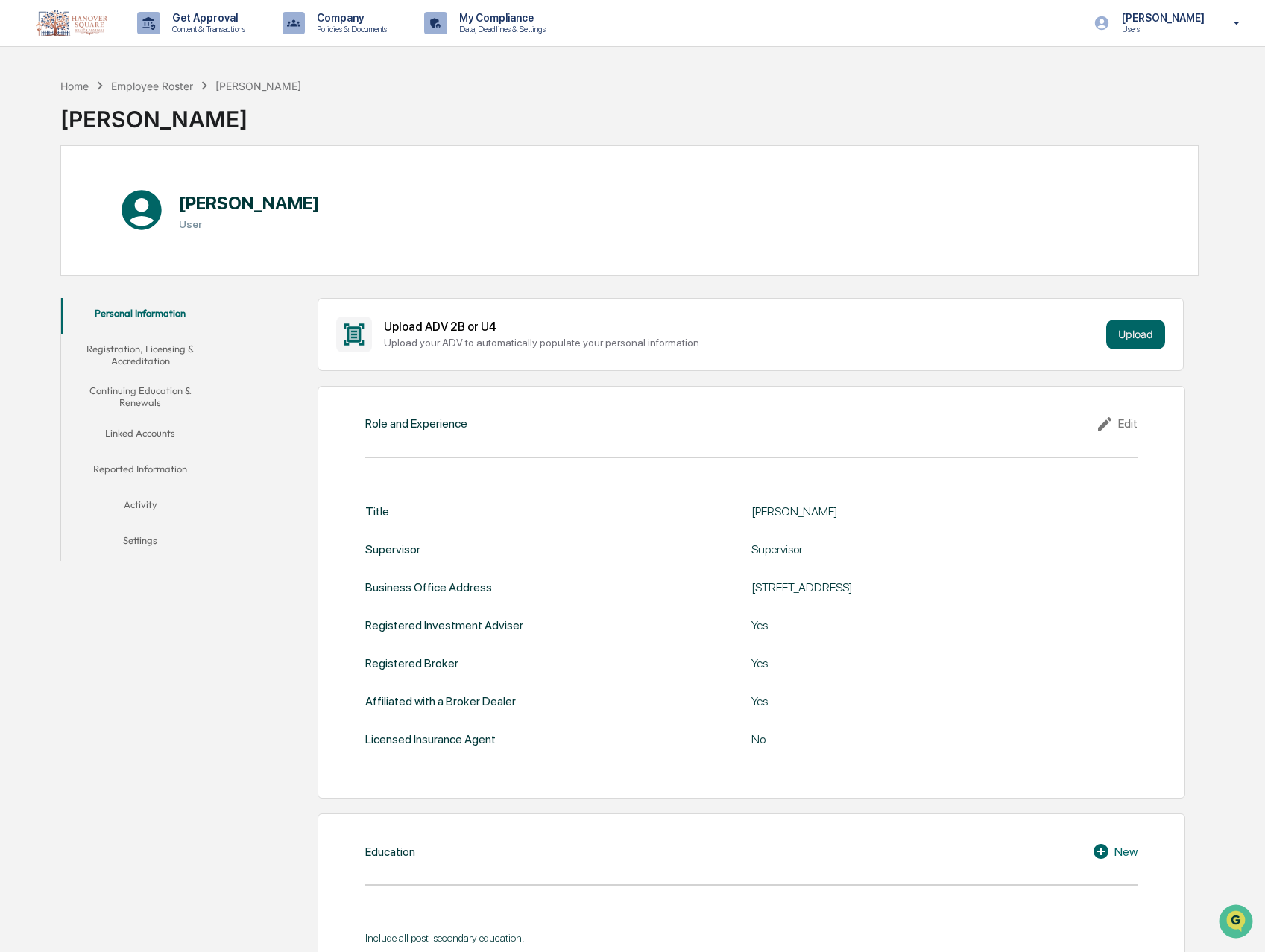
click at [152, 347] on button "Registration, Licensing & Accreditation" at bounding box center [140, 355] width 159 height 42
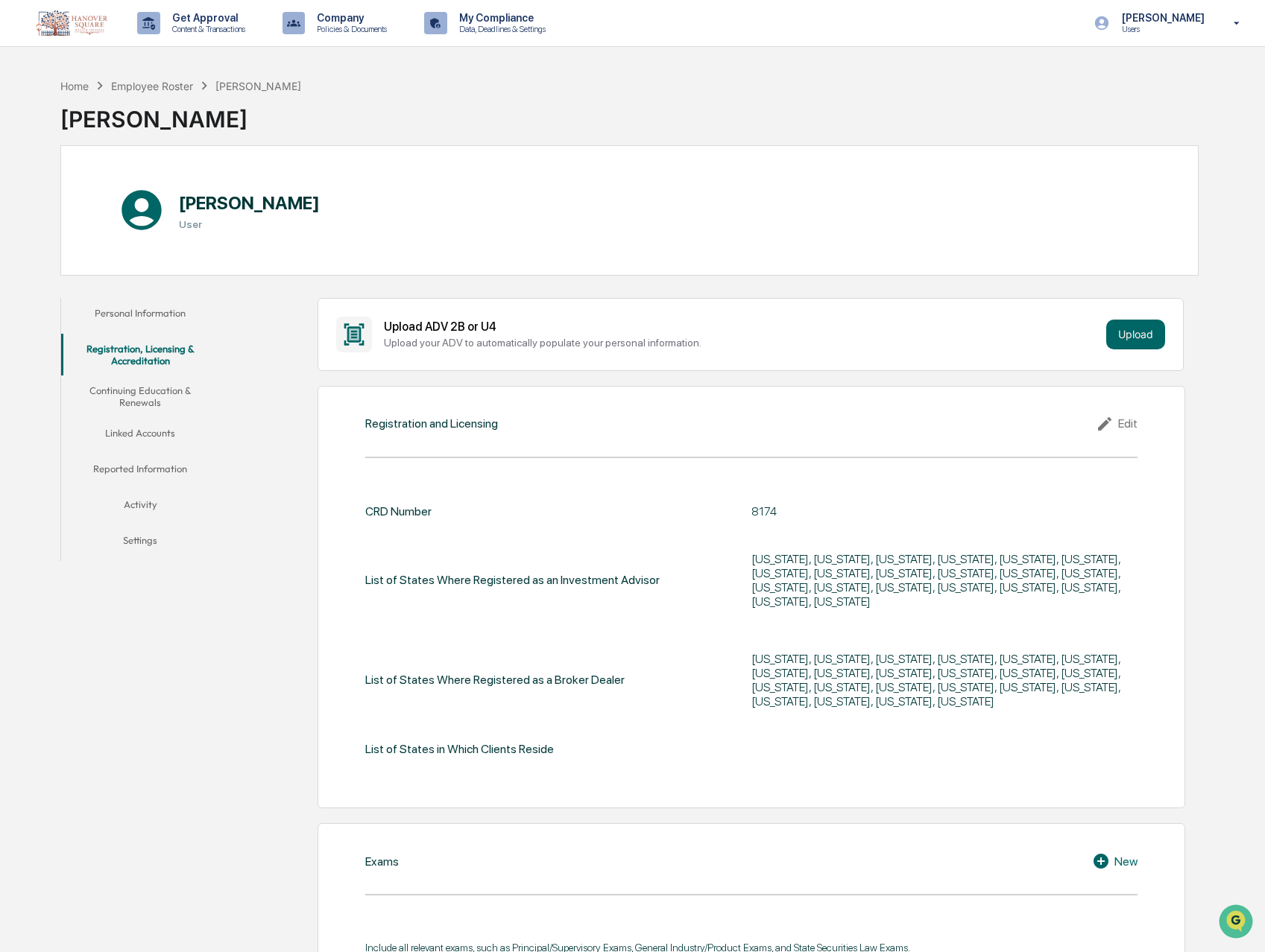
click at [148, 428] on button "Linked Accounts" at bounding box center [140, 436] width 159 height 36
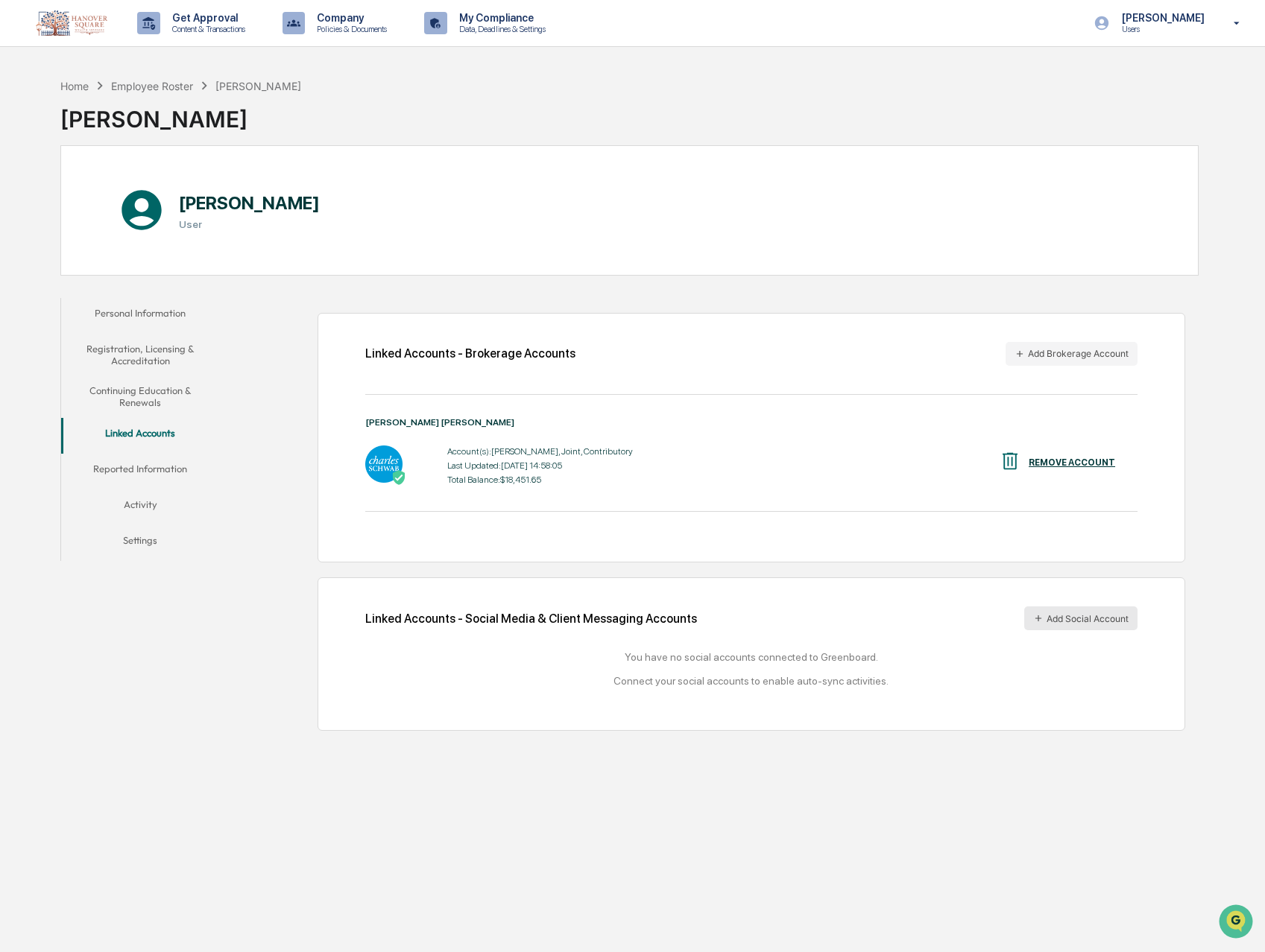
click at [1082, 618] on button "Add Social Account" at bounding box center [1080, 619] width 114 height 24
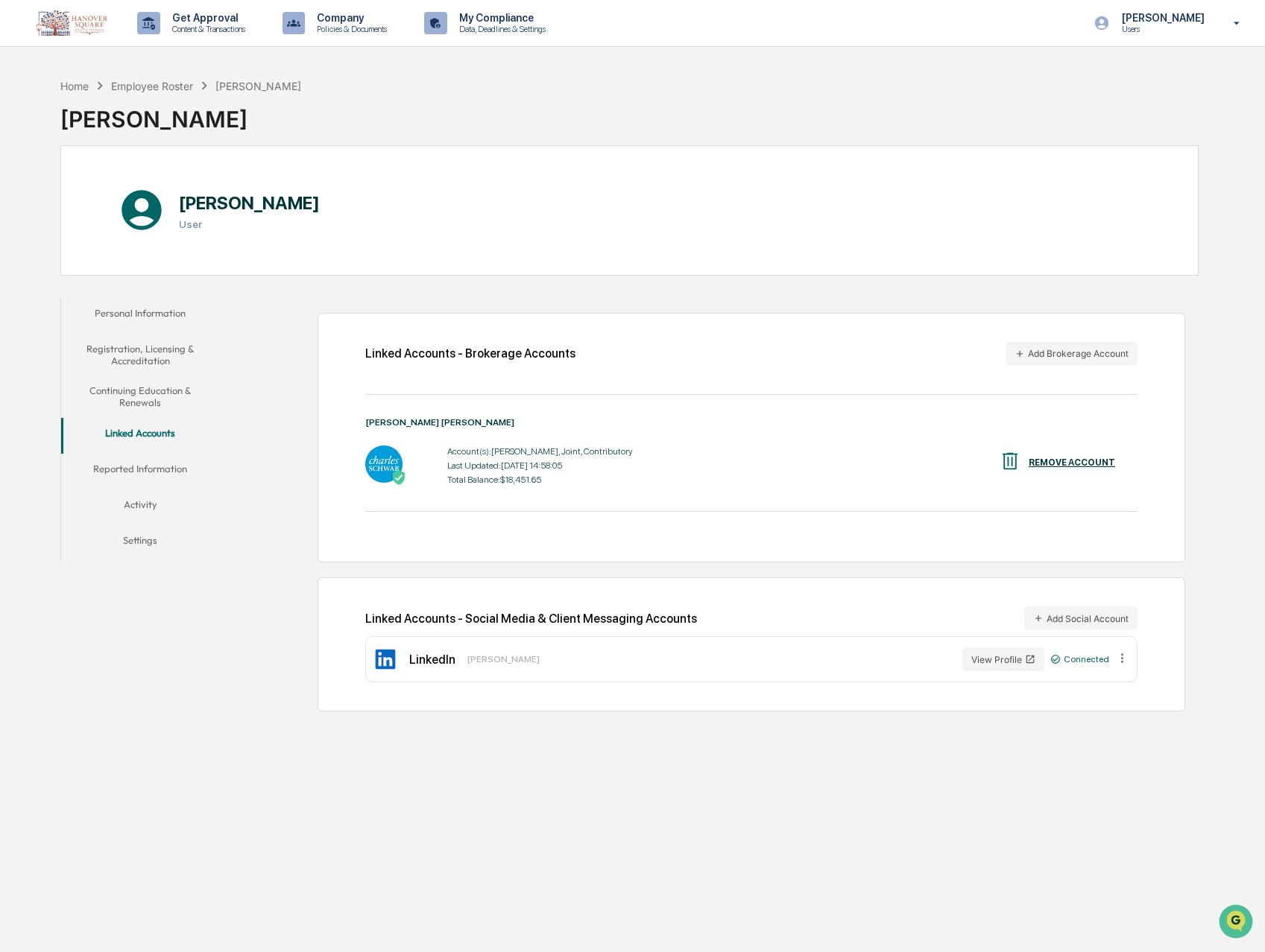
click at [145, 469] on button "Reported Information" at bounding box center [140, 472] width 159 height 36
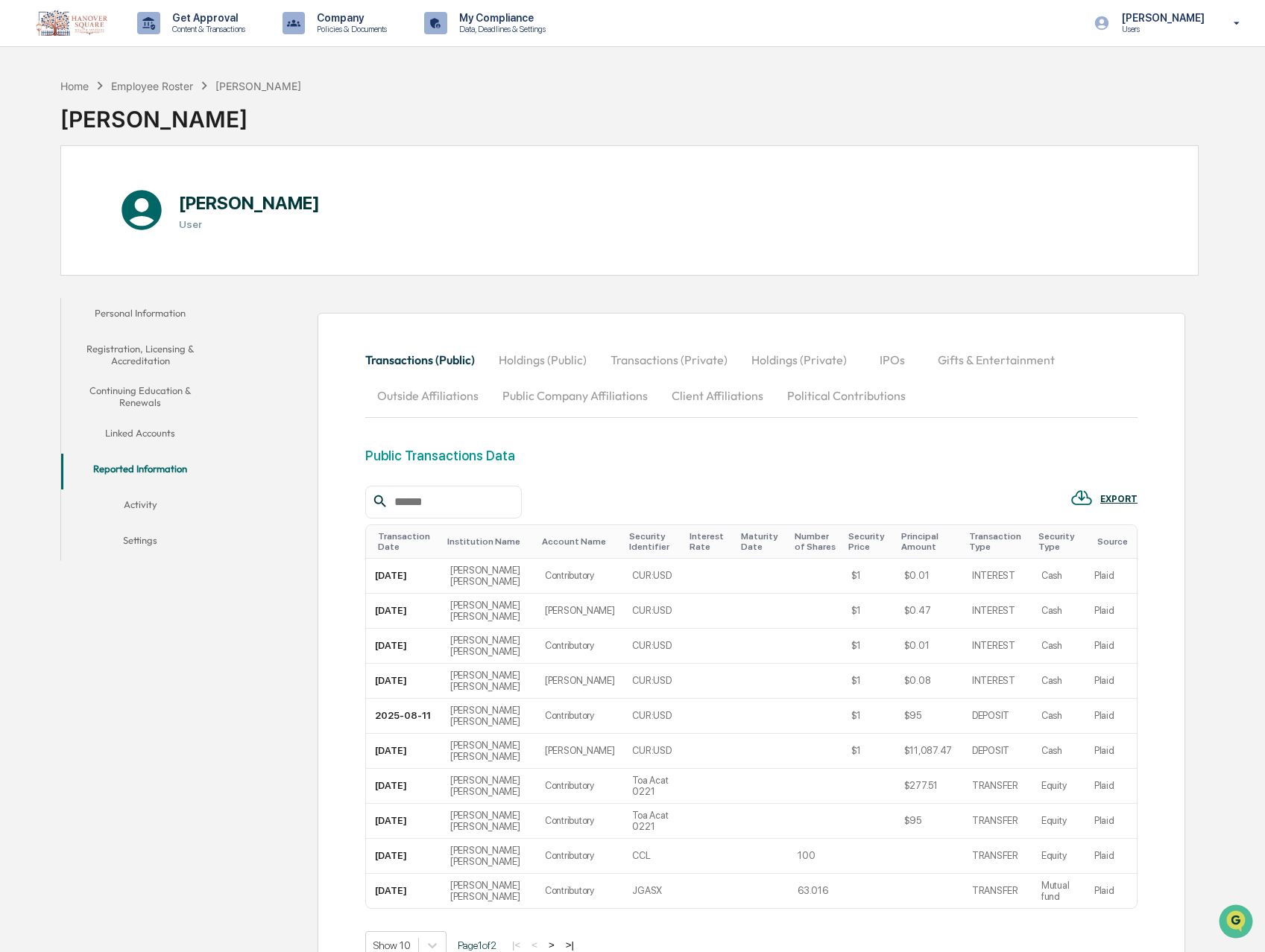
click at [524, 357] on button "Holdings (Public)" at bounding box center [542, 359] width 112 height 36
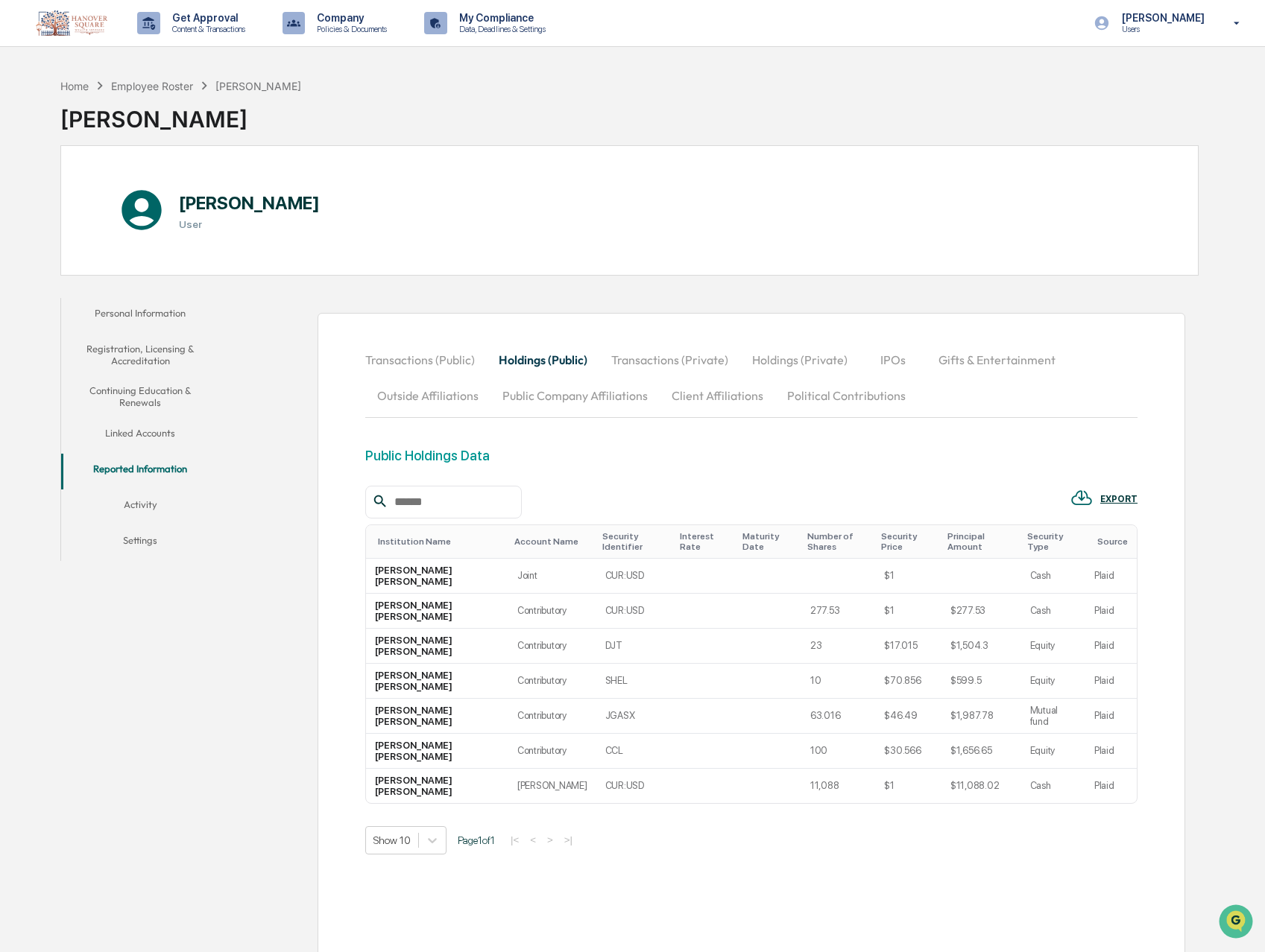
click at [668, 362] on button "Transactions (Private)" at bounding box center [669, 359] width 141 height 36
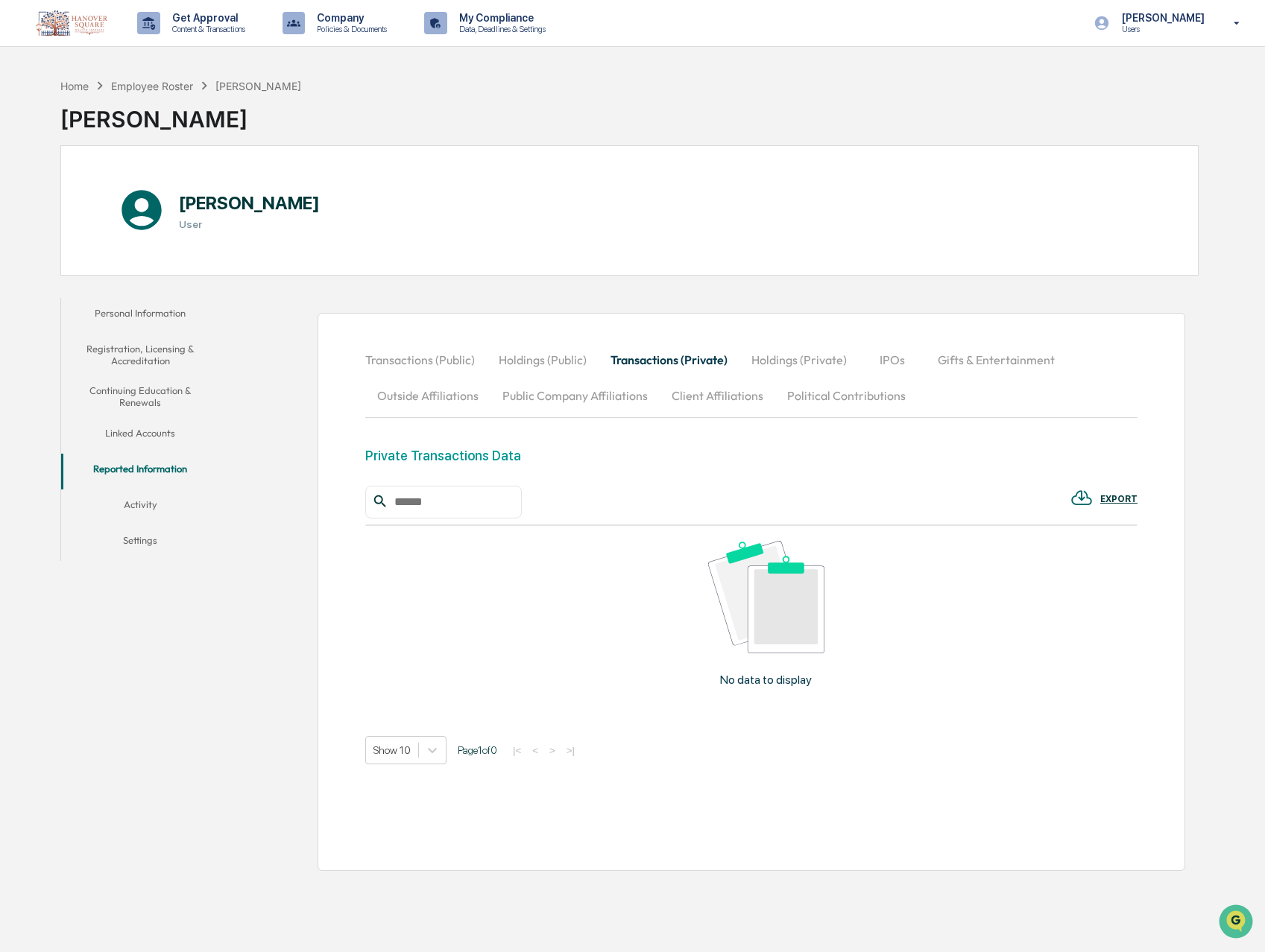
click at [784, 358] on button "Holdings (Private)" at bounding box center [799, 359] width 119 height 36
click at [894, 361] on button "IPOs" at bounding box center [893, 359] width 67 height 36
click at [972, 357] on button "Gifts & Entertainment" at bounding box center [995, 359] width 141 height 36
click at [453, 392] on button "Outside Affiliations" at bounding box center [428, 395] width 126 height 36
click at [555, 392] on button "Public Company Affiliations" at bounding box center [574, 395] width 169 height 36
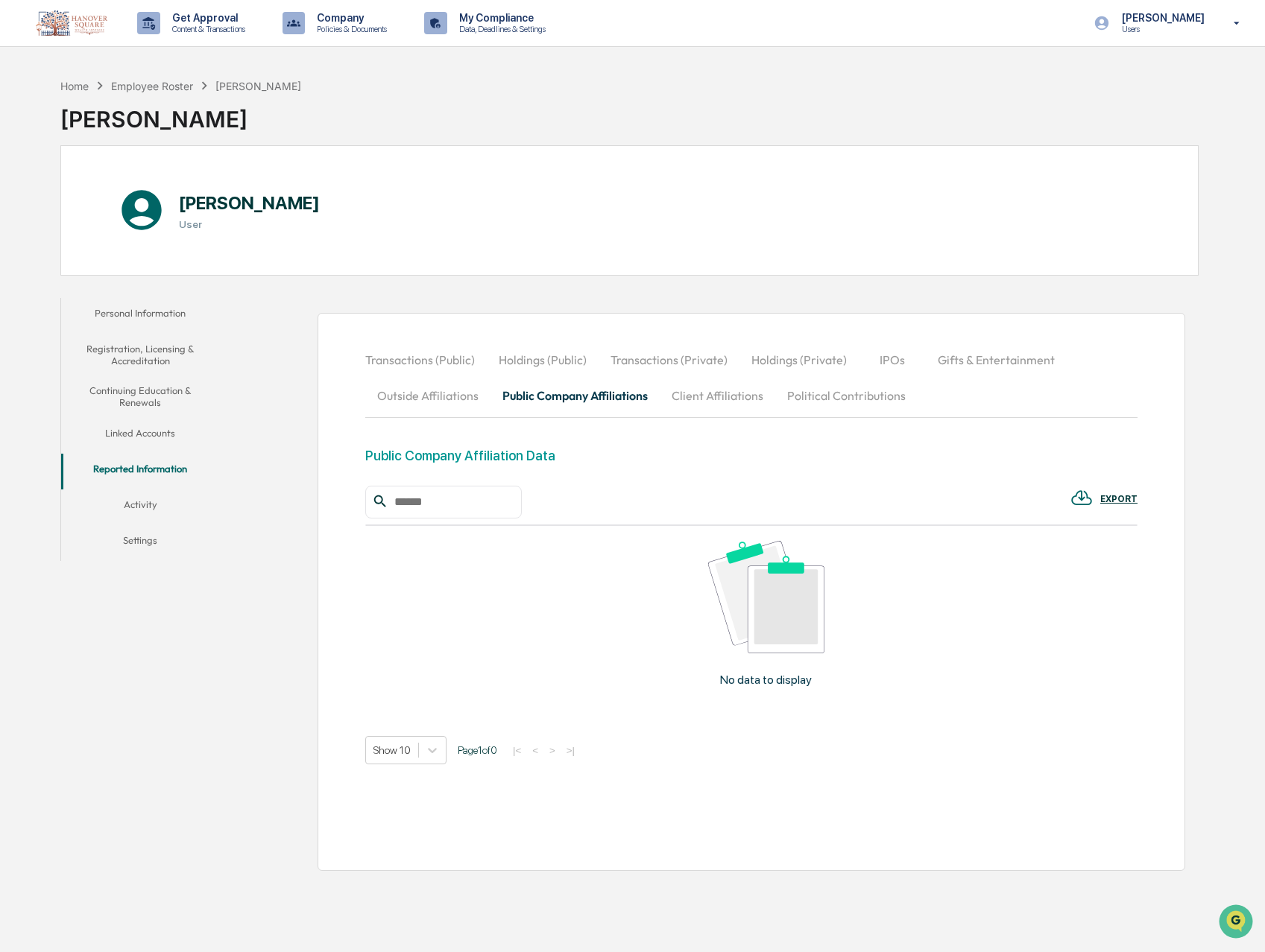
click at [712, 392] on button "Client Affiliations" at bounding box center [717, 395] width 115 height 36
click at [846, 392] on button "Political Contributions" at bounding box center [846, 395] width 142 height 36
click at [435, 399] on button "Outside Affiliations" at bounding box center [428, 395] width 126 height 36
click at [137, 505] on button "Activity" at bounding box center [140, 507] width 159 height 36
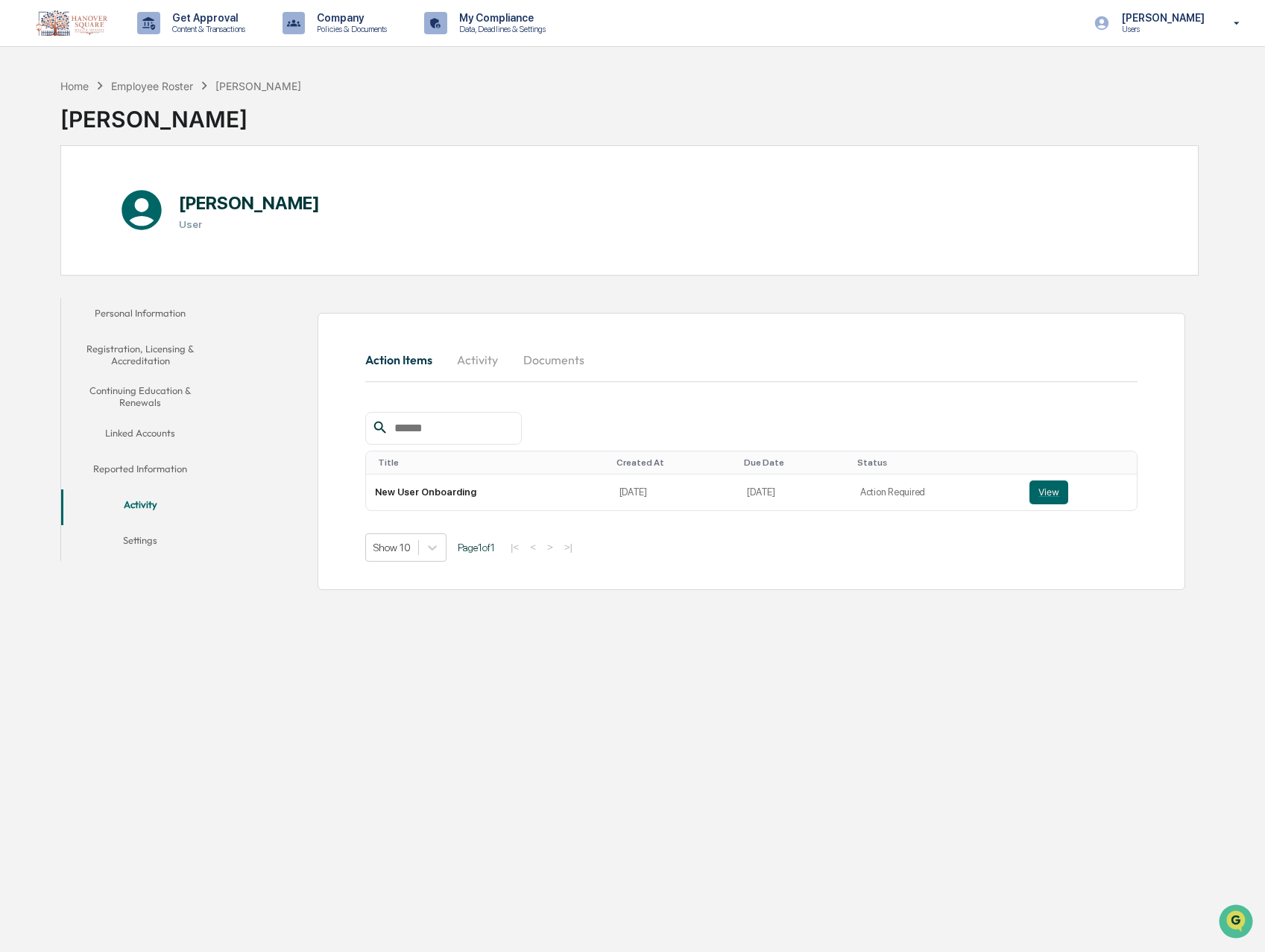
click at [145, 536] on button "Settings" at bounding box center [140, 543] width 159 height 36
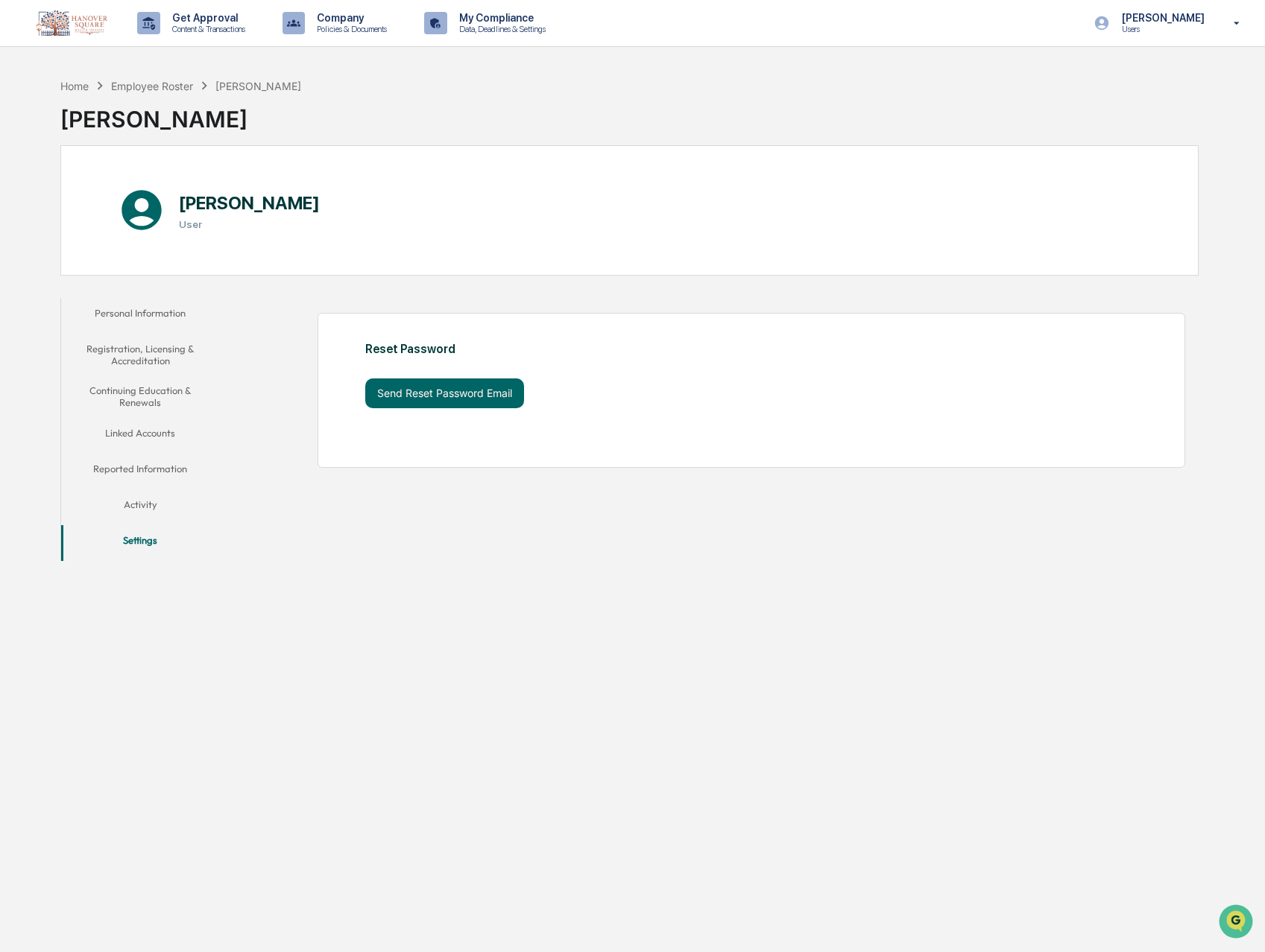
click at [126, 314] on button "Personal Information" at bounding box center [140, 316] width 159 height 36
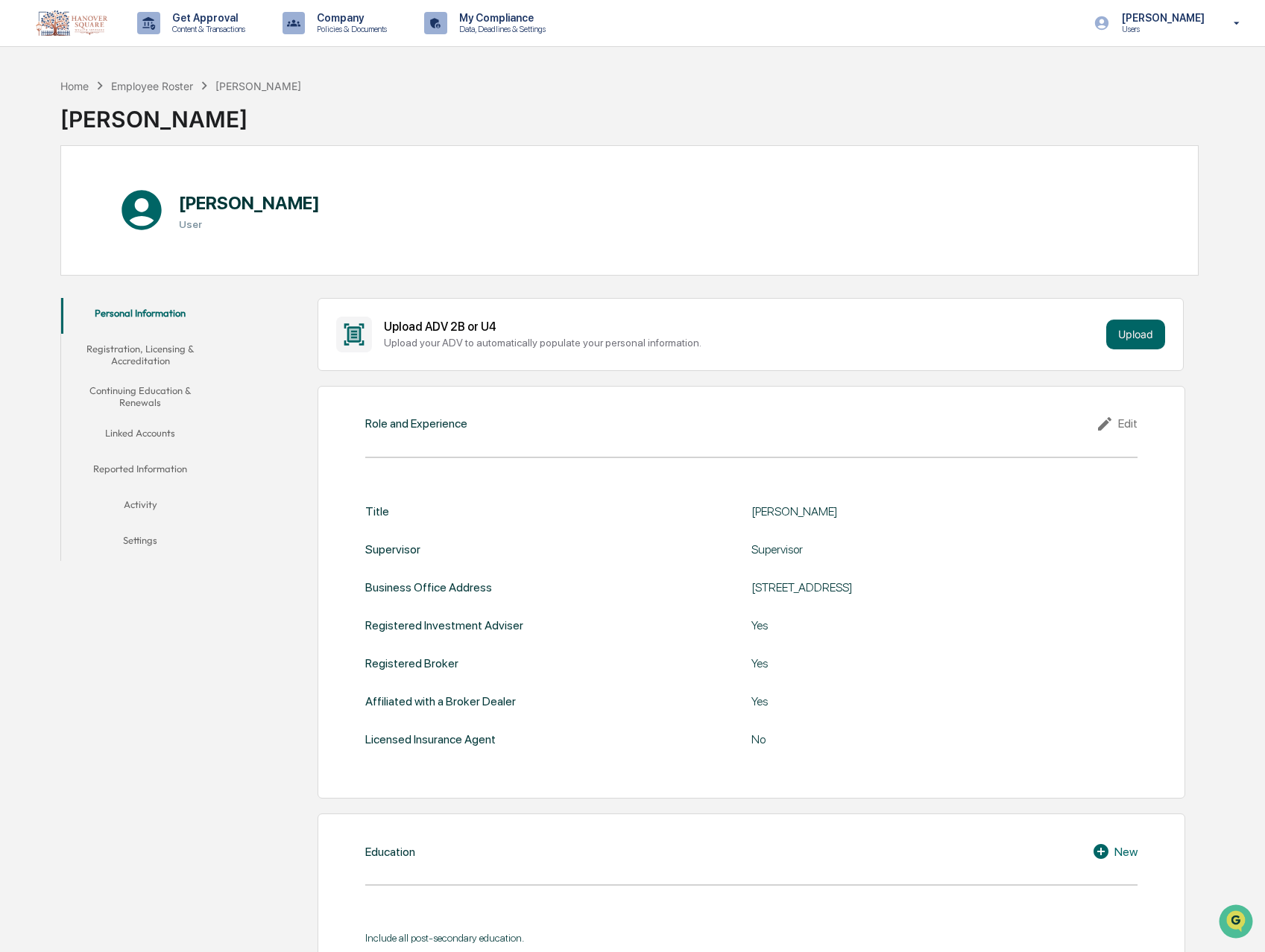
click at [139, 398] on button "Continuing Education & Renewals" at bounding box center [140, 397] width 159 height 42
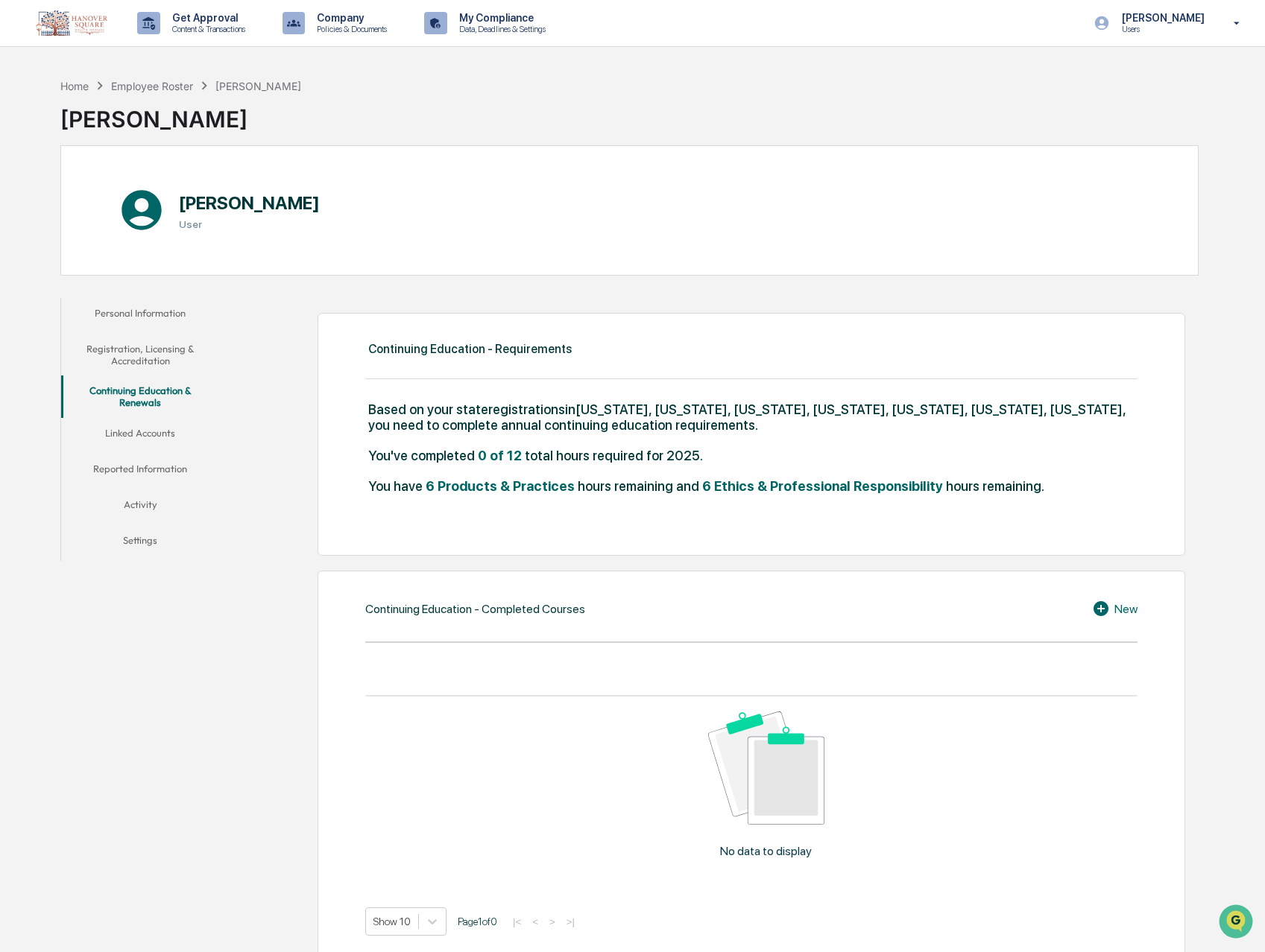
click at [142, 431] on button "Linked Accounts" at bounding box center [140, 436] width 159 height 36
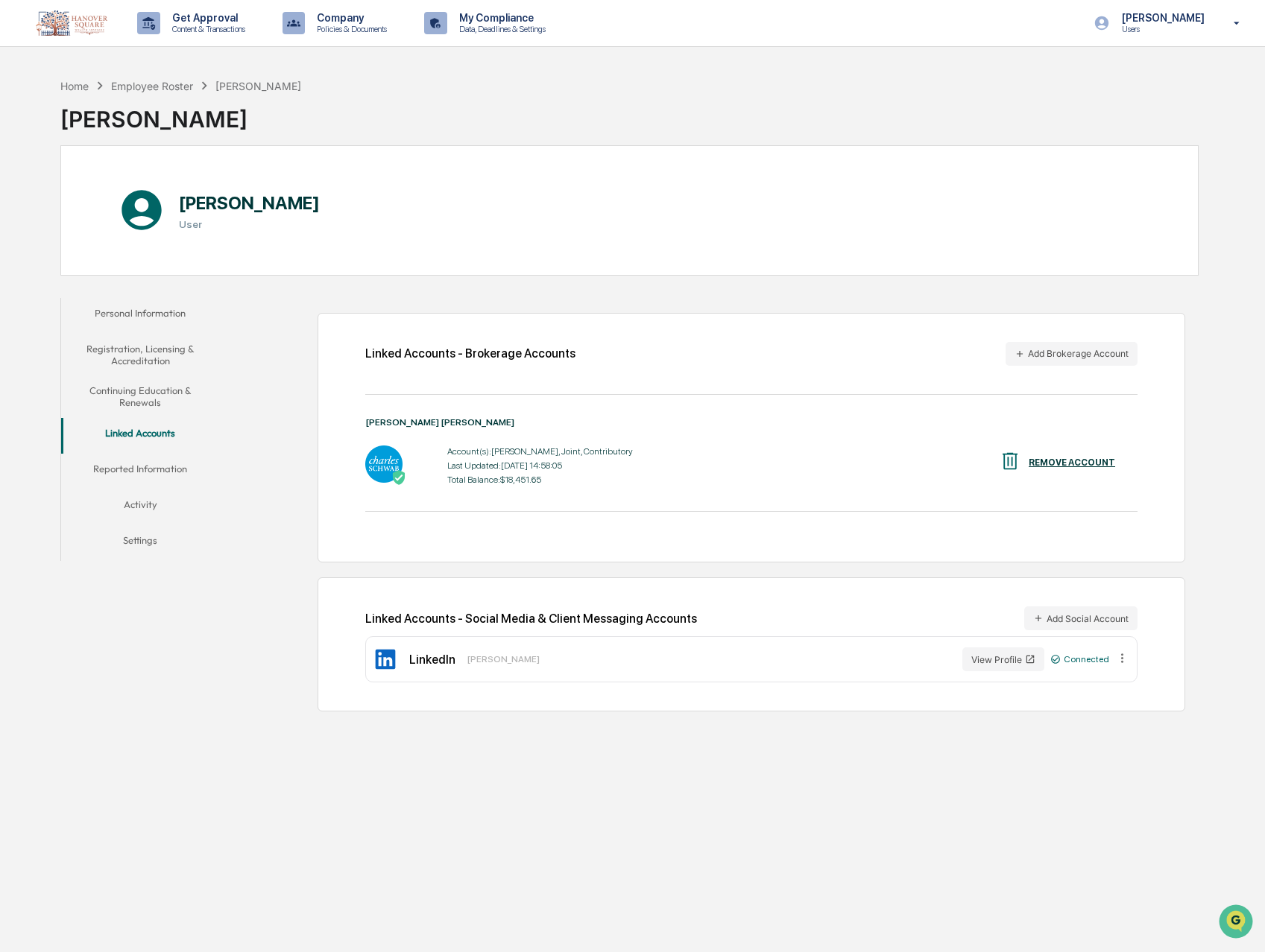
click at [1161, 20] on p "[PERSON_NAME]" at bounding box center [1161, 18] width 102 height 12
click at [202, 20] on div at bounding box center [636, 476] width 1273 height 952
click at [84, 18] on img at bounding box center [71, 22] width 71 height 25
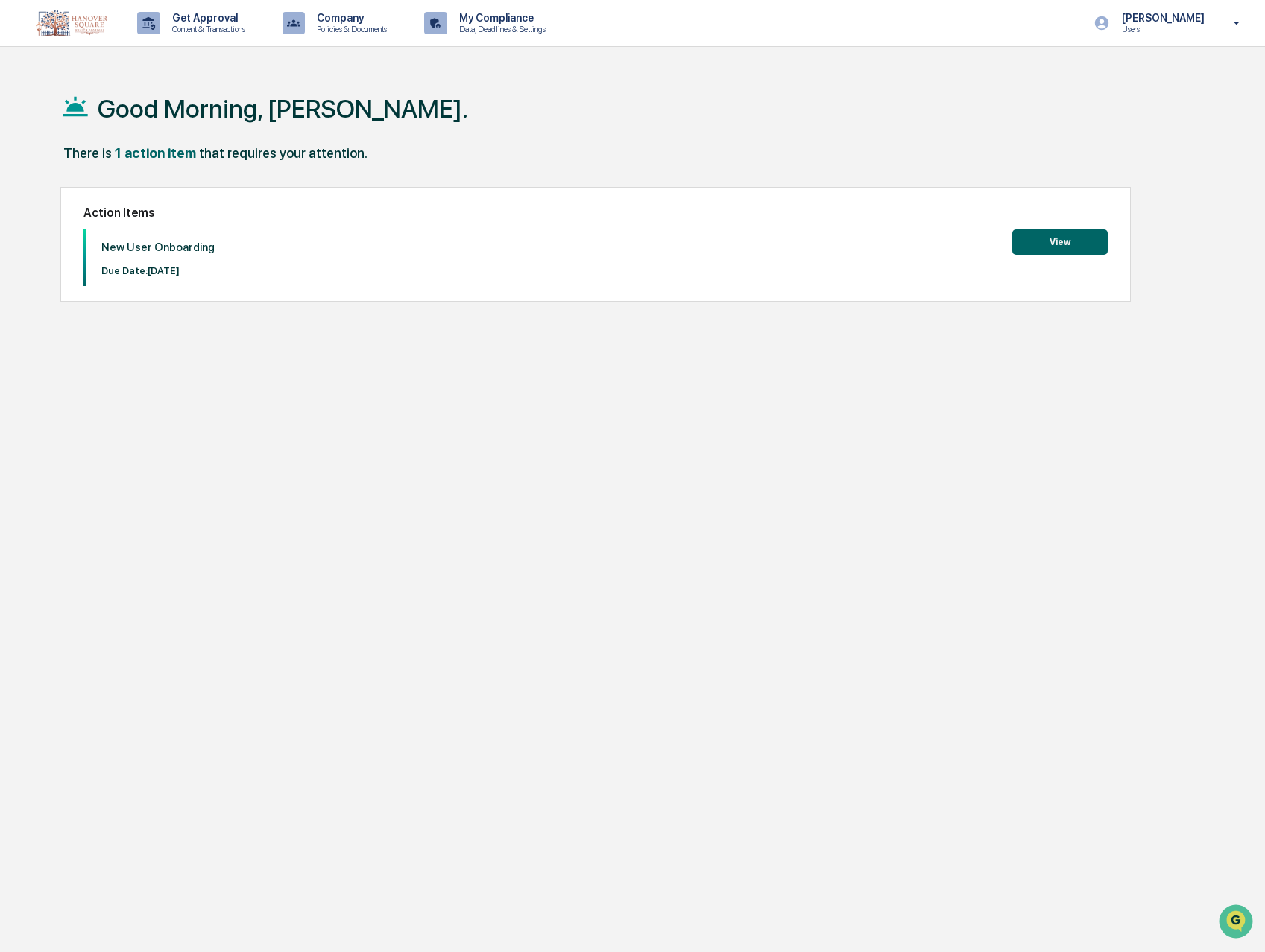
click at [1058, 245] on button "View" at bounding box center [1059, 242] width 95 height 25
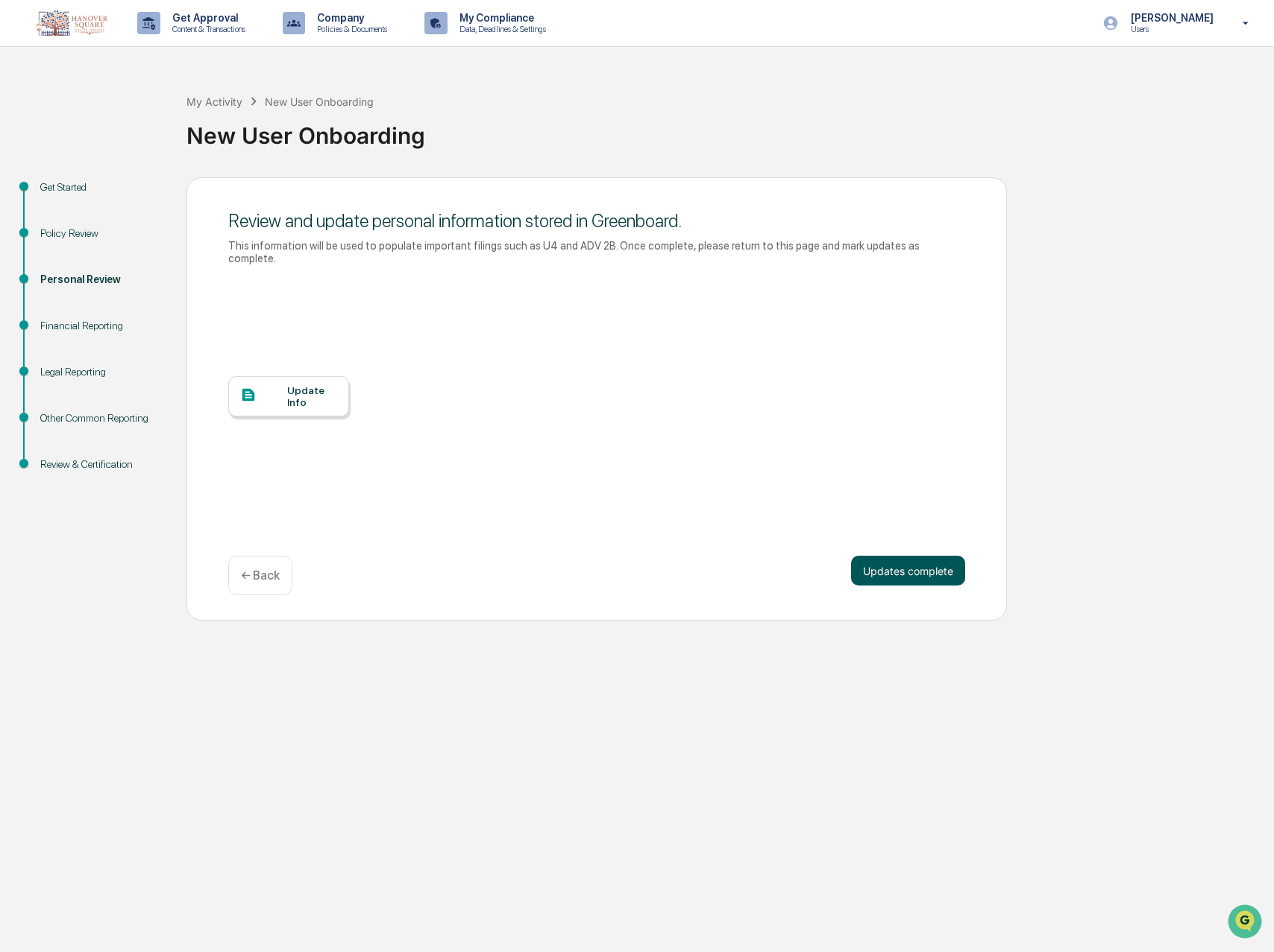
click at [906, 573] on button "Updates complete" at bounding box center [907, 571] width 114 height 30
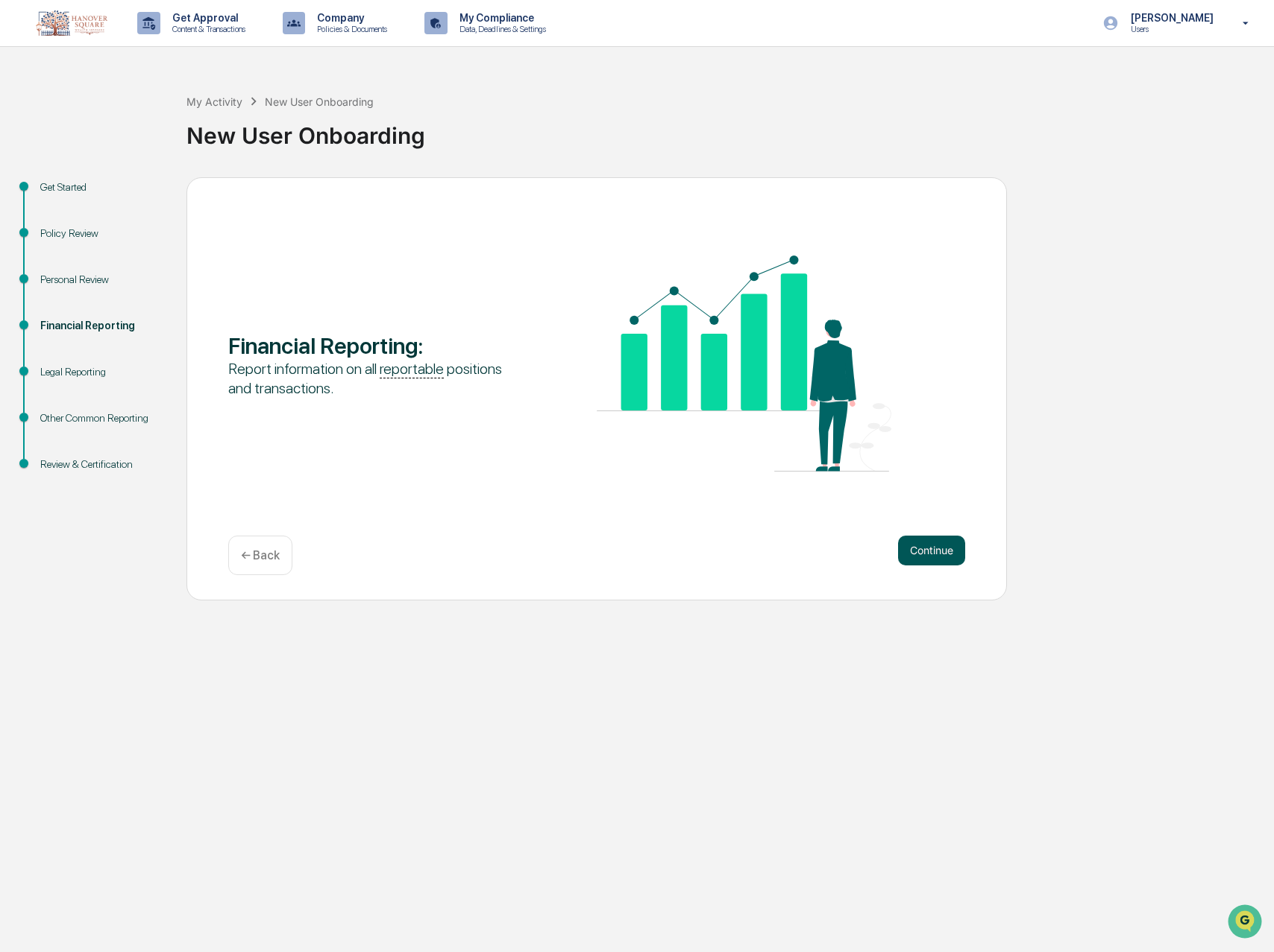
click at [929, 548] on button "Continue" at bounding box center [931, 550] width 67 height 30
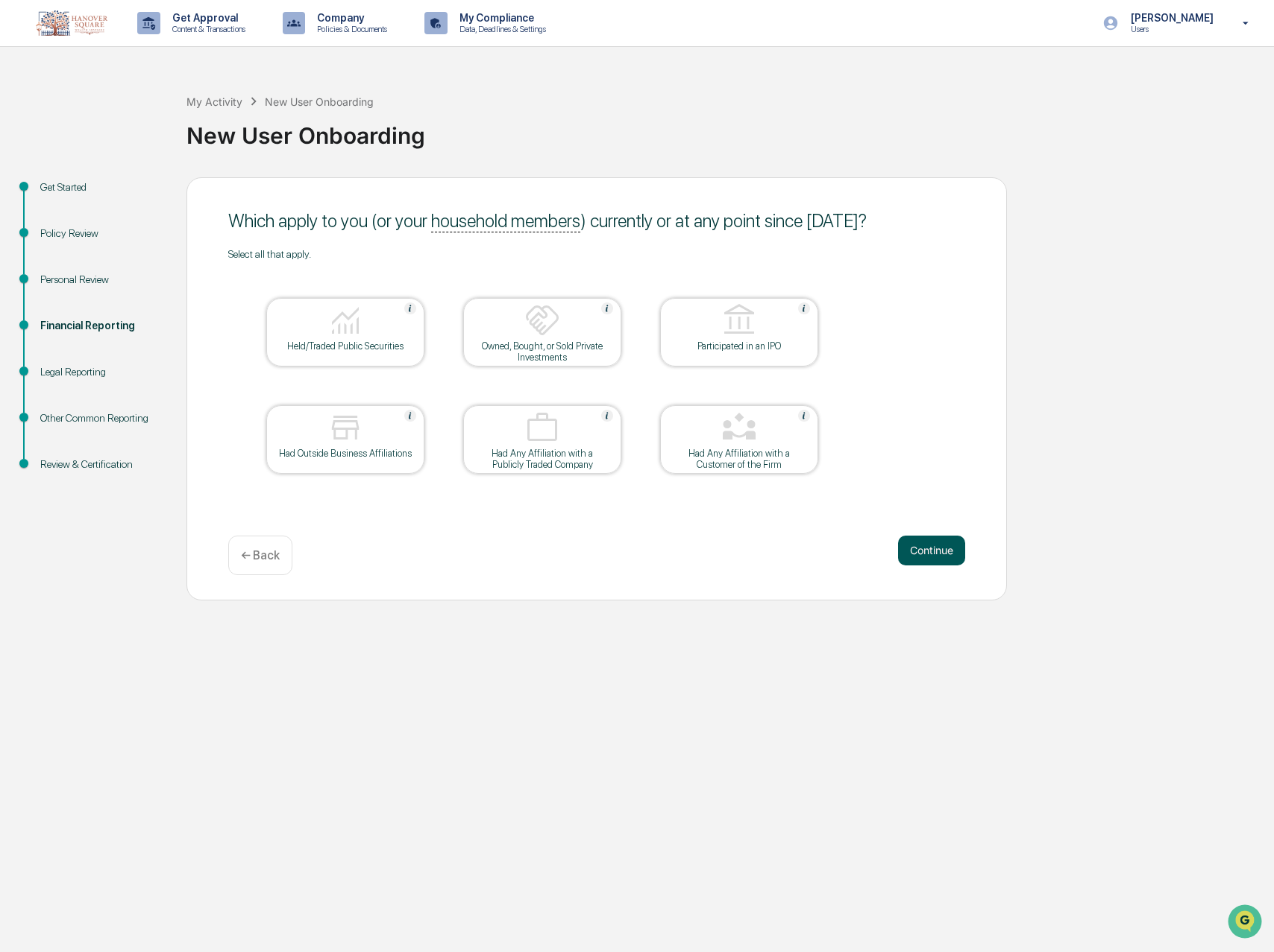
click at [926, 556] on button "Continue" at bounding box center [931, 550] width 67 height 30
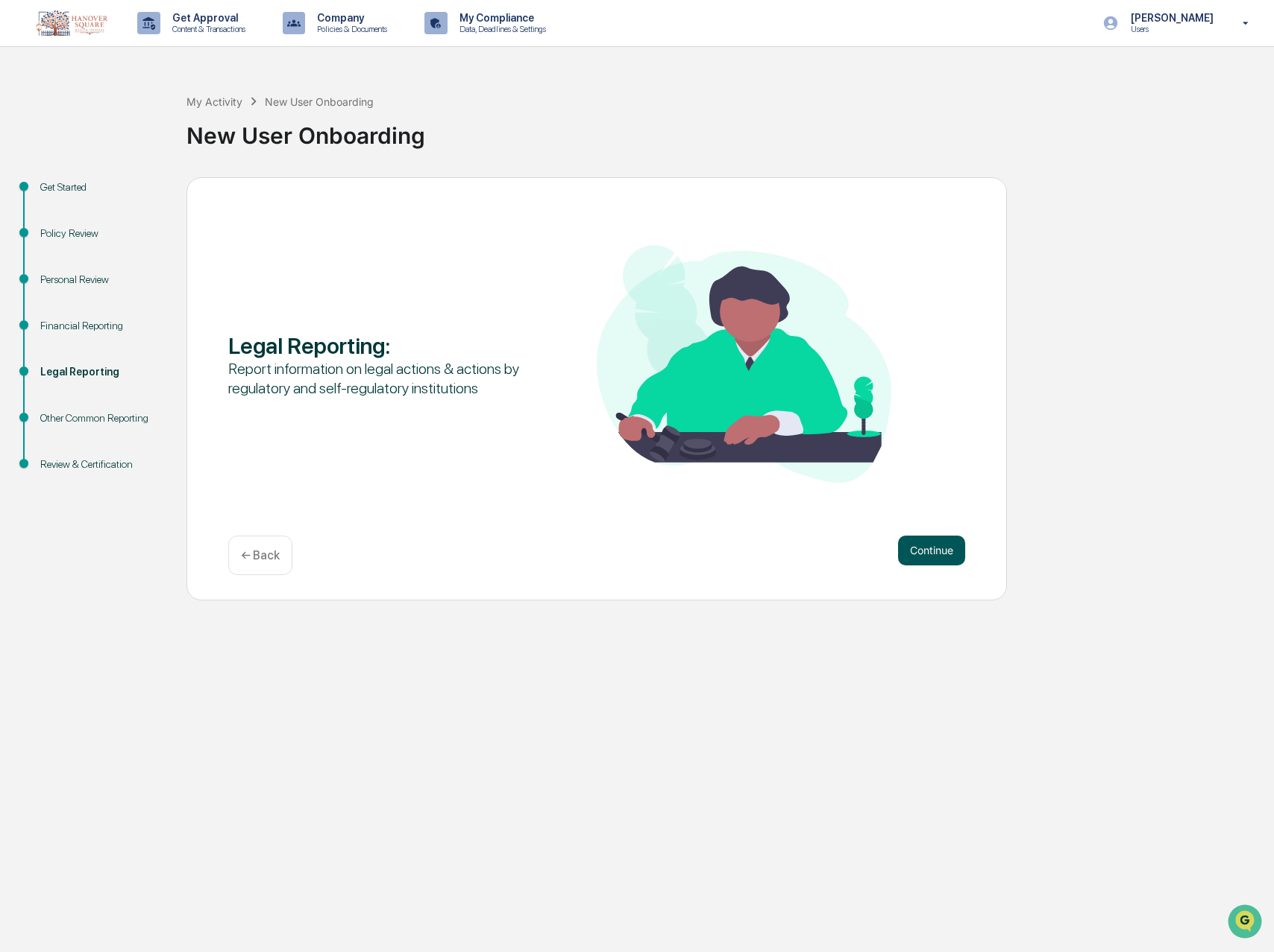
click at [926, 555] on button "Continue" at bounding box center [931, 550] width 67 height 30
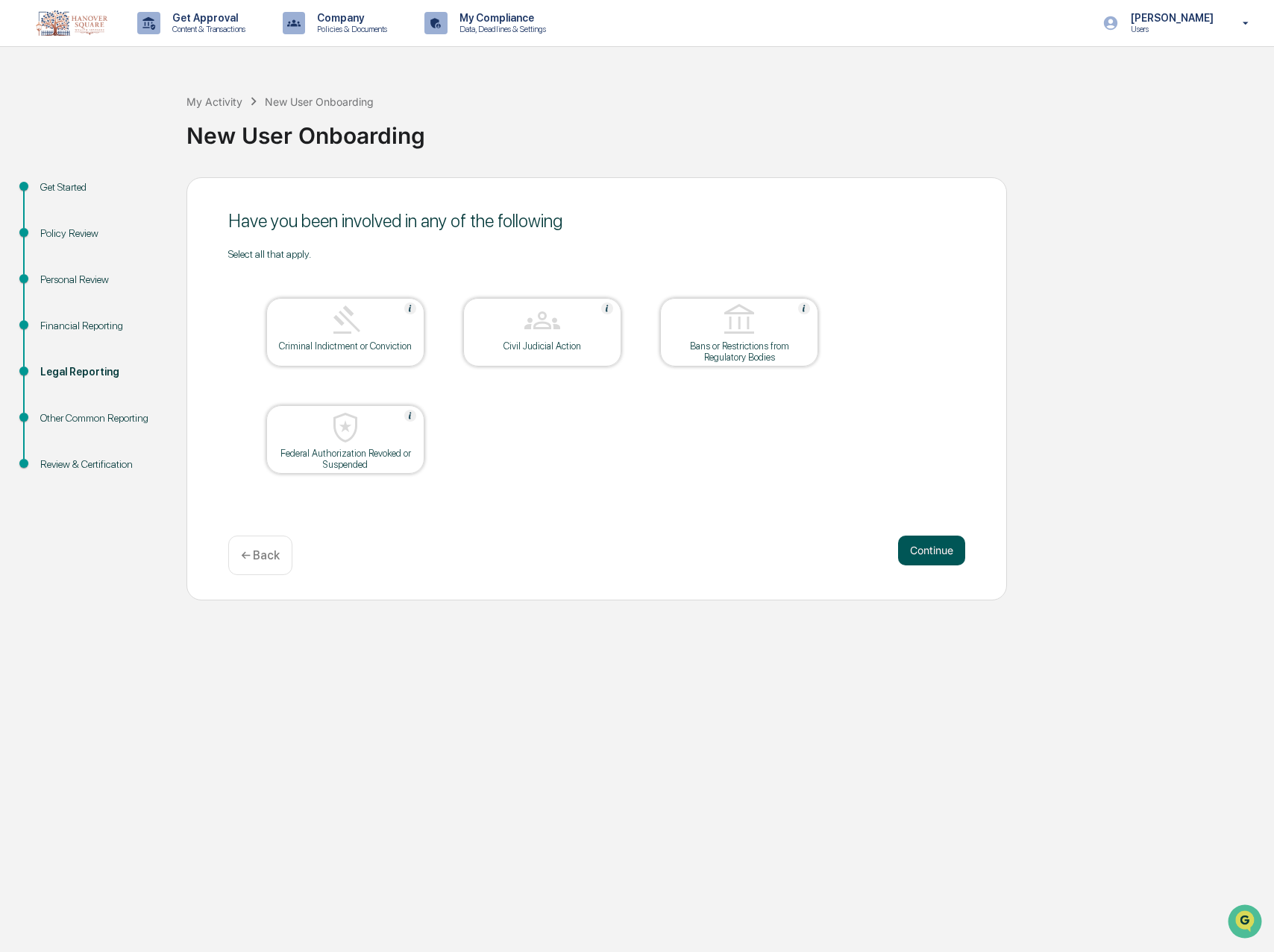
click at [928, 553] on button "Continue" at bounding box center [931, 550] width 67 height 30
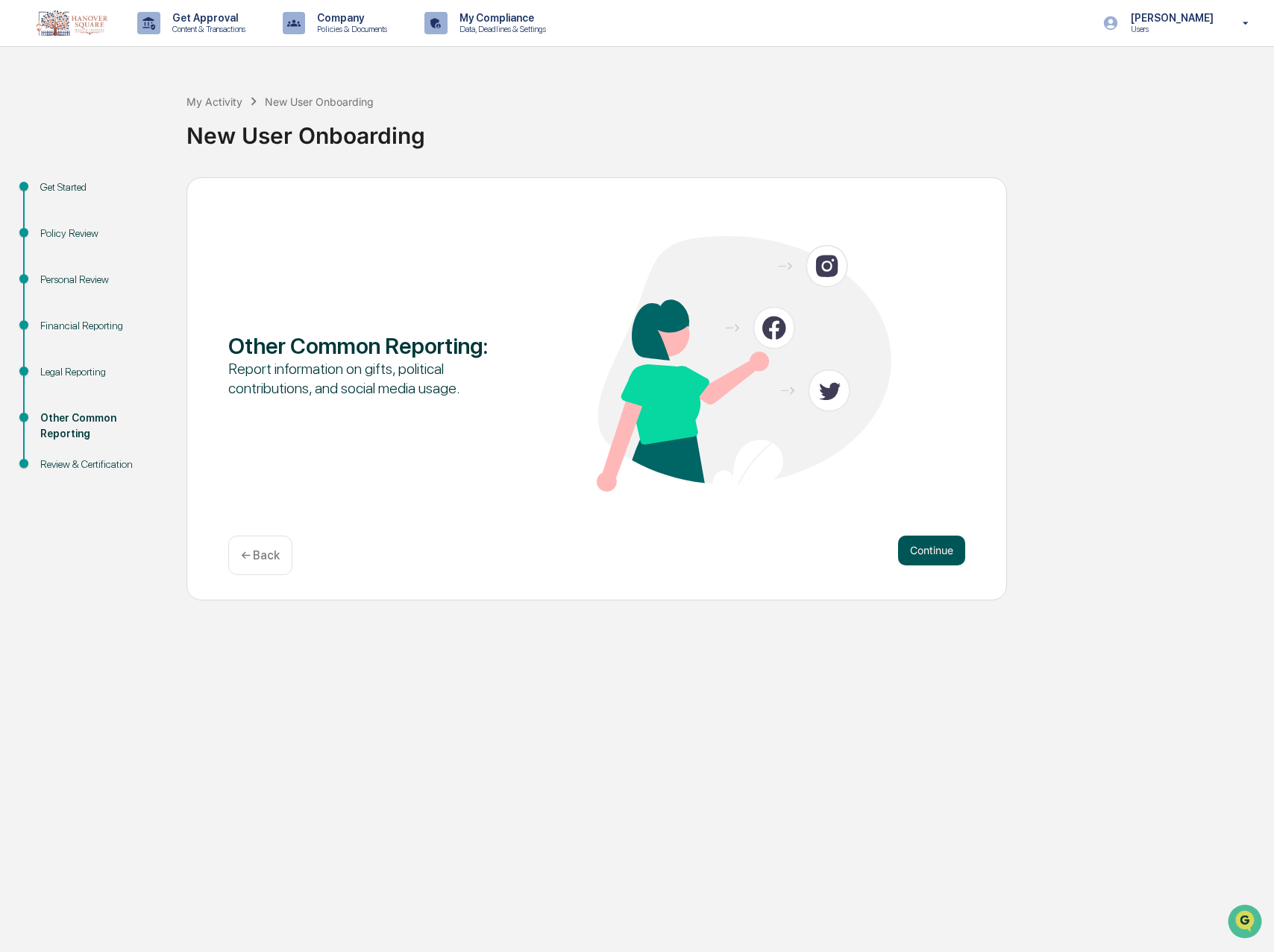
click at [945, 552] on button "Continue" at bounding box center [931, 550] width 67 height 30
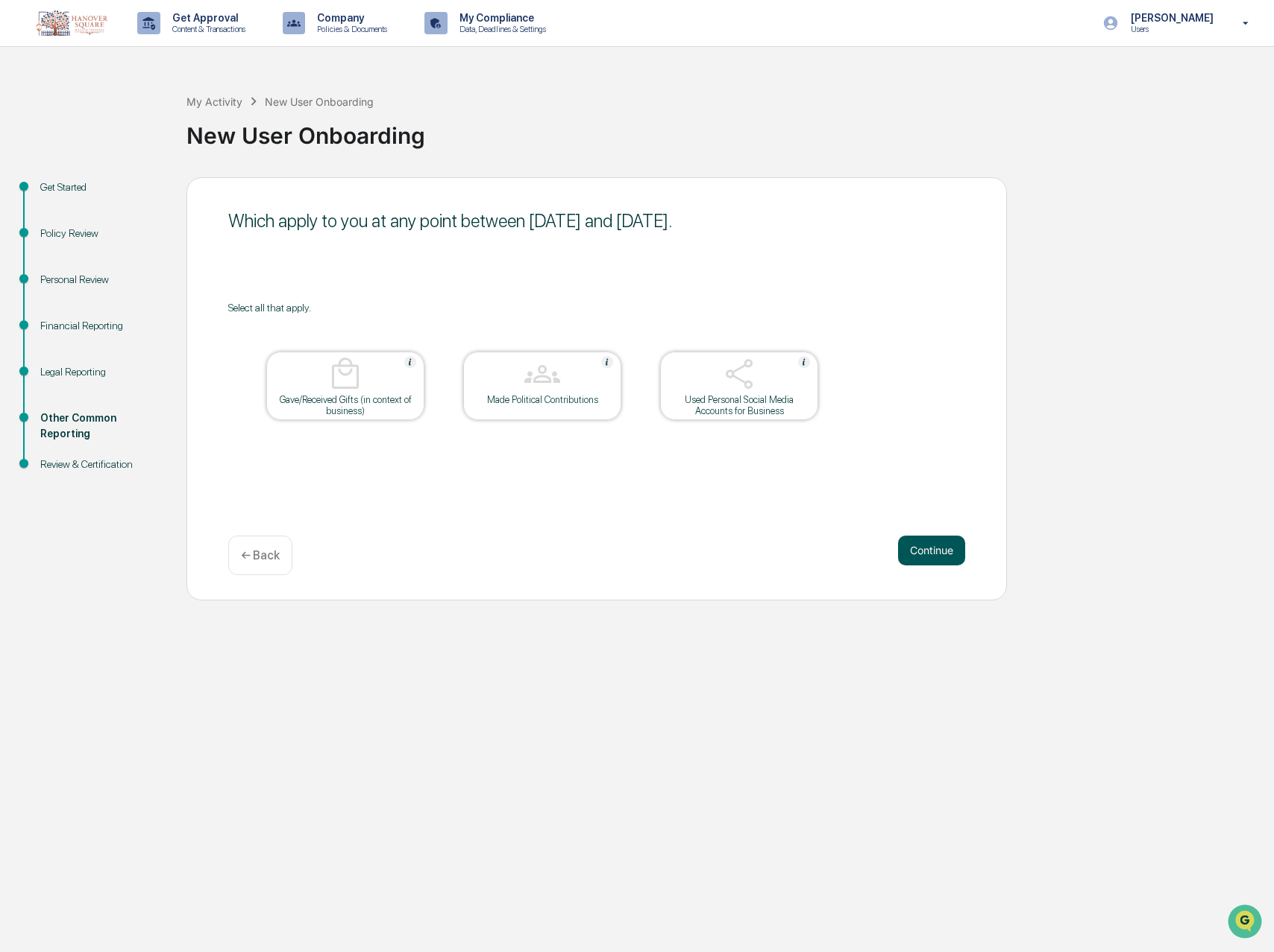
click at [945, 554] on button "Continue" at bounding box center [931, 550] width 67 height 30
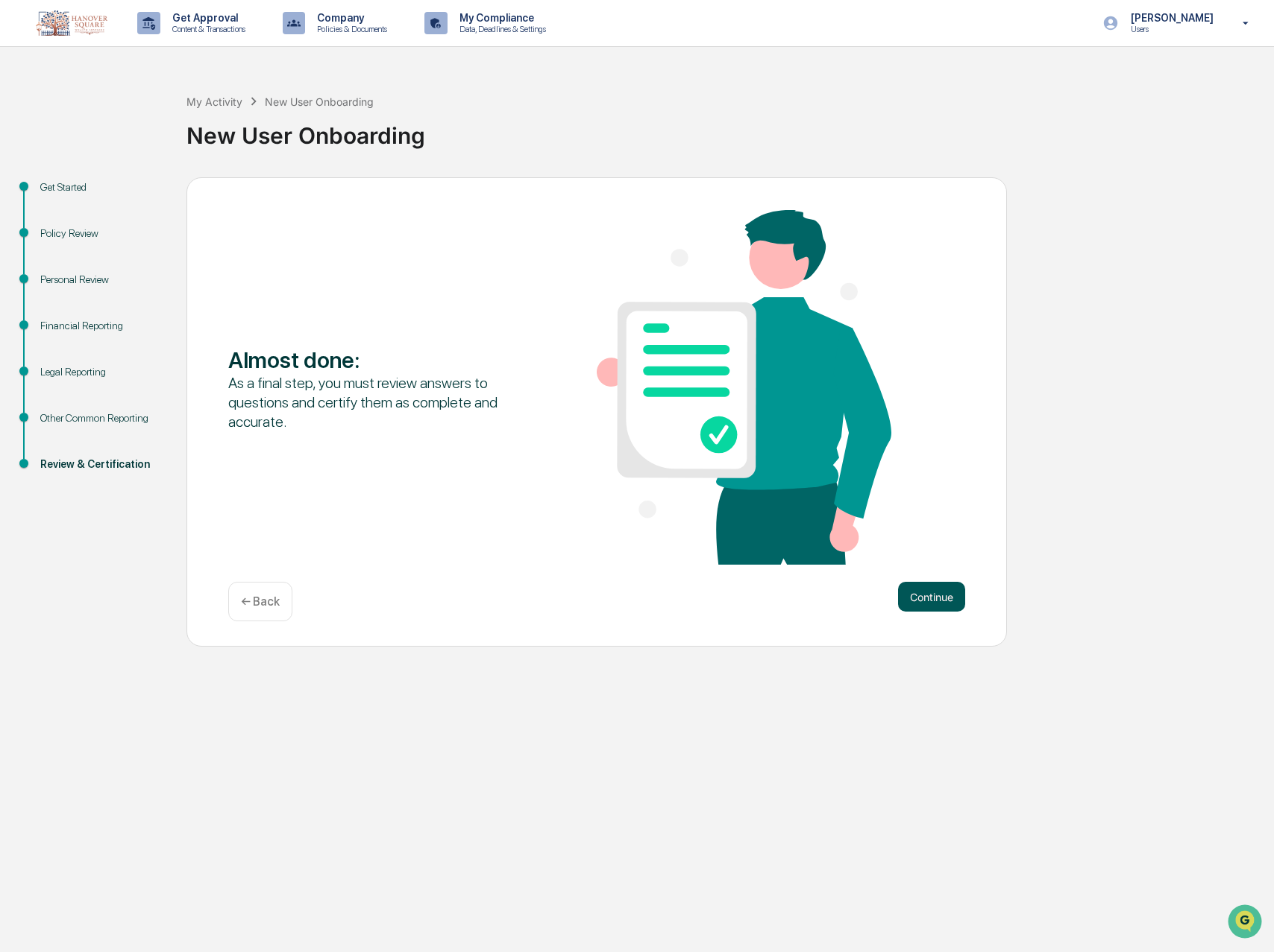
click at [938, 598] on button "Continue" at bounding box center [931, 597] width 67 height 30
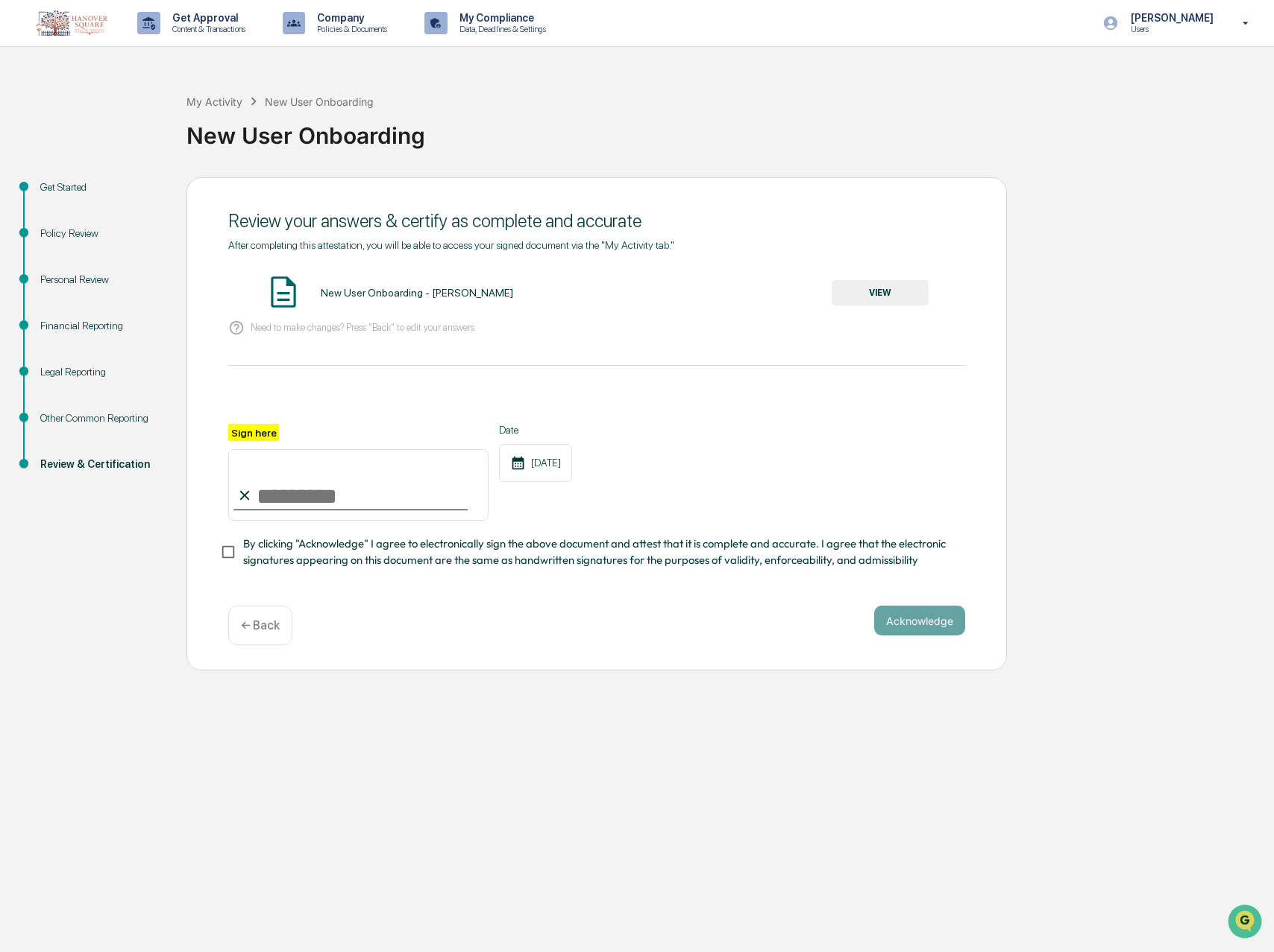
click at [324, 497] on input "Sign here" at bounding box center [358, 485] width 261 height 71
type input "**********"
click at [916, 619] on button "Acknowledge" at bounding box center [919, 621] width 91 height 30
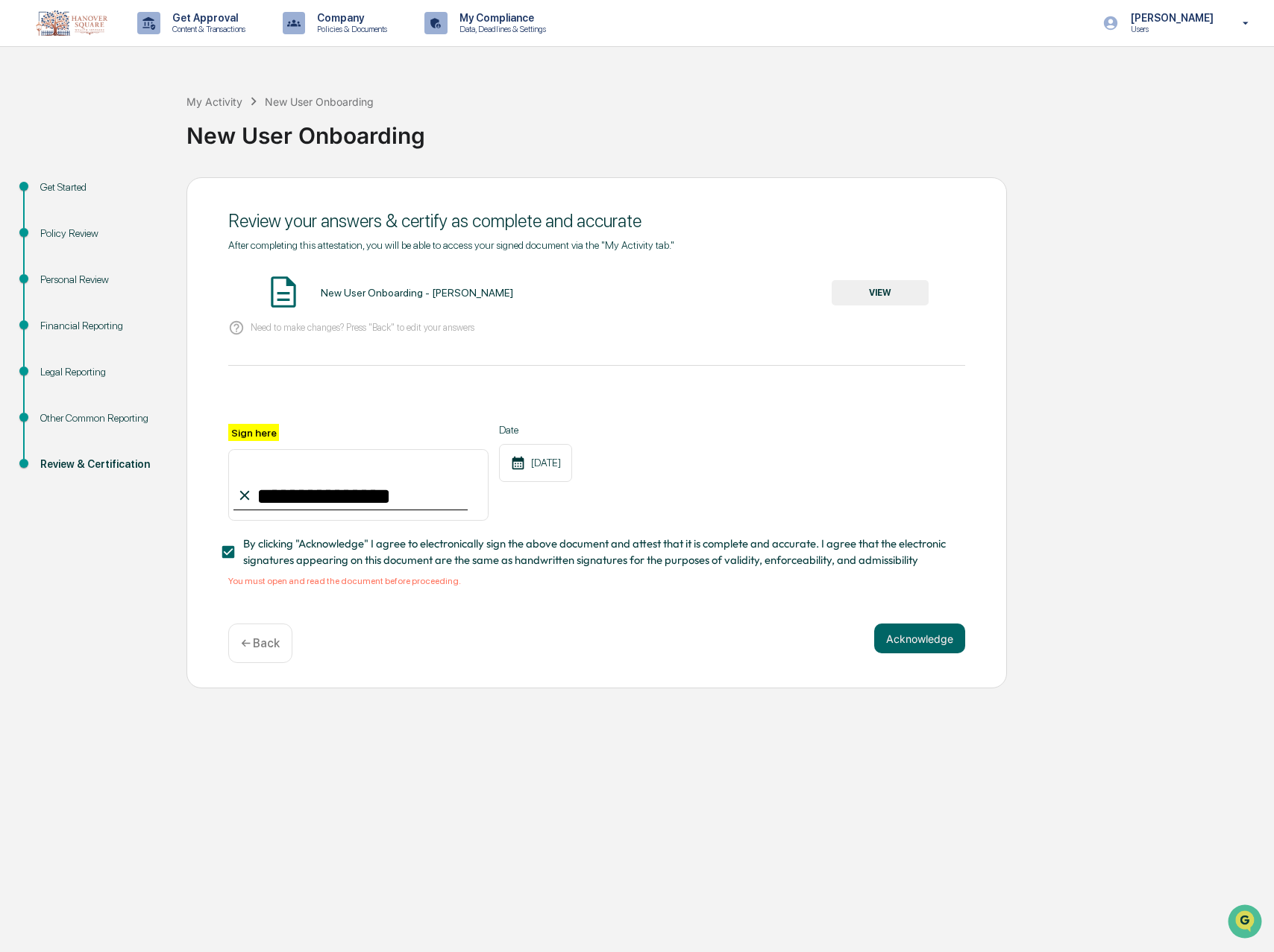
click at [874, 303] on button "VIEW" at bounding box center [880, 292] width 97 height 25
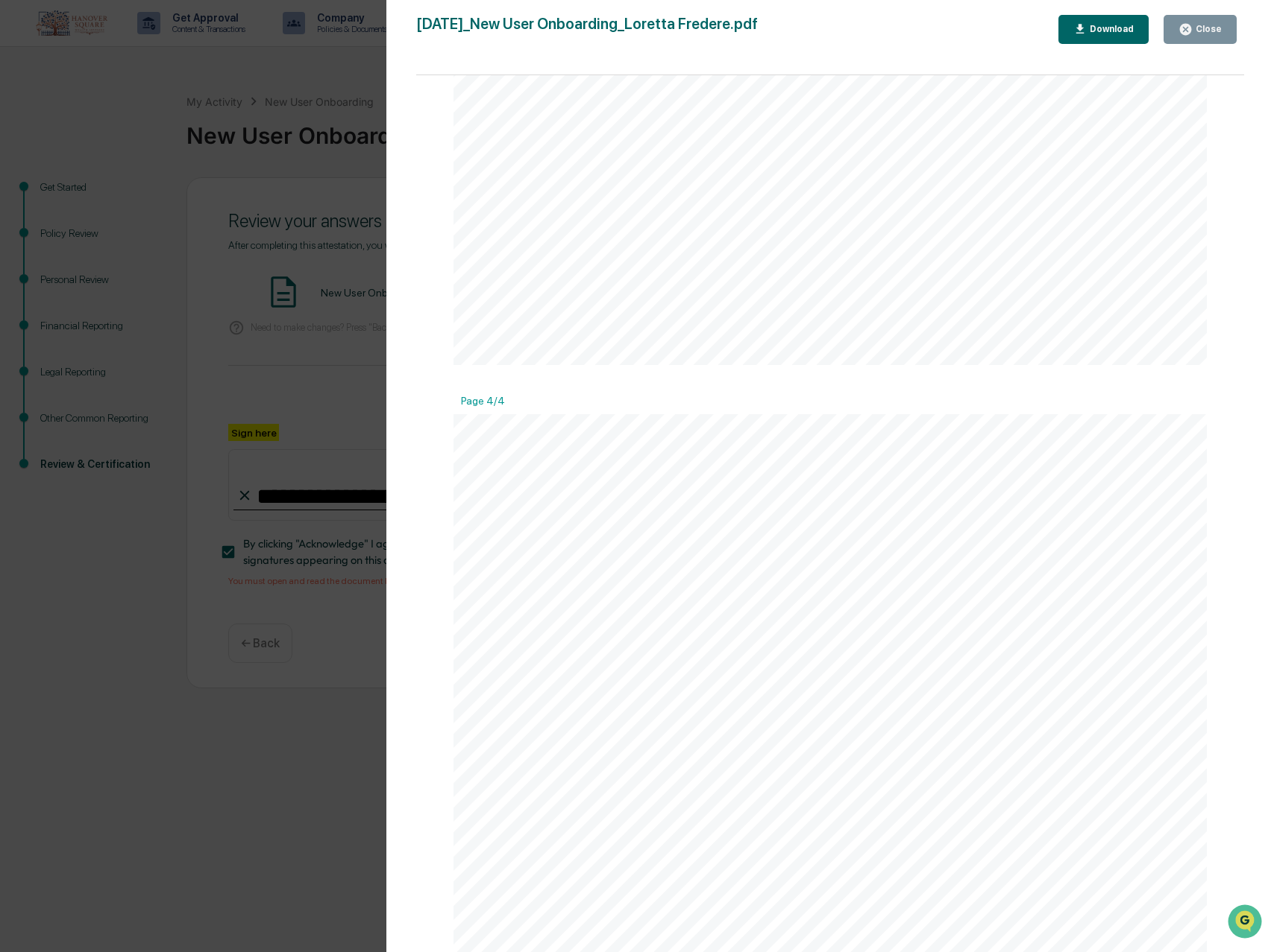
scroll to position [3564, 0]
click at [1214, 29] on div "Close" at bounding box center [1207, 29] width 29 height 10
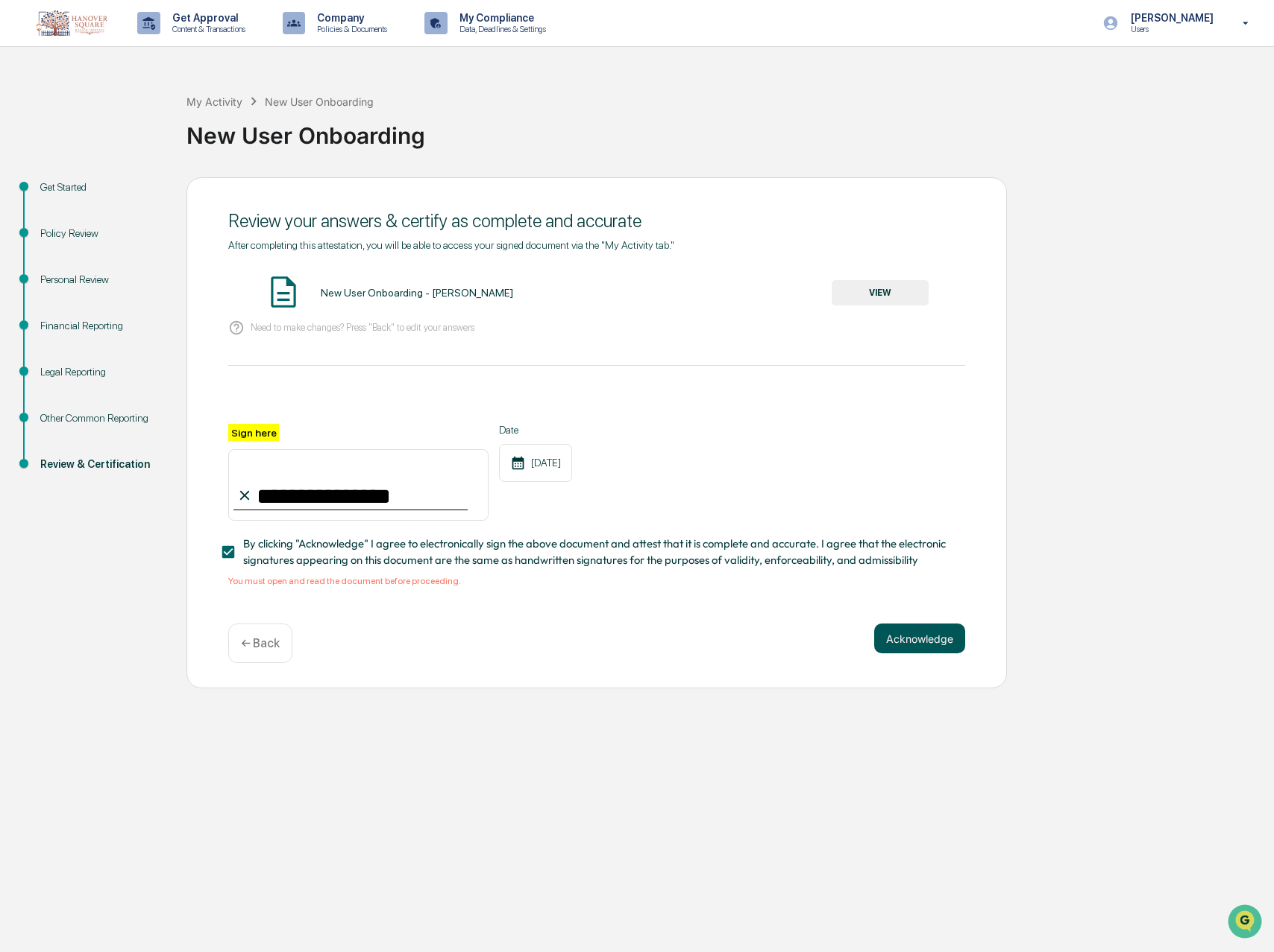
click at [926, 639] on button "Acknowledge" at bounding box center [919, 639] width 91 height 30
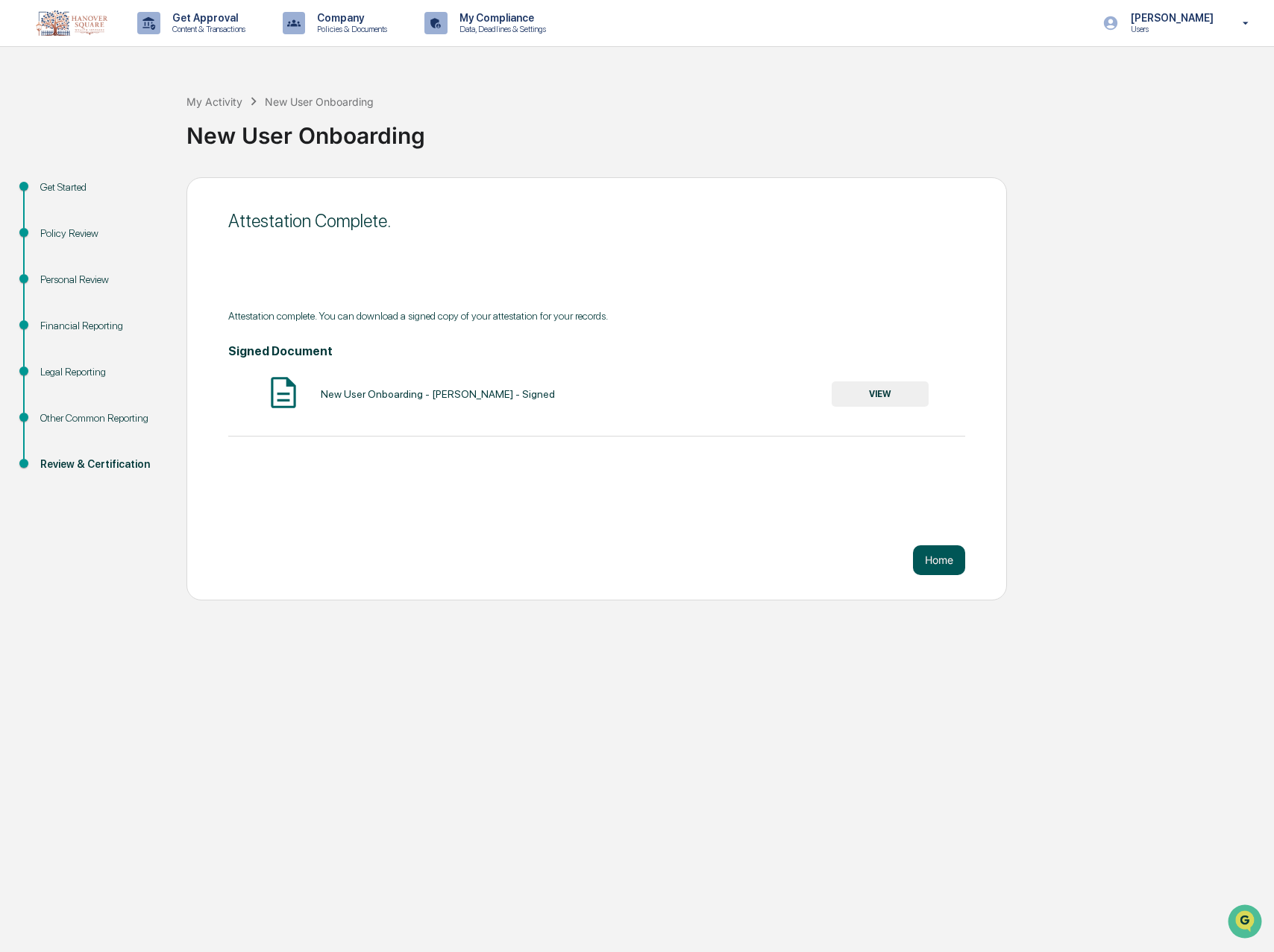
click at [945, 567] on button "Home" at bounding box center [939, 560] width 52 height 30
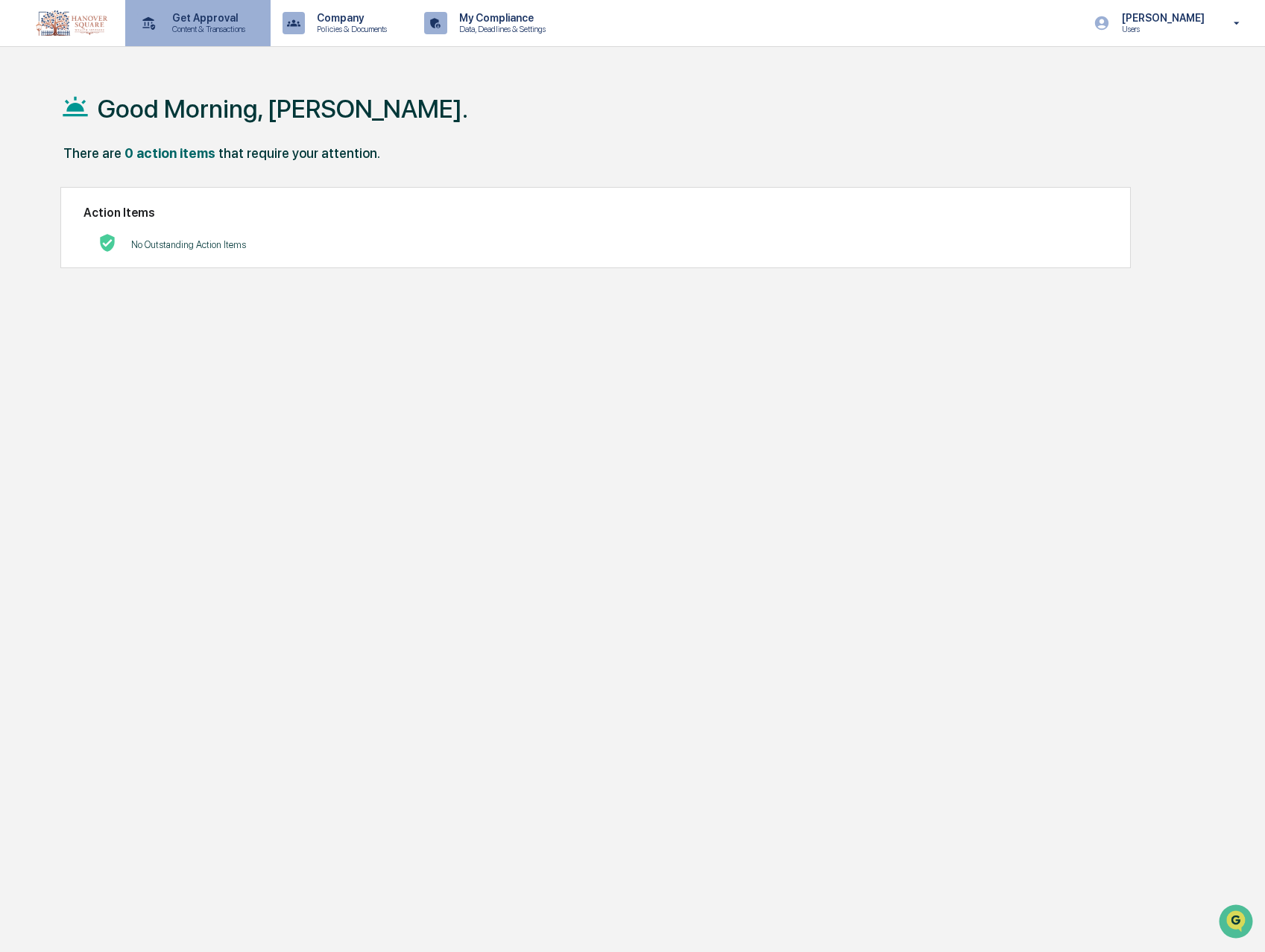
click at [215, 21] on p "Get Approval" at bounding box center [207, 18] width 92 height 12
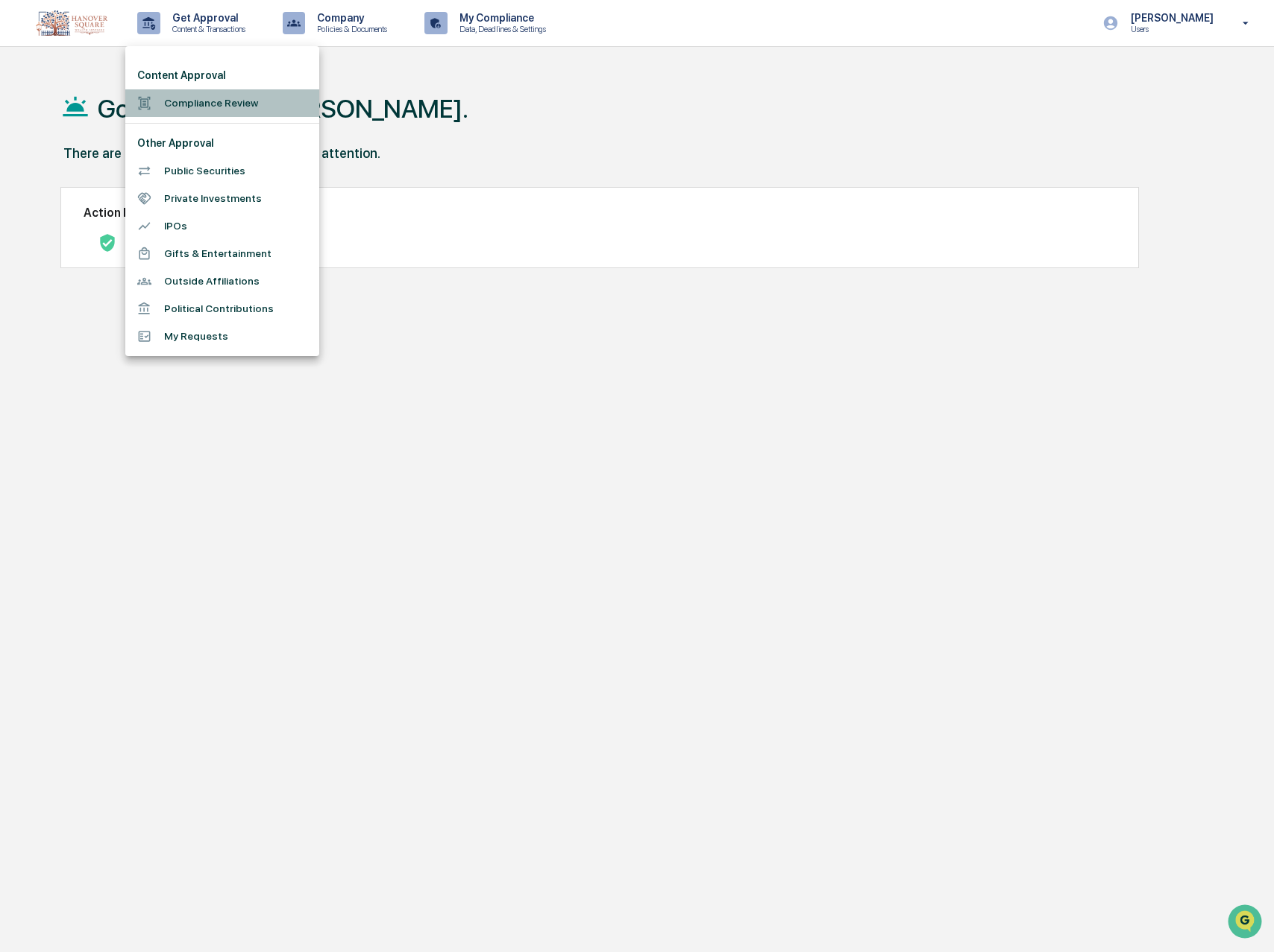
click at [222, 102] on li "Compliance Review" at bounding box center [223, 103] width 194 height 28
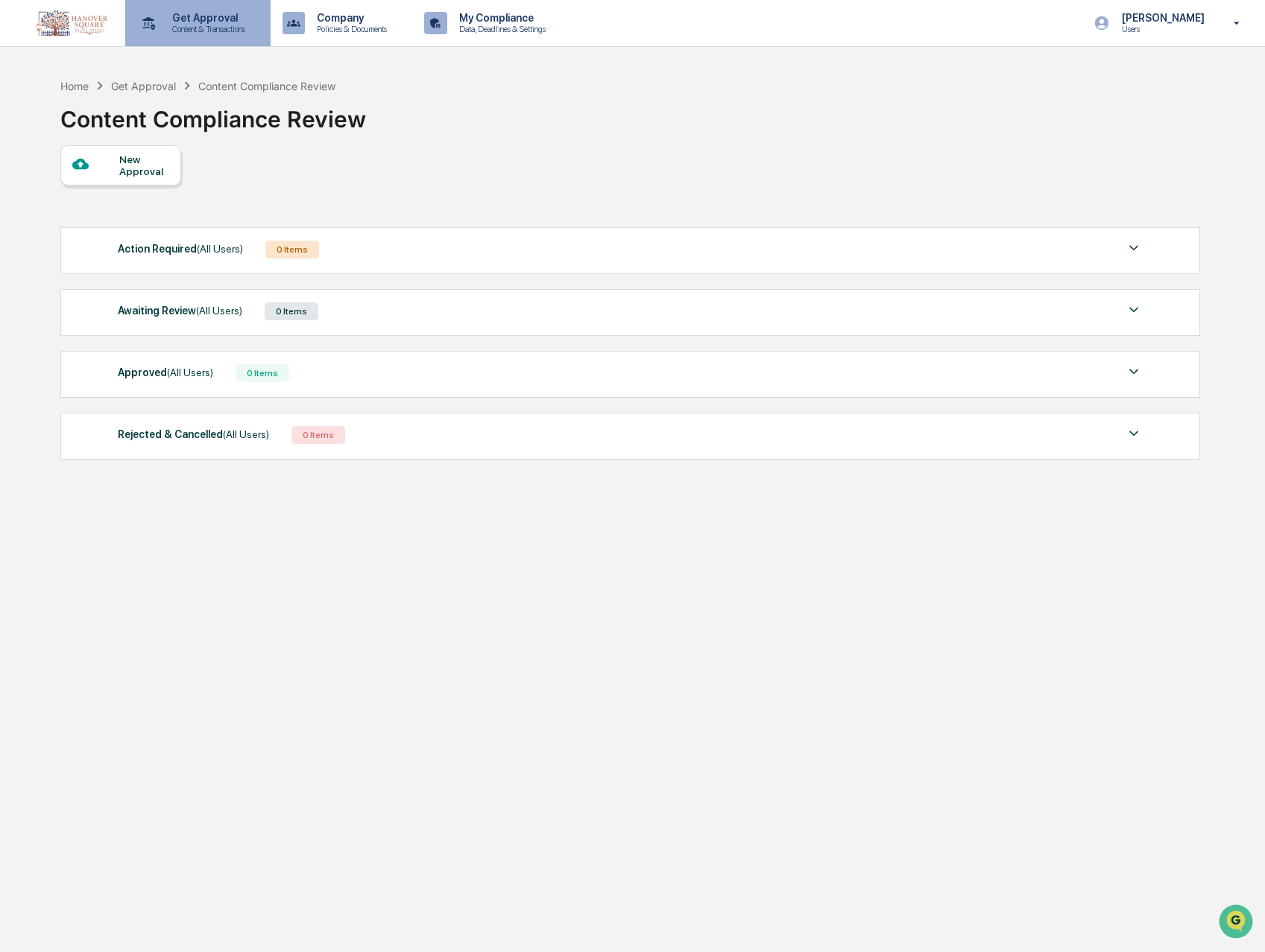
click at [237, 25] on p "Content & Transactions" at bounding box center [207, 29] width 92 height 10
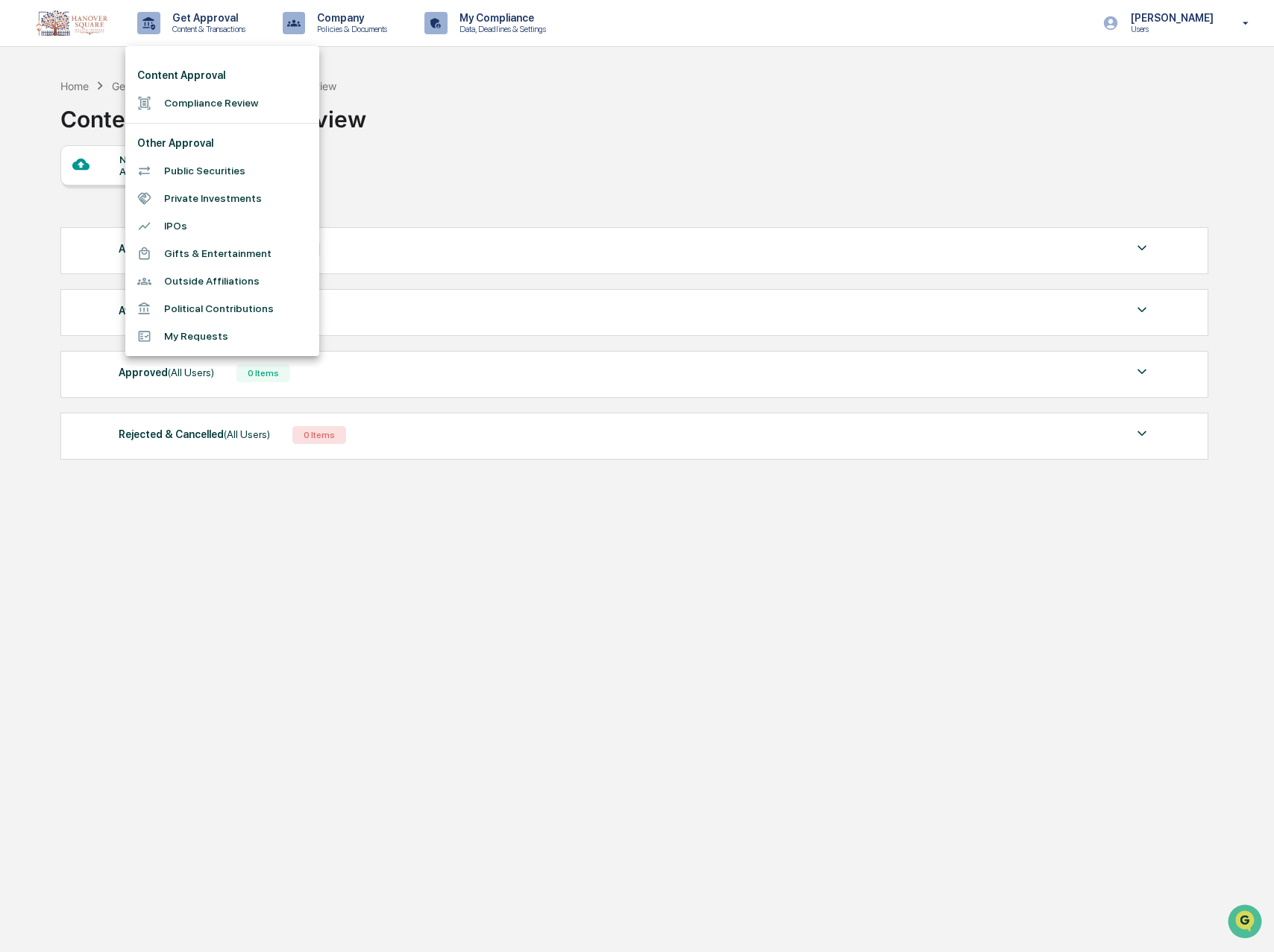
click at [352, 26] on div at bounding box center [637, 476] width 1274 height 952
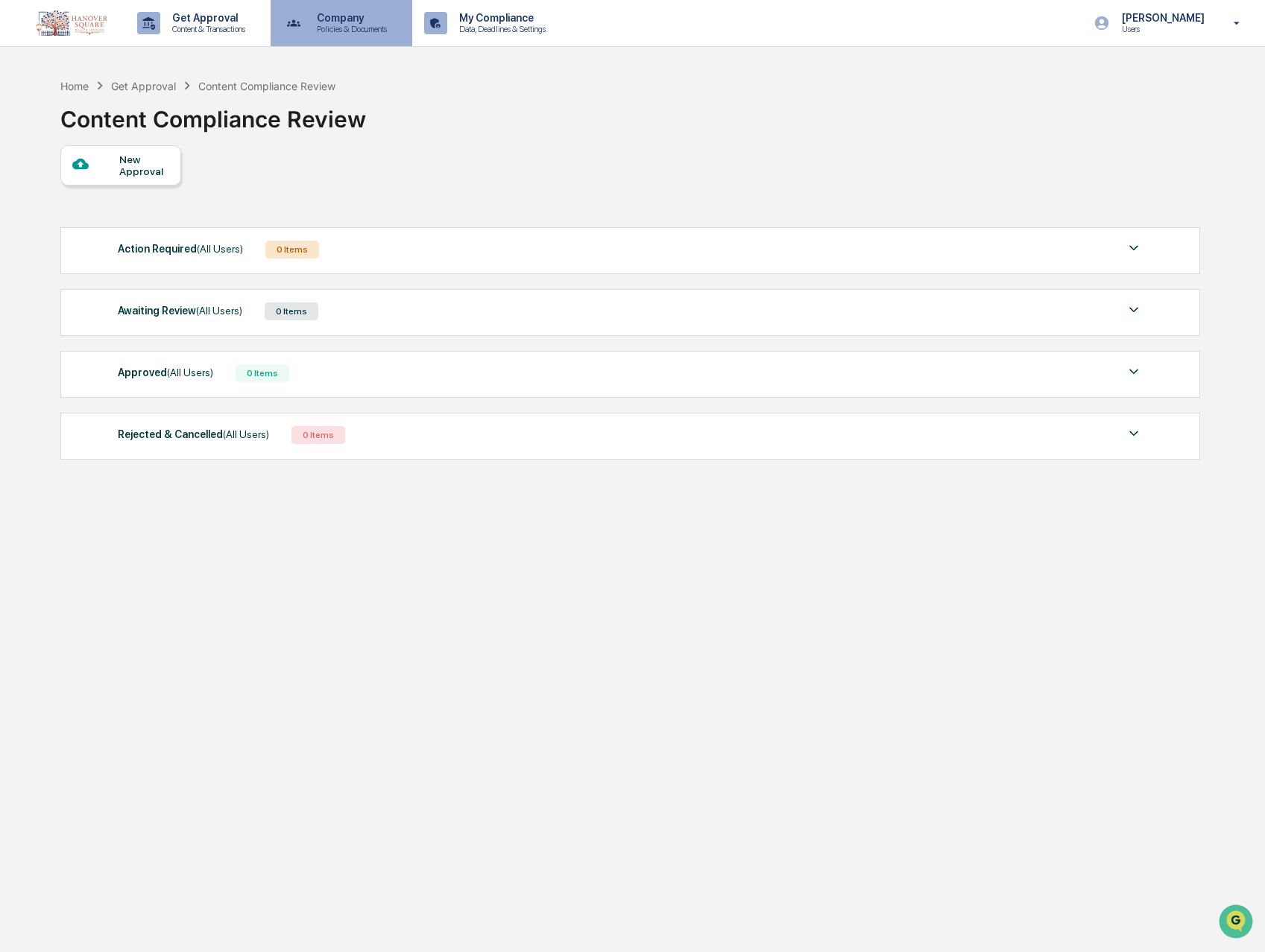
click at [358, 19] on p "Company" at bounding box center [349, 18] width 90 height 12
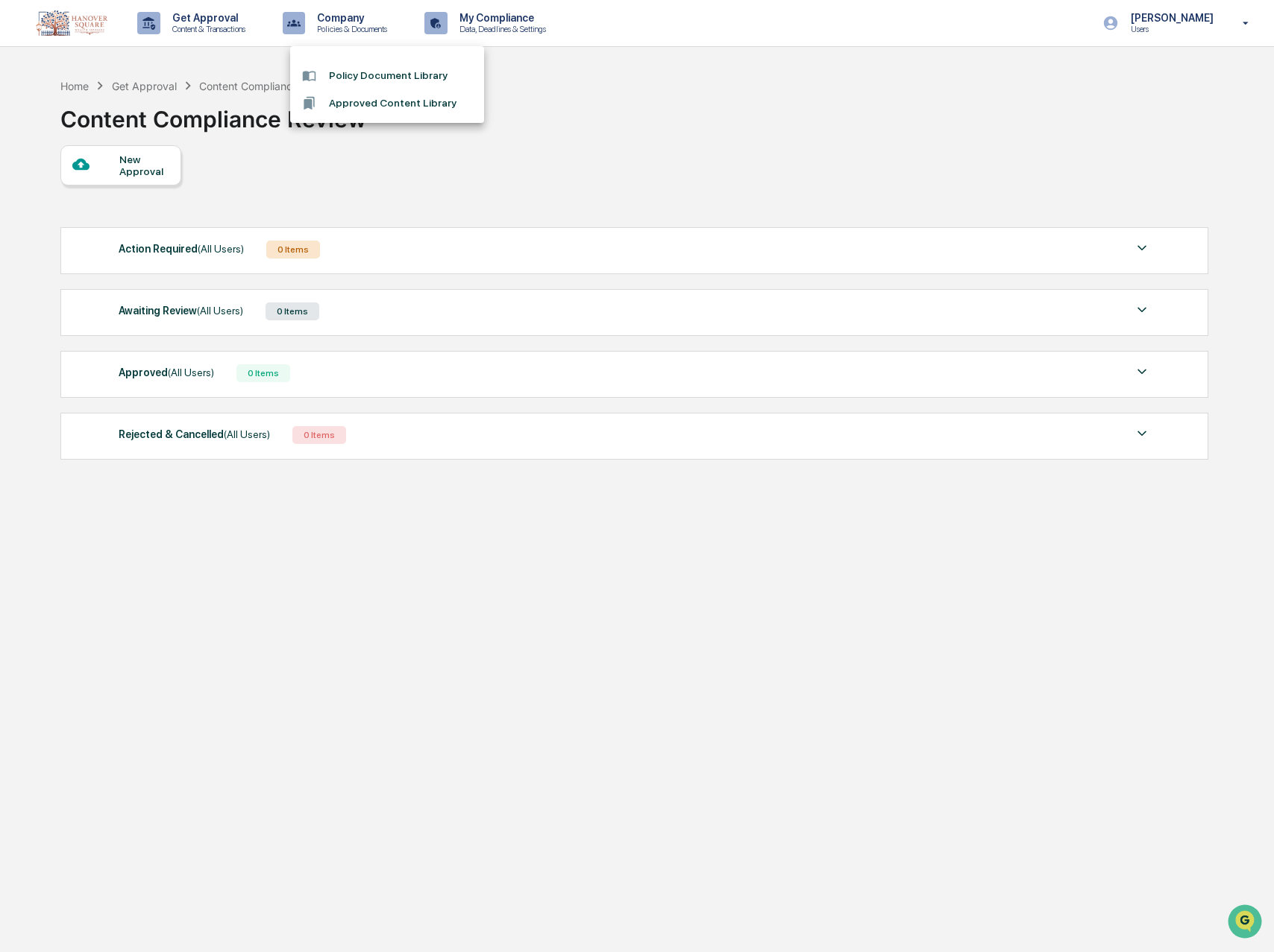
click at [491, 21] on div at bounding box center [637, 476] width 1274 height 952
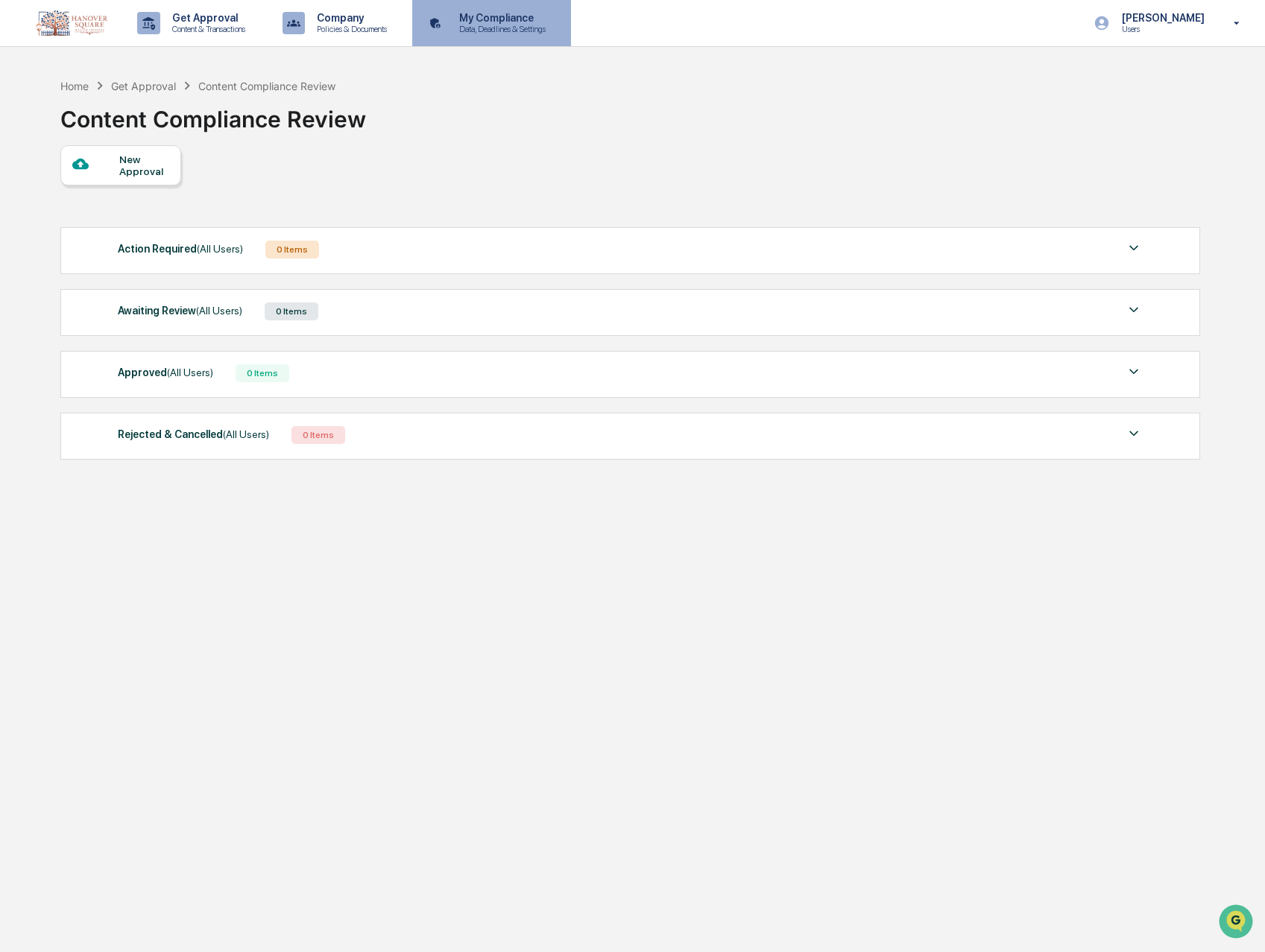
click at [524, 14] on p "My Compliance" at bounding box center [500, 18] width 106 height 12
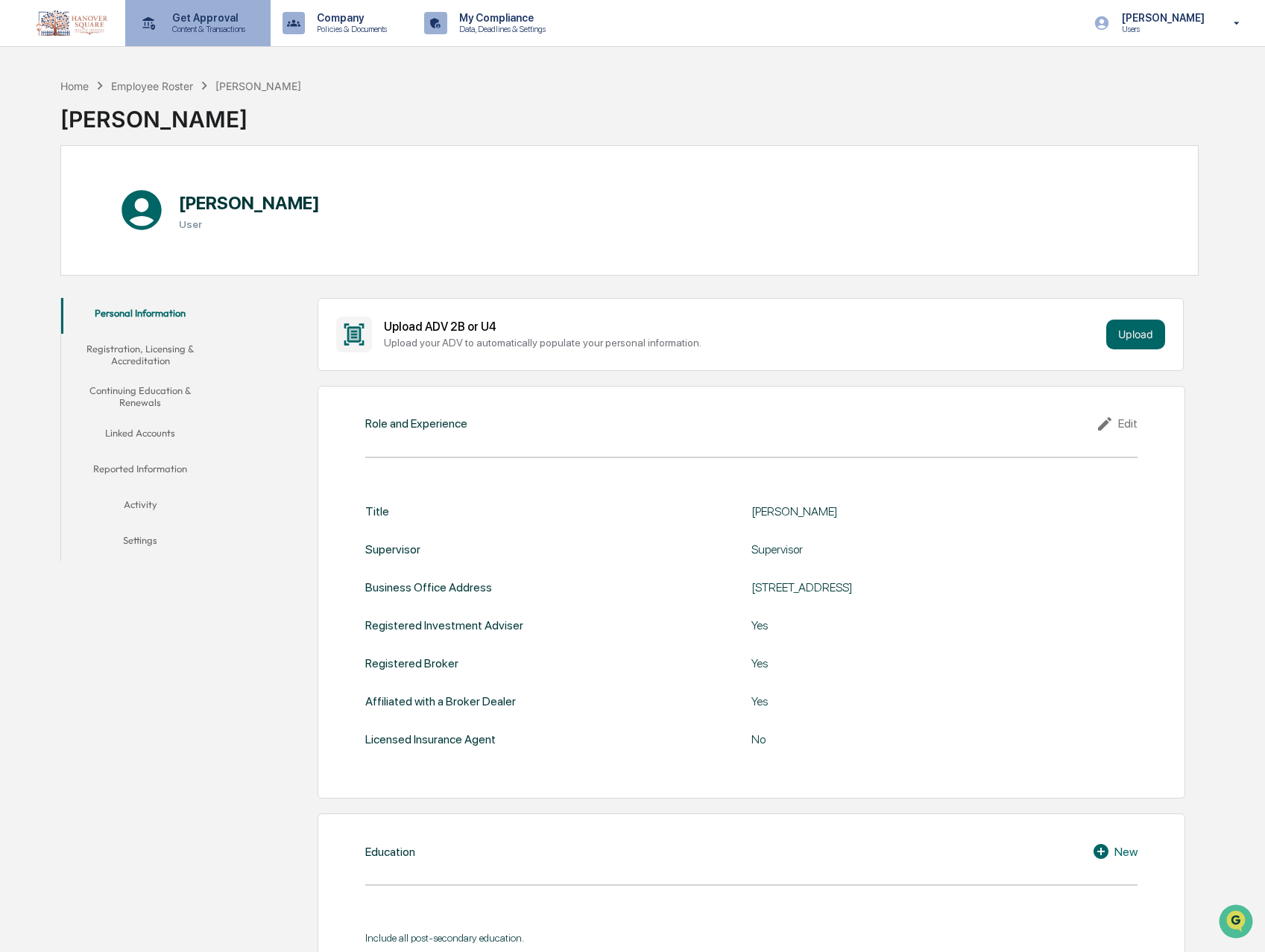
click at [183, 20] on p "Get Approval" at bounding box center [207, 18] width 92 height 12
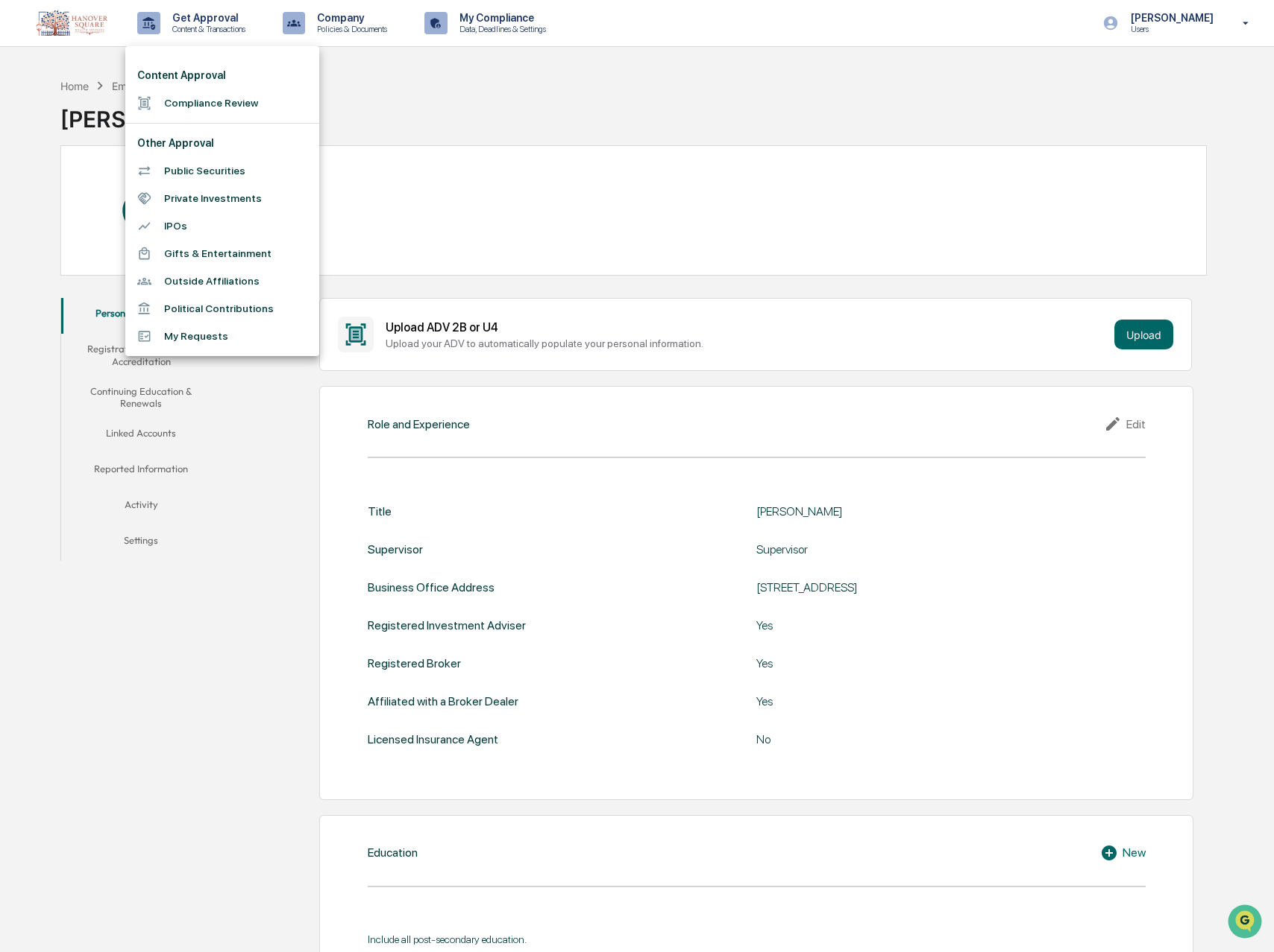
click at [226, 104] on li "Compliance Review" at bounding box center [223, 103] width 194 height 28
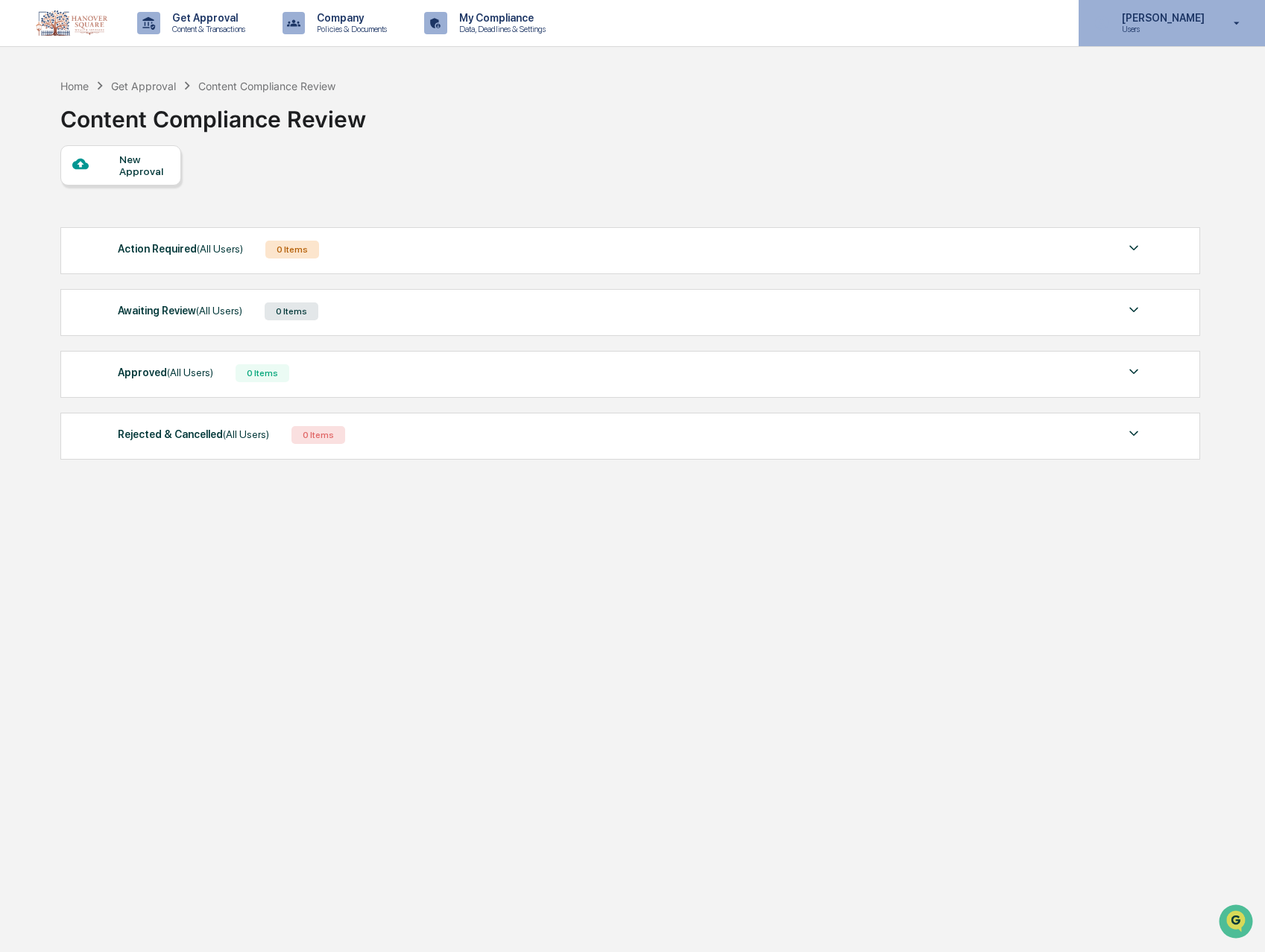
click at [1151, 29] on p "Users" at bounding box center [1161, 29] width 102 height 10
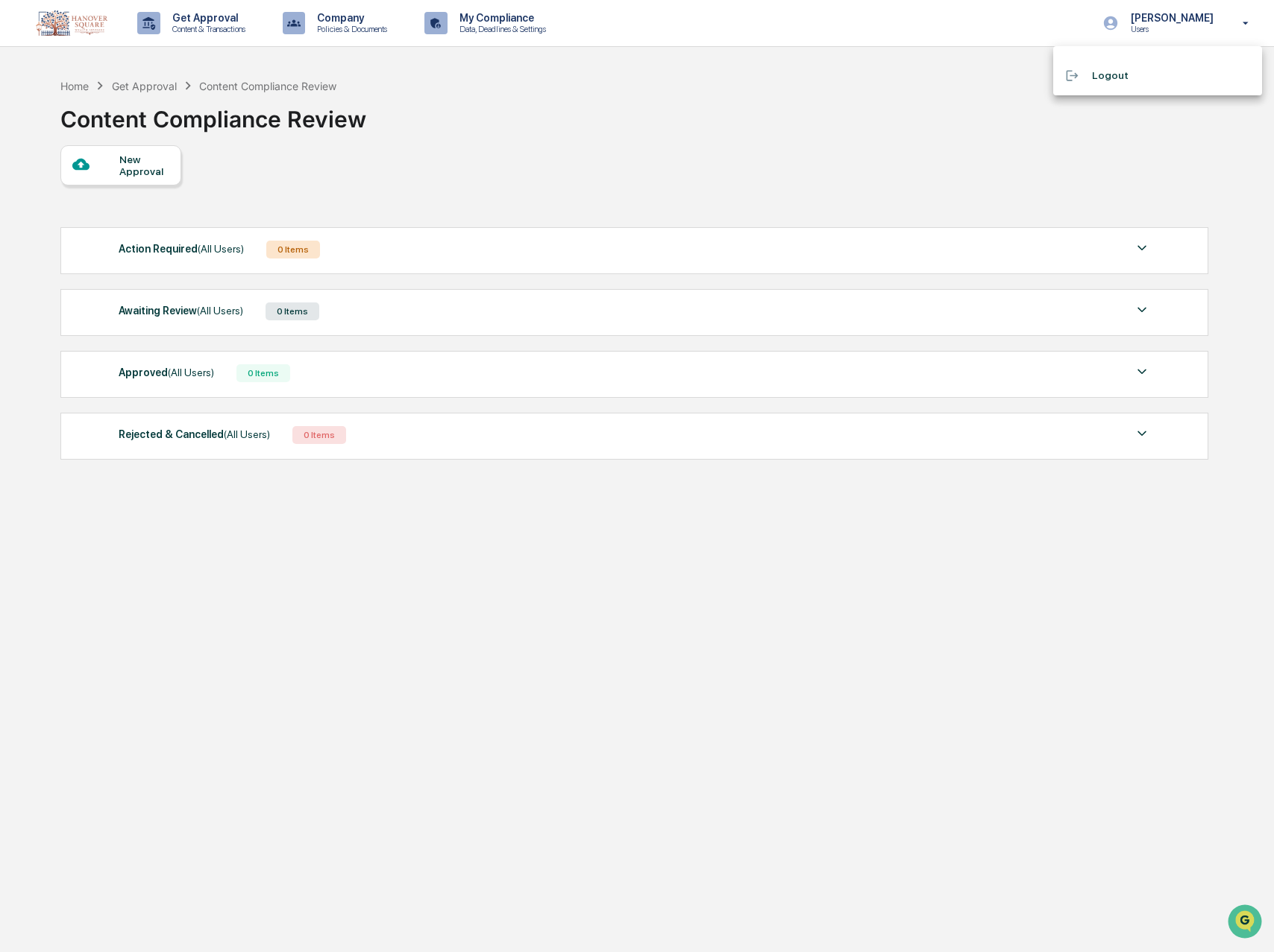
click at [1111, 81] on li "Logout" at bounding box center [1158, 76] width 209 height 28
